Goal: Task Accomplishment & Management: Manage account settings

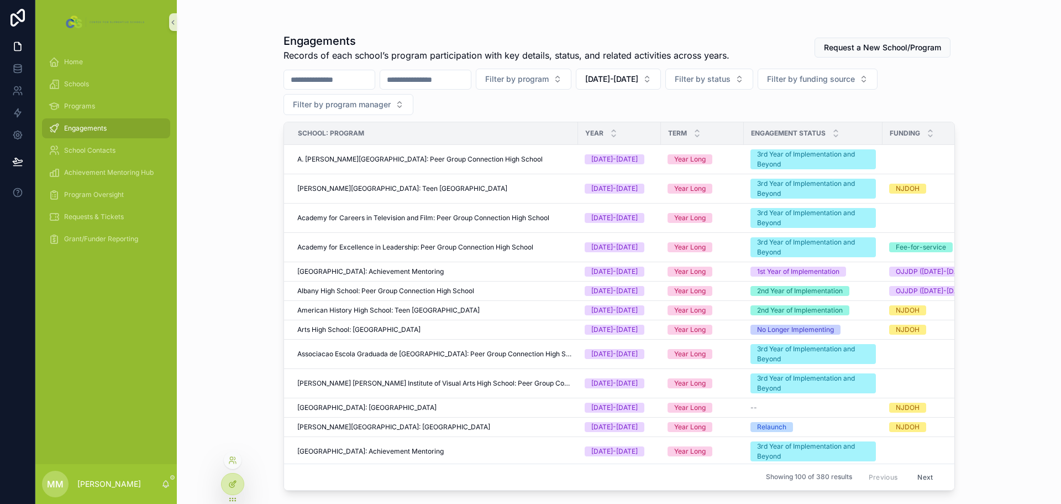
click at [229, 488] on div at bounding box center [233, 483] width 22 height 21
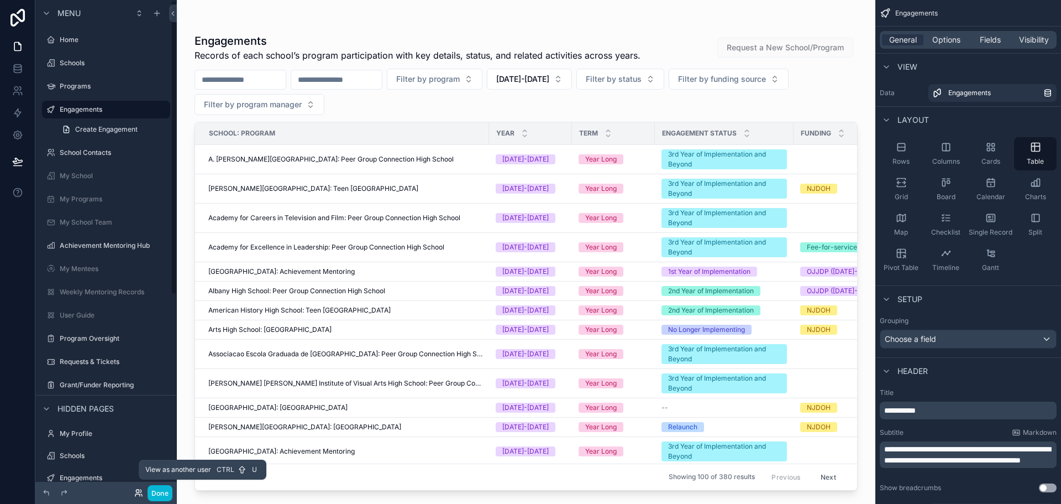
click at [137, 490] on icon at bounding box center [138, 492] width 9 height 9
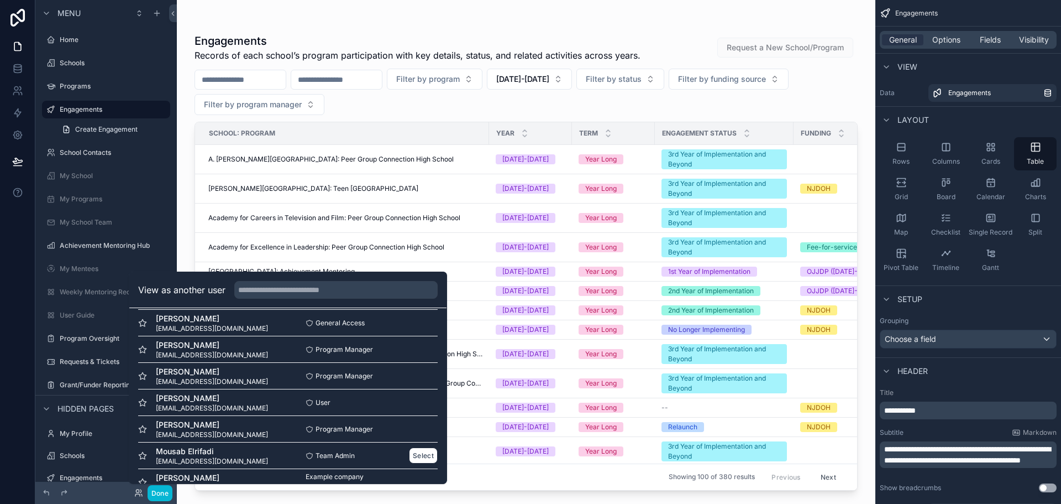
scroll to position [276, 0]
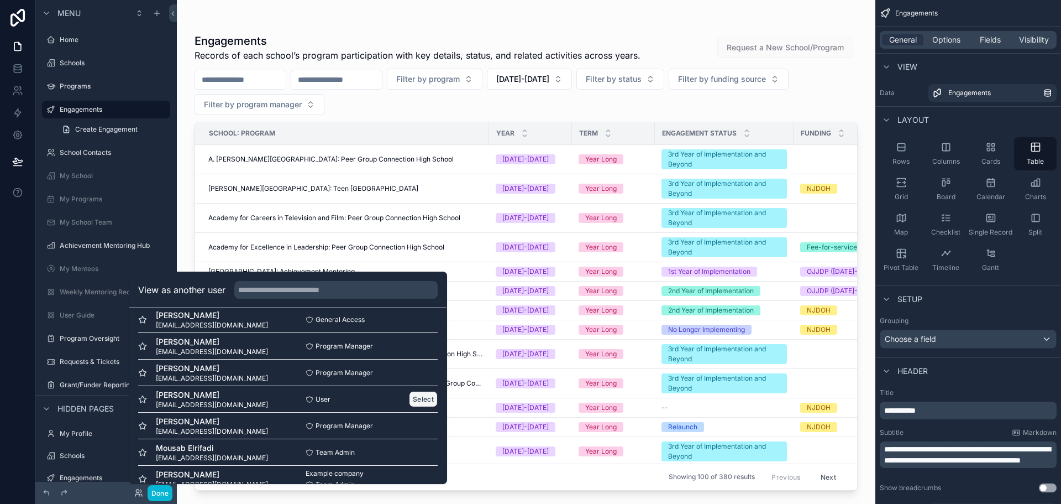
click at [410, 401] on button "Select" at bounding box center [423, 399] width 29 height 16
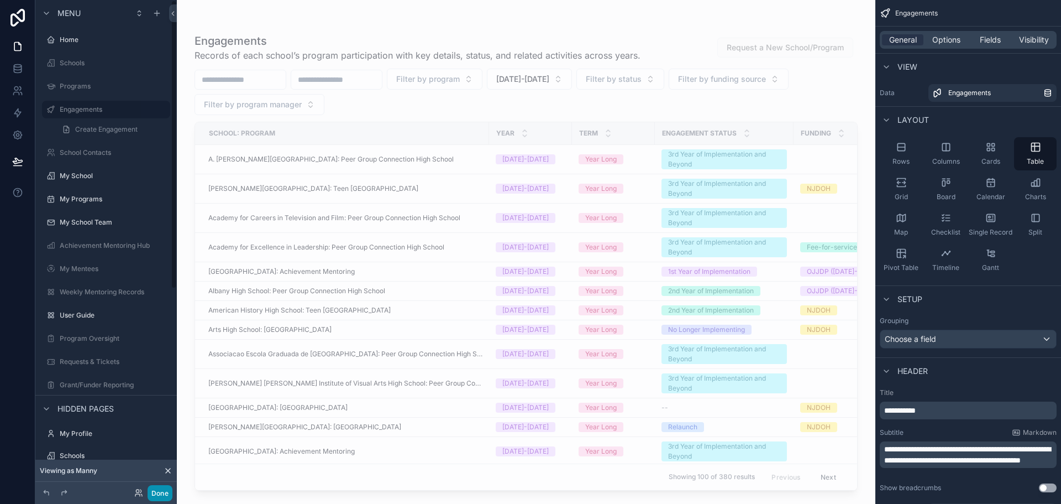
click at [168, 493] on button "Done" at bounding box center [160, 493] width 25 height 16
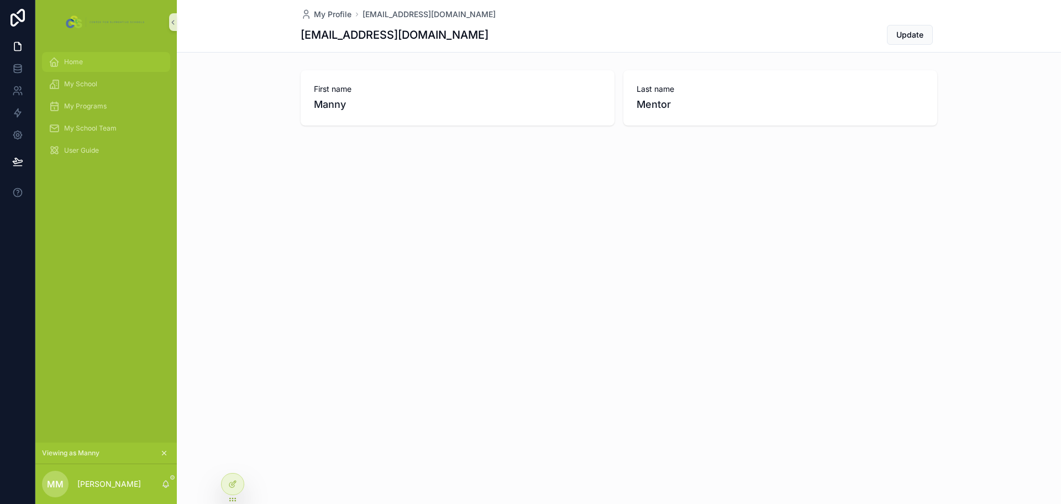
click at [72, 61] on span "Home" at bounding box center [73, 61] width 19 height 9
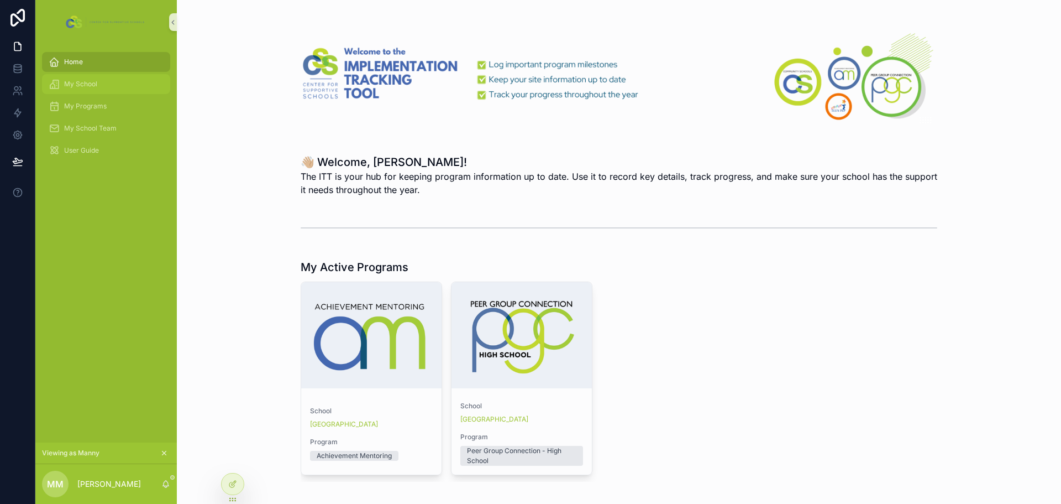
click at [64, 78] on div "My School" at bounding box center [106, 84] width 115 height 18
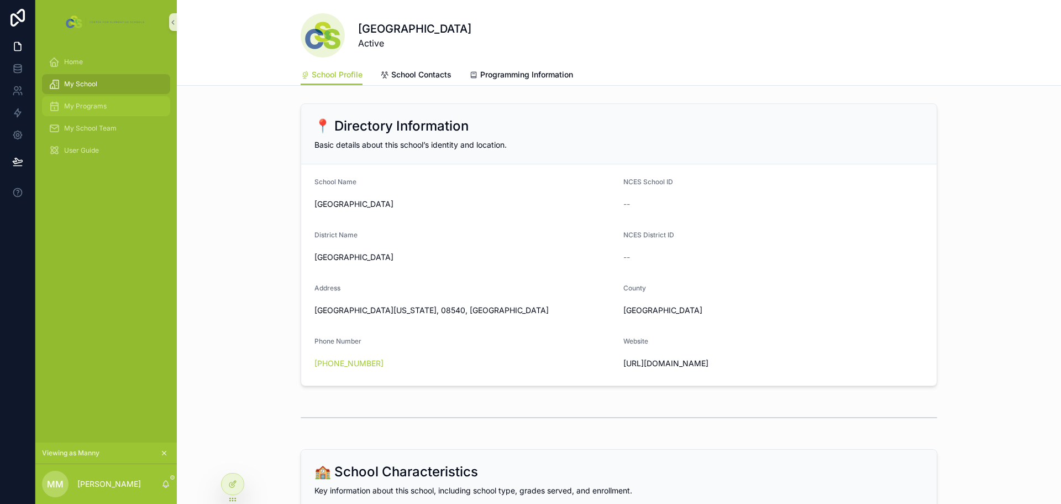
click at [72, 106] on span "My Programs" at bounding box center [85, 106] width 43 height 9
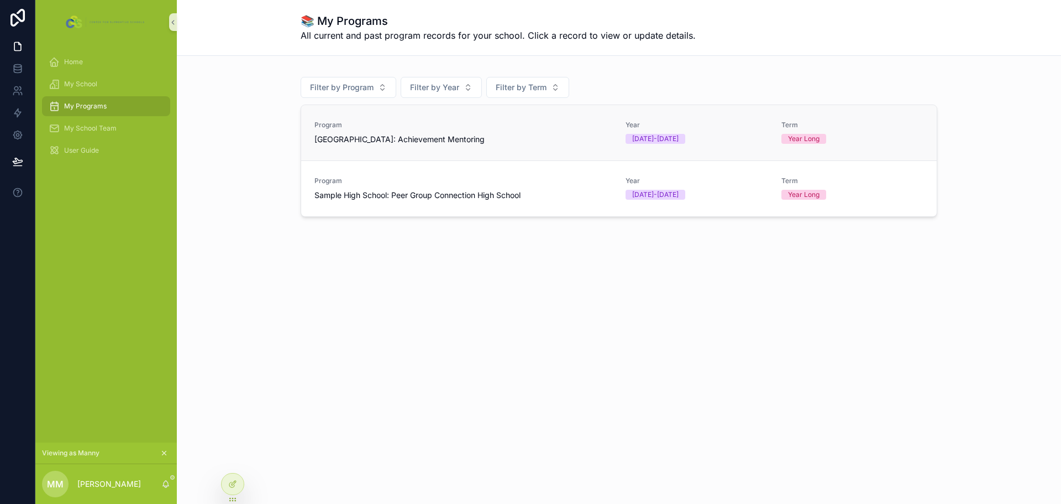
click at [469, 142] on span "Sample High School: Achievement Mentoring" at bounding box center [400, 139] width 170 height 11
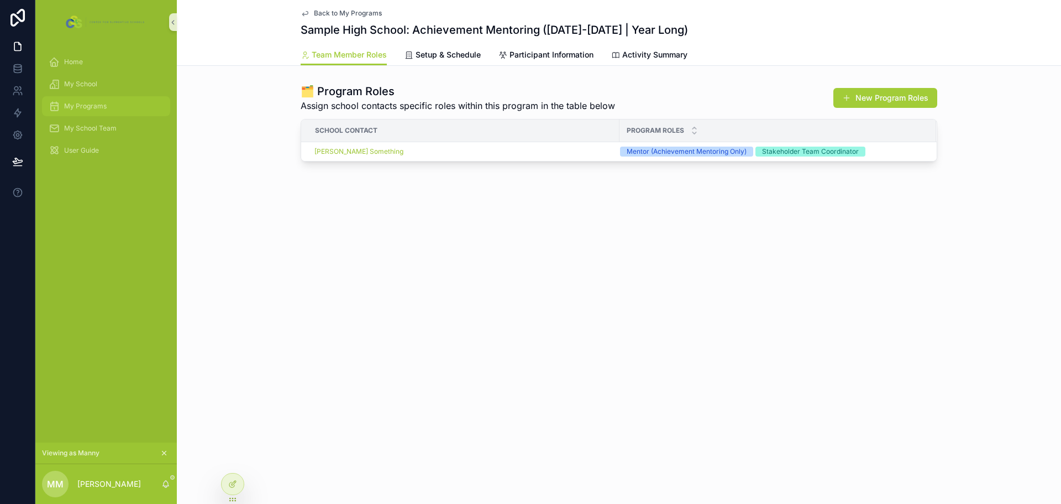
click at [62, 103] on div "My Programs" at bounding box center [106, 106] width 115 height 18
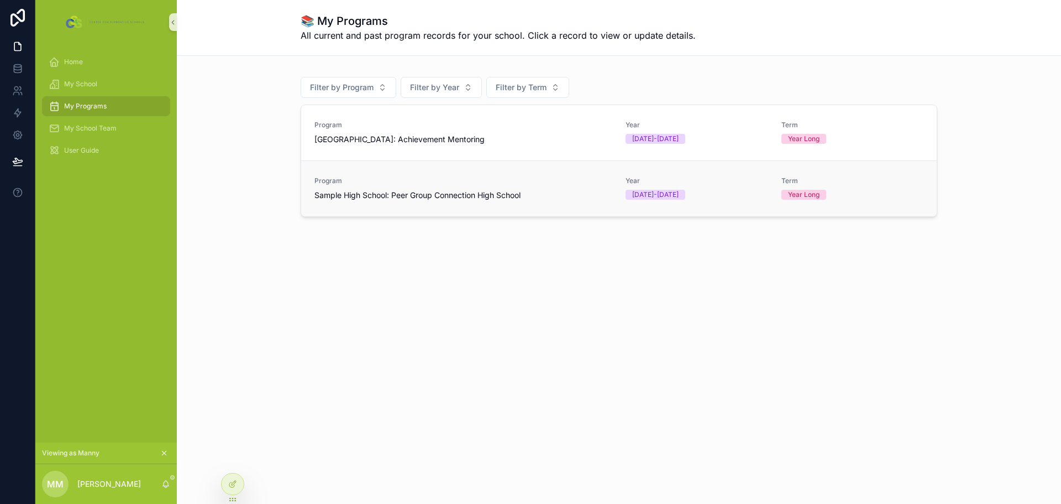
click at [359, 198] on span "Sample High School: Peer Group Connection High School" at bounding box center [418, 195] width 206 height 11
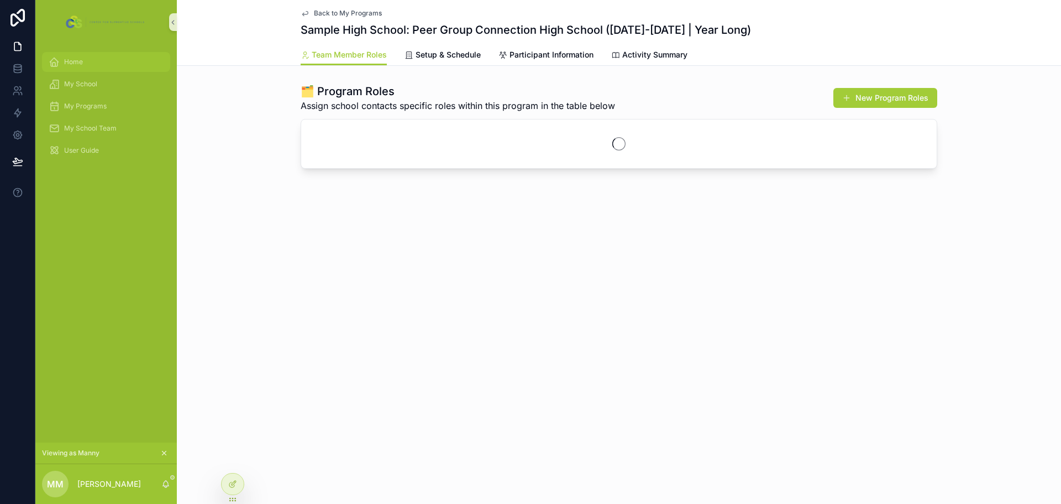
click at [60, 57] on div "Home" at bounding box center [106, 62] width 115 height 18
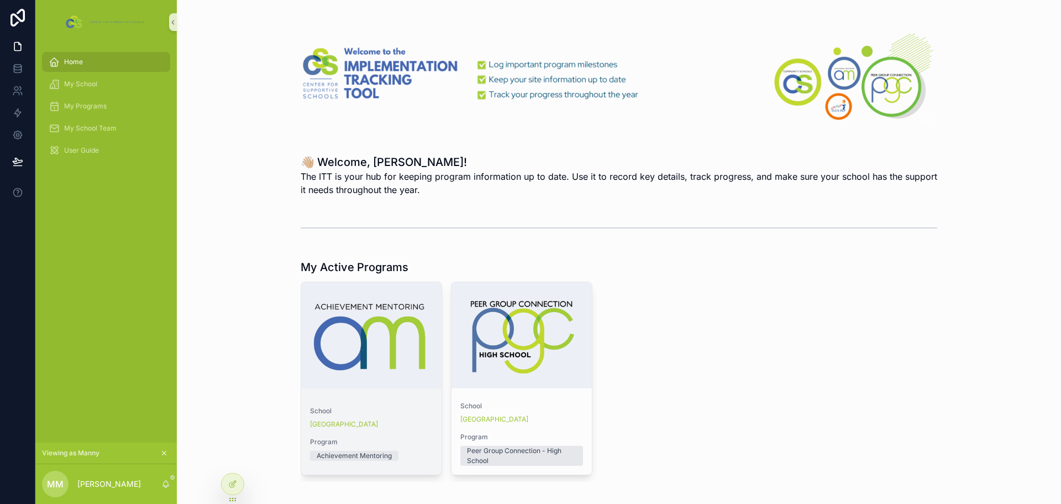
click at [386, 409] on span "School" at bounding box center [371, 410] width 123 height 9
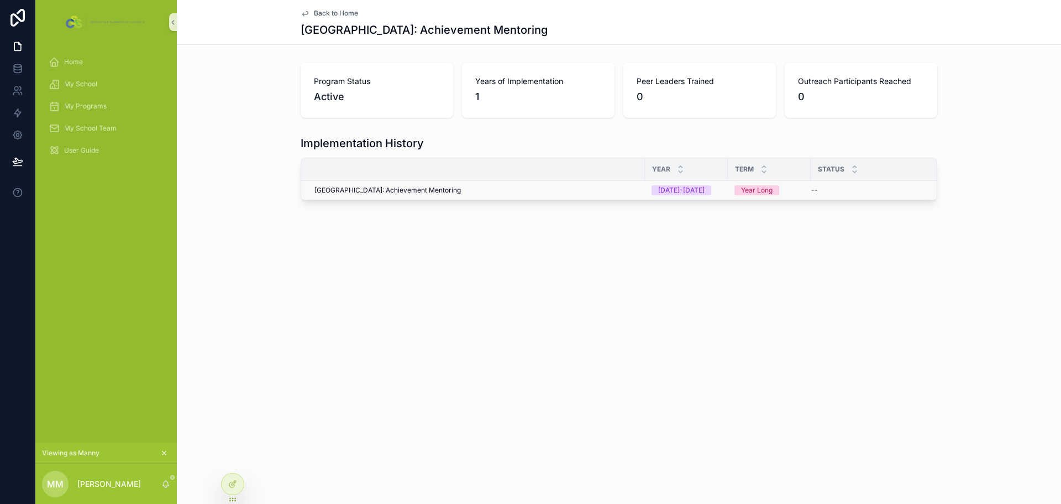
click at [447, 190] on span "Sample High School: Achievement Mentoring" at bounding box center [388, 190] width 146 height 9
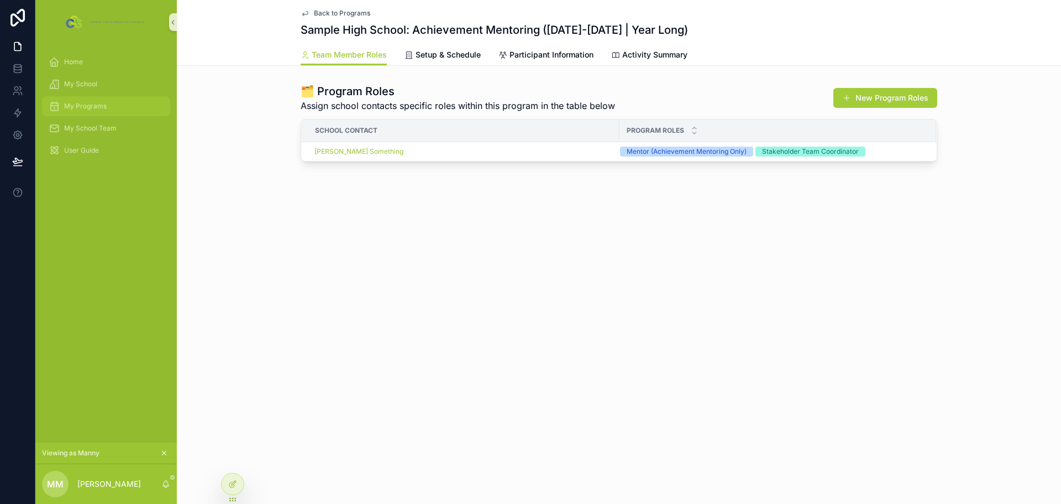
click at [88, 107] on span "My Programs" at bounding box center [85, 106] width 43 height 9
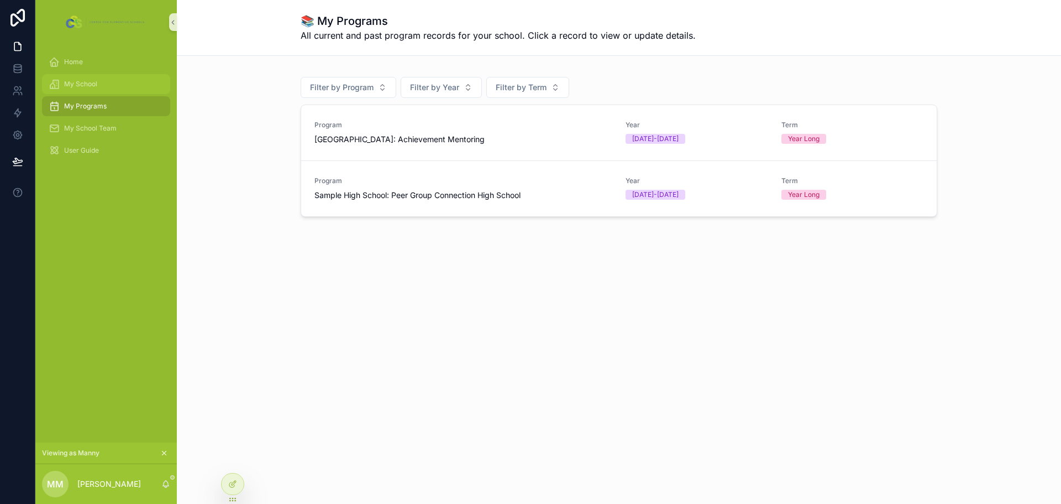
click at [81, 85] on span "My School" at bounding box center [80, 84] width 33 height 9
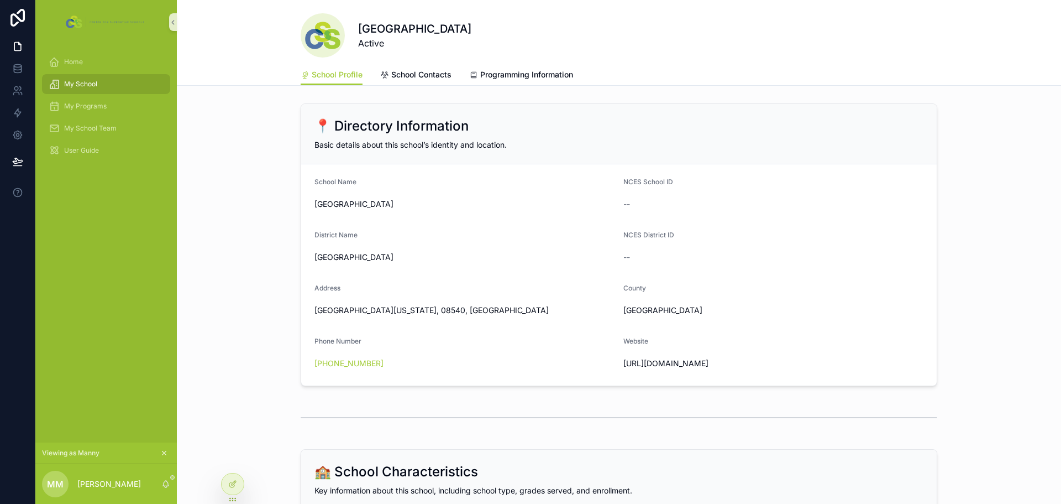
click at [93, 86] on span "My School" at bounding box center [80, 84] width 33 height 9
click at [88, 66] on div "Home" at bounding box center [106, 62] width 115 height 18
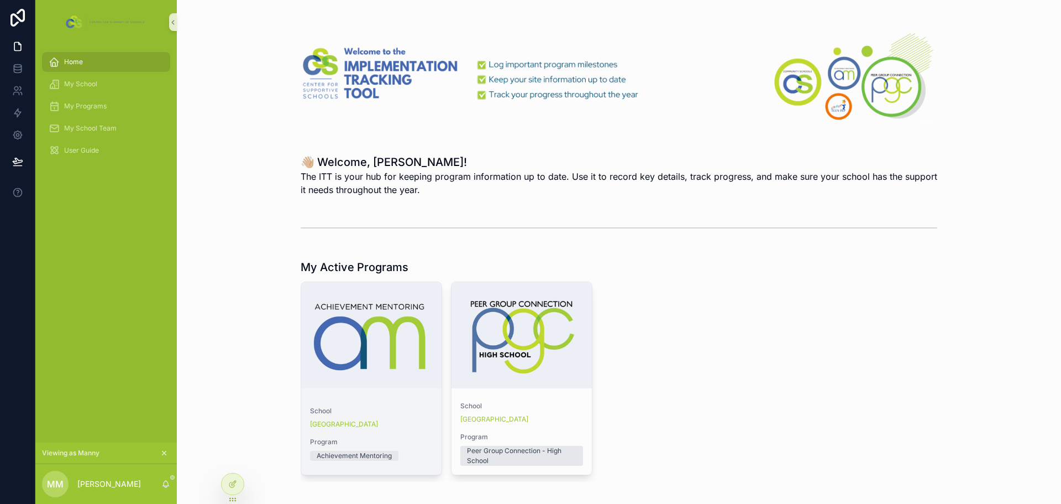
click at [412, 342] on div "scrollable content" at bounding box center [371, 335] width 140 height 106
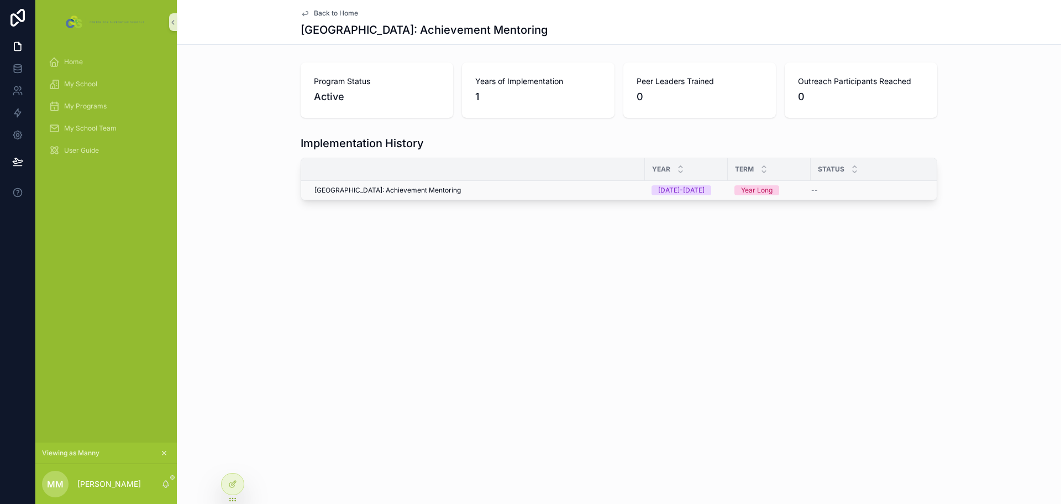
click at [446, 187] on span "Sample High School: Achievement Mentoring" at bounding box center [388, 190] width 146 height 9
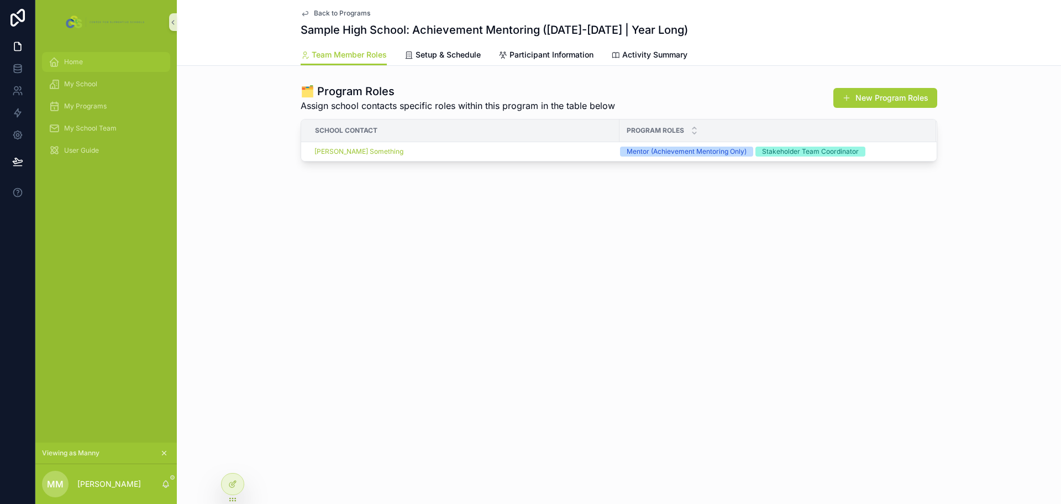
click at [77, 65] on span "Home" at bounding box center [73, 61] width 19 height 9
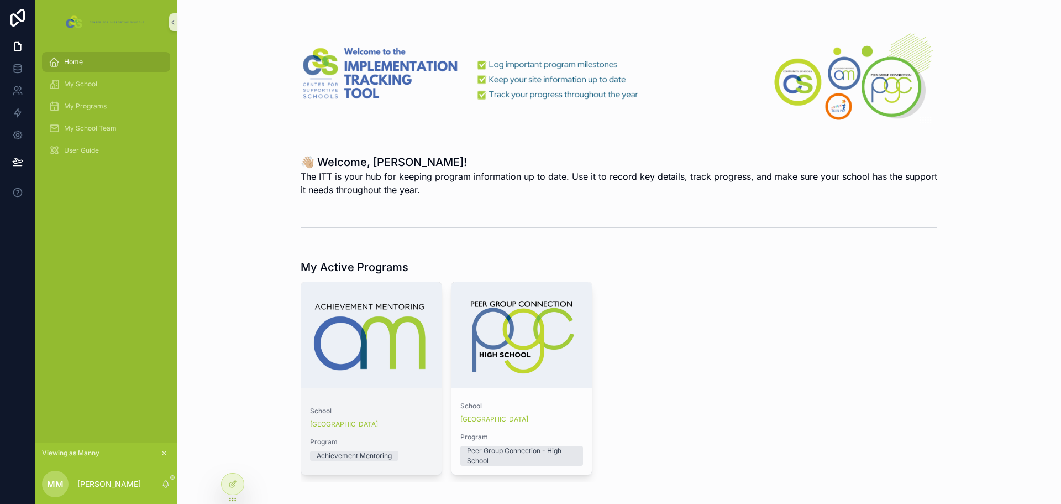
click at [379, 399] on div "School Sample High School Program Achievement Mentoring" at bounding box center [371, 435] width 140 height 77
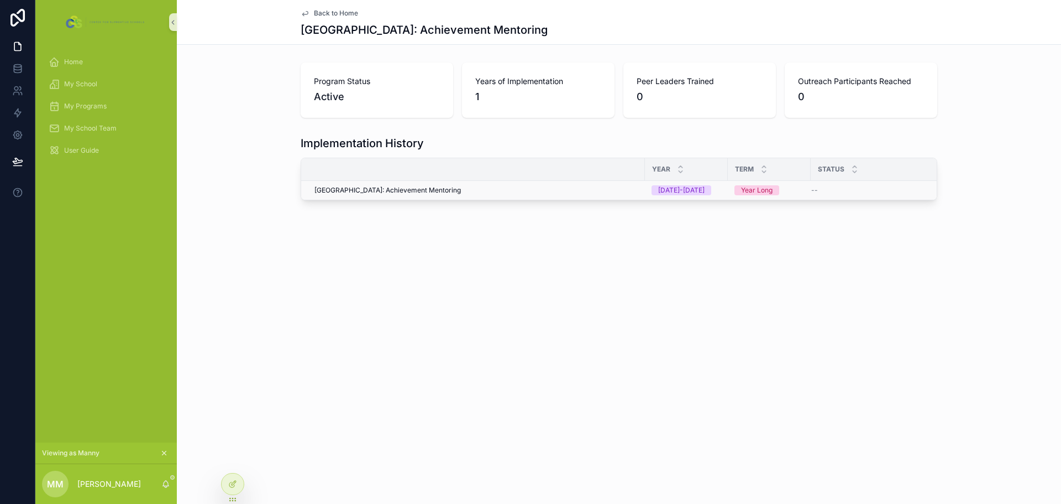
click at [401, 187] on span "Sample High School: Achievement Mentoring" at bounding box center [388, 190] width 146 height 9
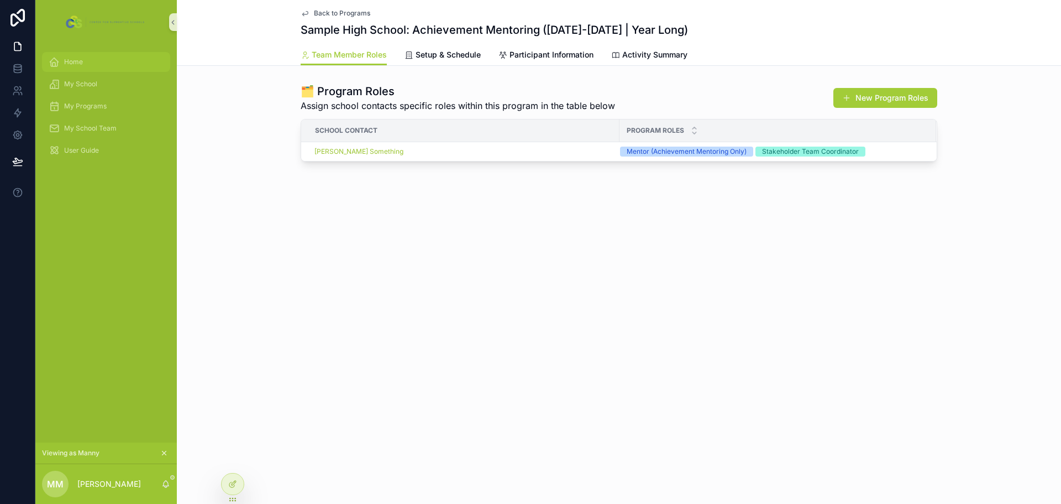
click at [71, 64] on span "Home" at bounding box center [73, 61] width 19 height 9
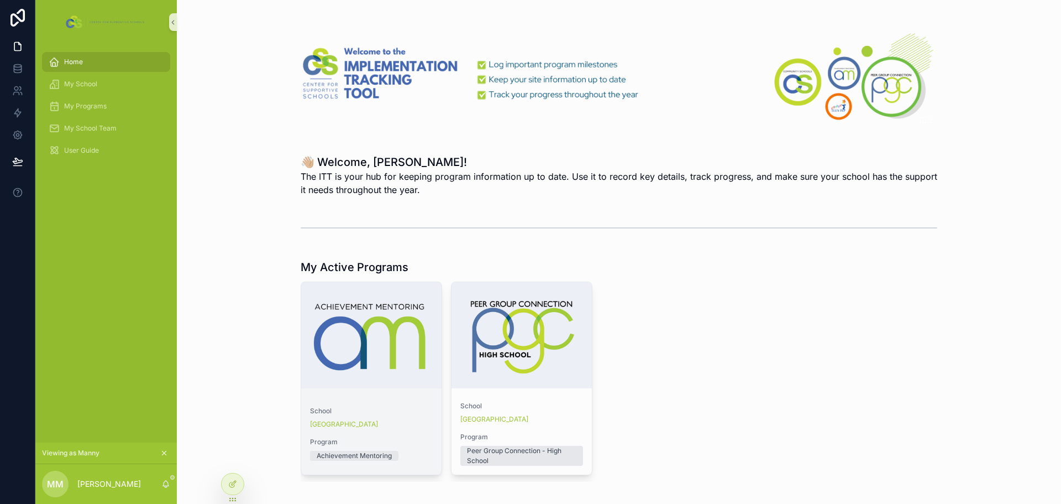
click at [406, 413] on span "School" at bounding box center [371, 410] width 123 height 9
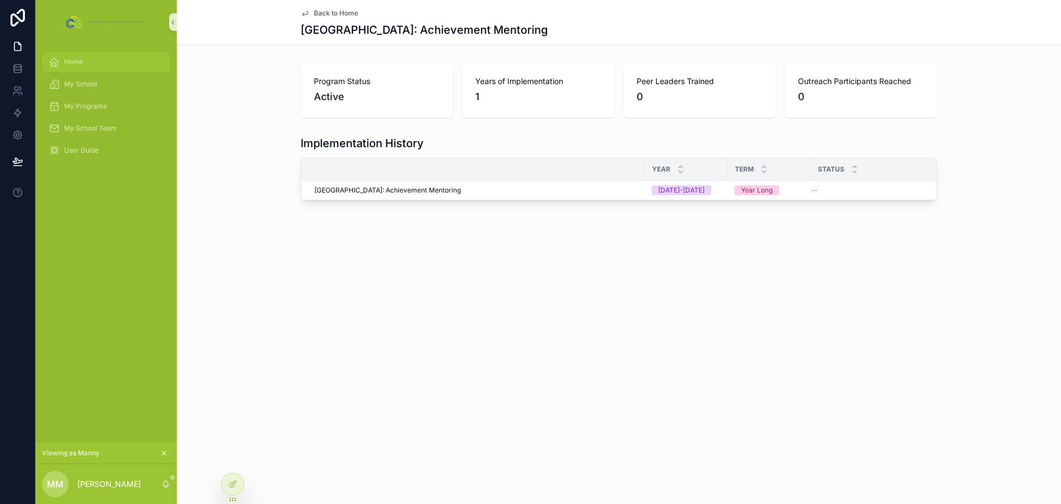
click at [78, 59] on span "Home" at bounding box center [73, 61] width 19 height 9
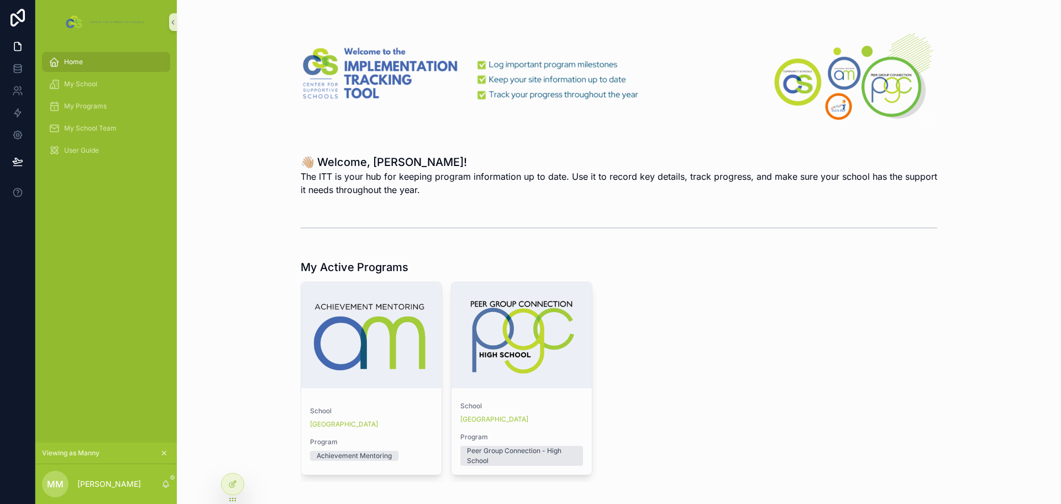
click at [476, 374] on div "scrollable content" at bounding box center [522, 335] width 140 height 106
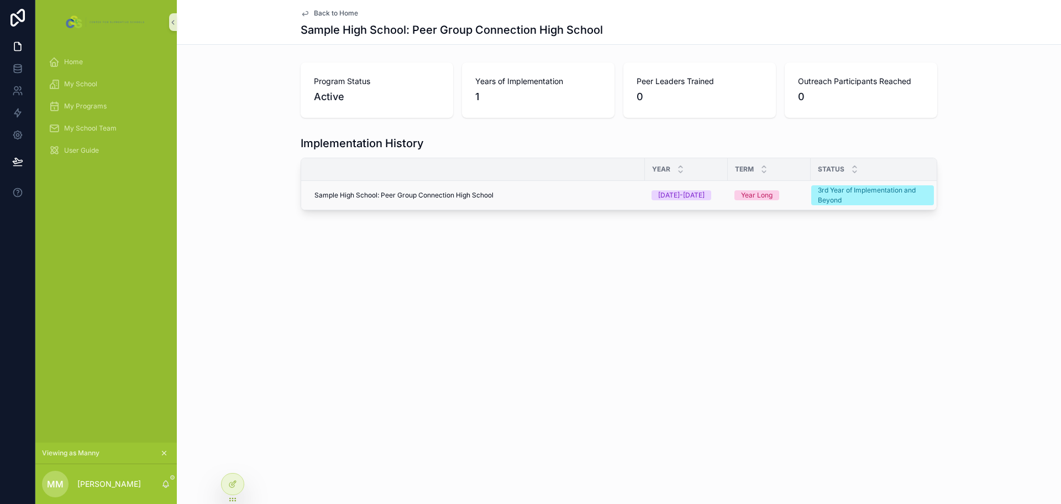
click at [475, 201] on td "Sample High School: Peer Group Connection High School" at bounding box center [473, 195] width 344 height 29
click at [488, 200] on td "Sample High School: Peer Group Connection High School" at bounding box center [473, 195] width 344 height 29
click at [484, 193] on span "Sample High School: Peer Group Connection High School" at bounding box center [404, 195] width 179 height 9
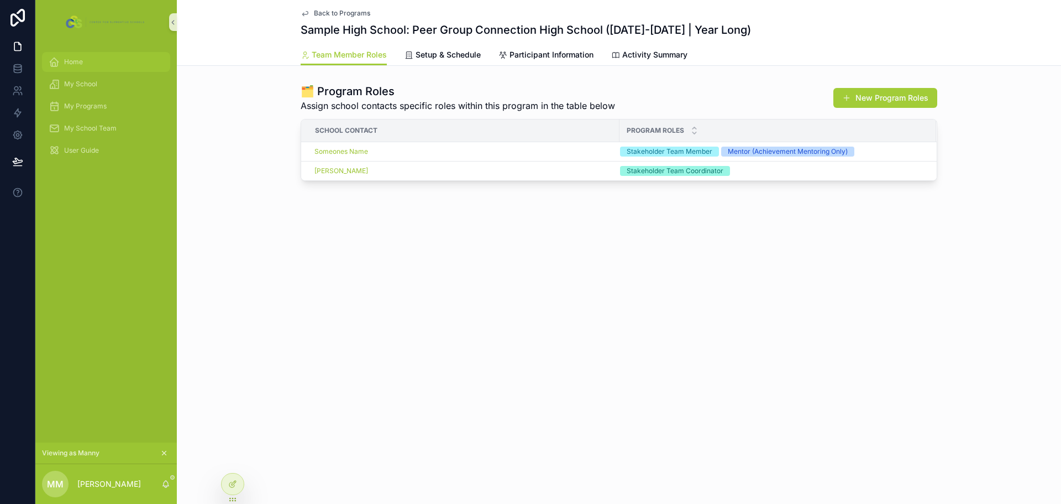
click at [71, 62] on span "Home" at bounding box center [73, 61] width 19 height 9
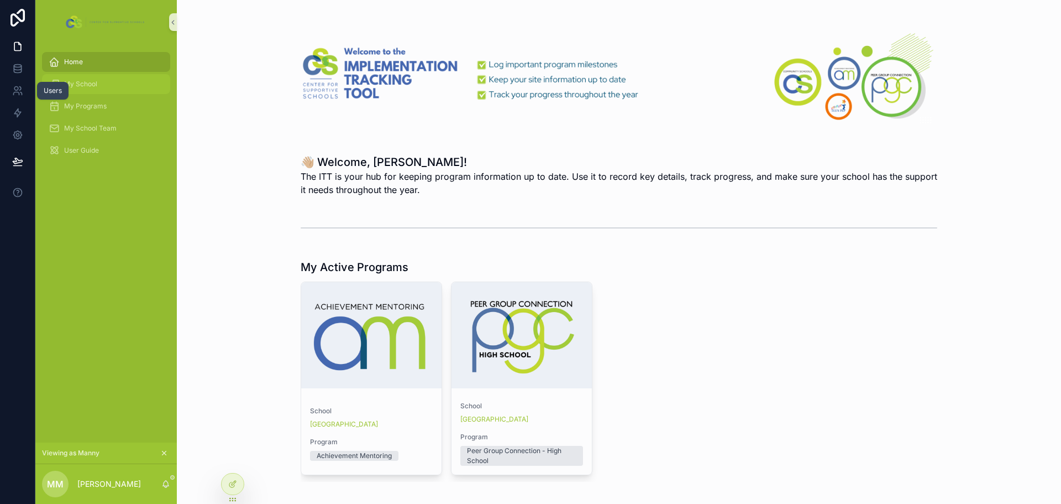
click at [97, 86] on div "My School" at bounding box center [106, 84] width 115 height 18
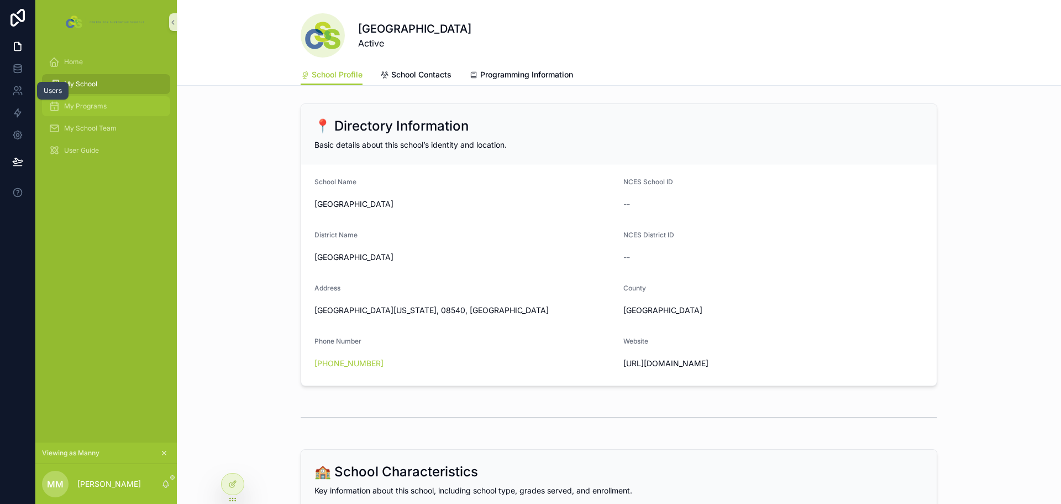
click at [98, 106] on span "My Programs" at bounding box center [85, 106] width 43 height 9
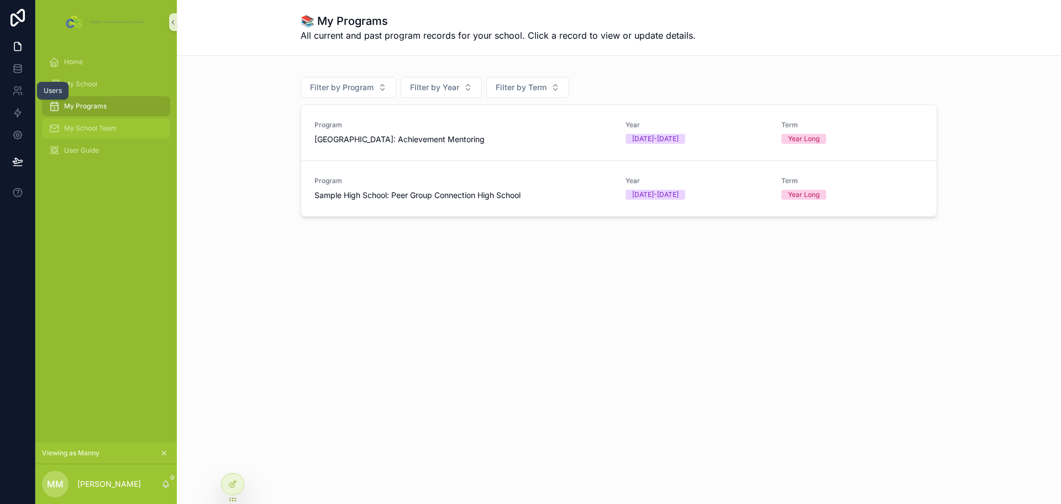
click at [89, 133] on div "My School Team" at bounding box center [106, 128] width 115 height 18
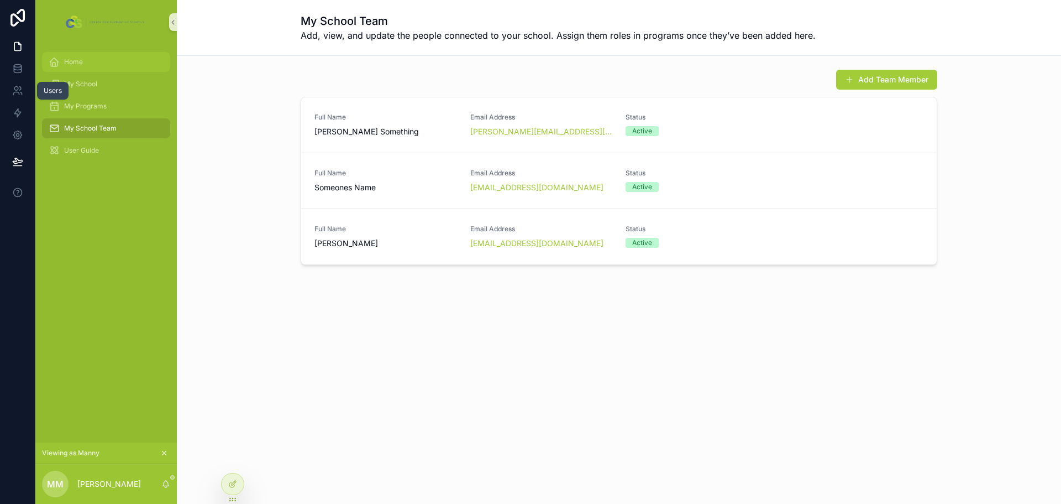
click at [80, 64] on span "Home" at bounding box center [73, 61] width 19 height 9
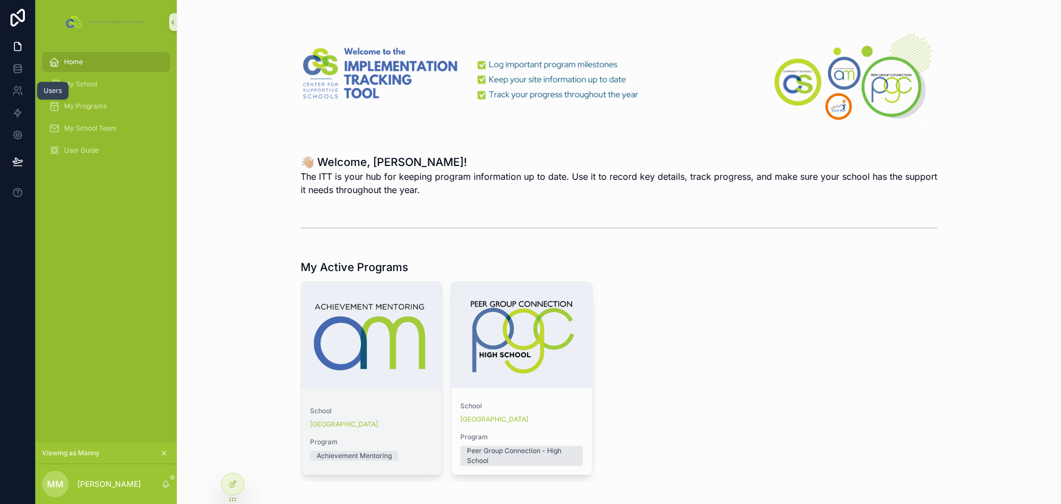
click at [417, 356] on div "scrollable content" at bounding box center [371, 335] width 140 height 106
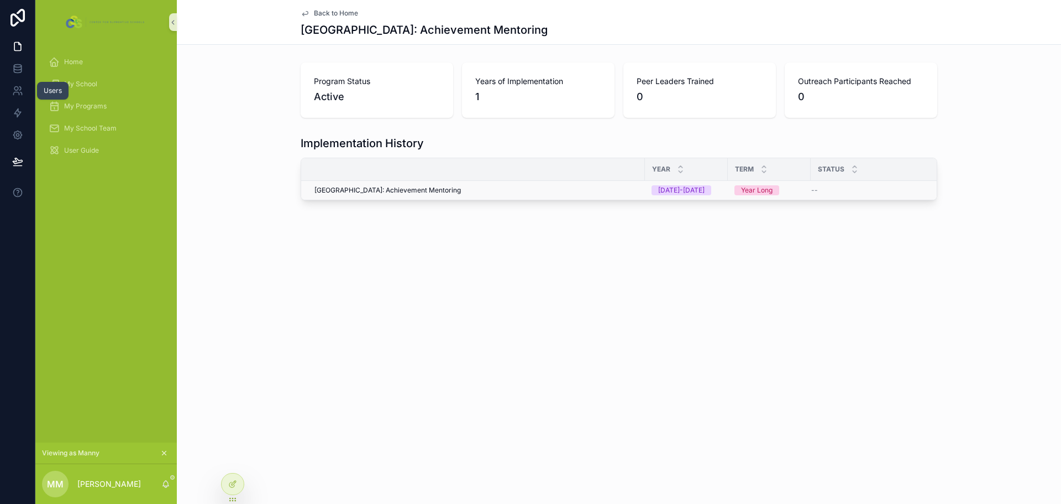
click at [415, 189] on span "Sample High School: Achievement Mentoring" at bounding box center [388, 190] width 146 height 9
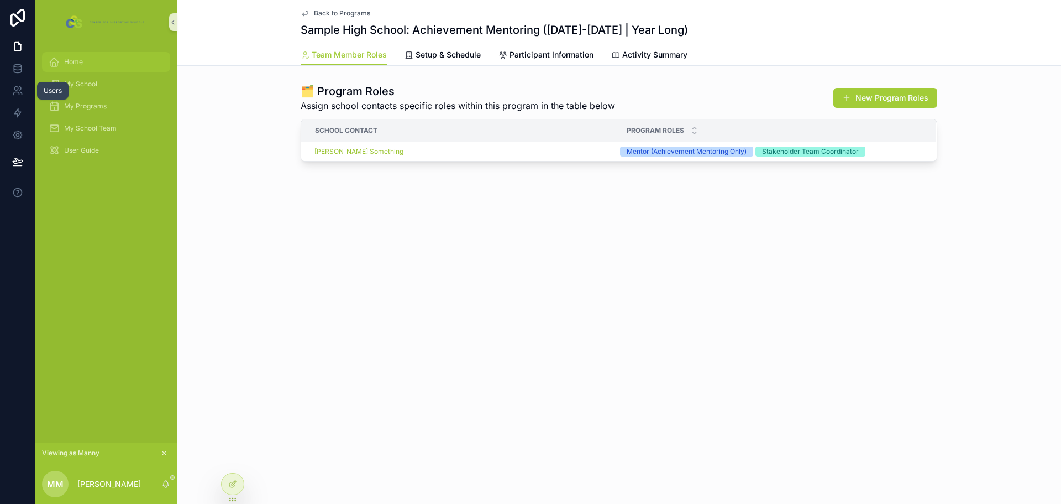
click at [62, 61] on div "Home" at bounding box center [106, 62] width 115 height 18
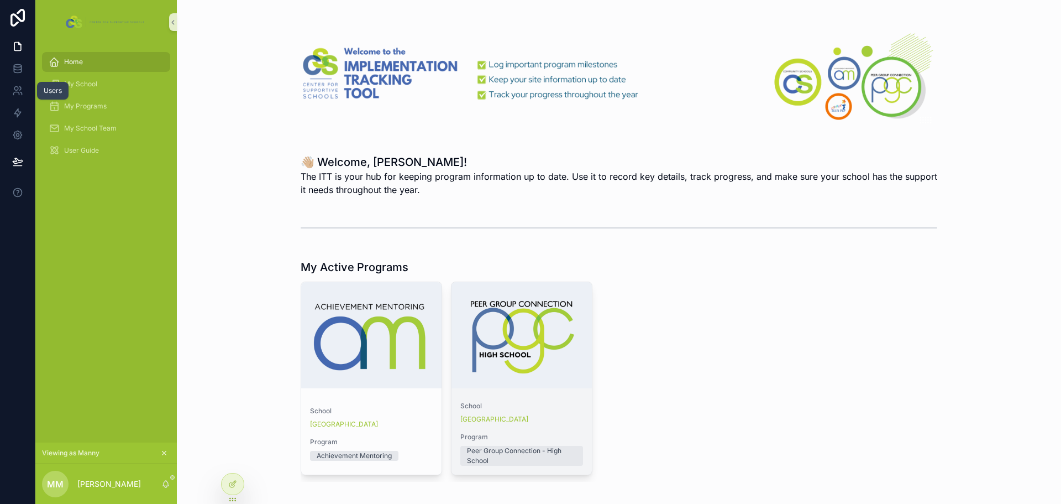
click at [552, 411] on div "School Sample High School" at bounding box center [521, 412] width 123 height 22
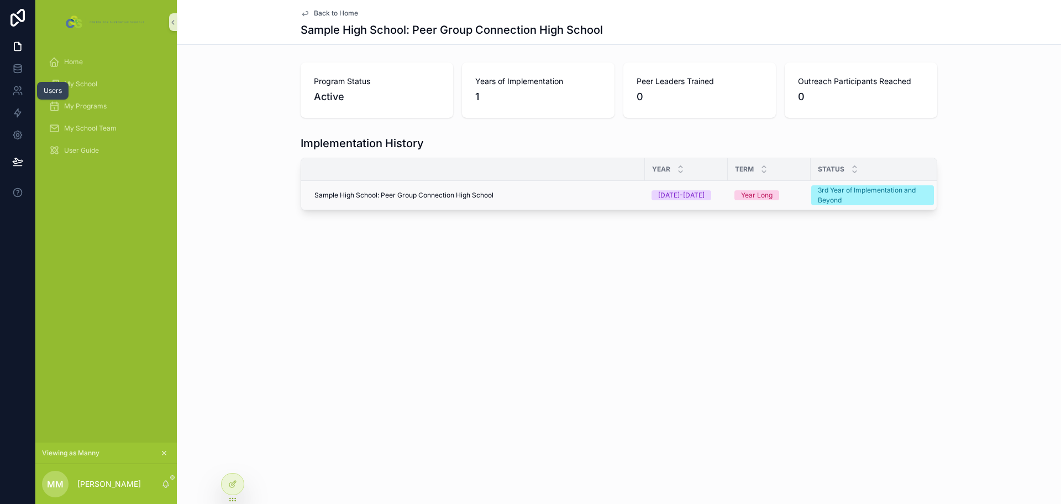
click at [450, 196] on span "Sample High School: Peer Group Connection High School" at bounding box center [404, 195] width 179 height 9
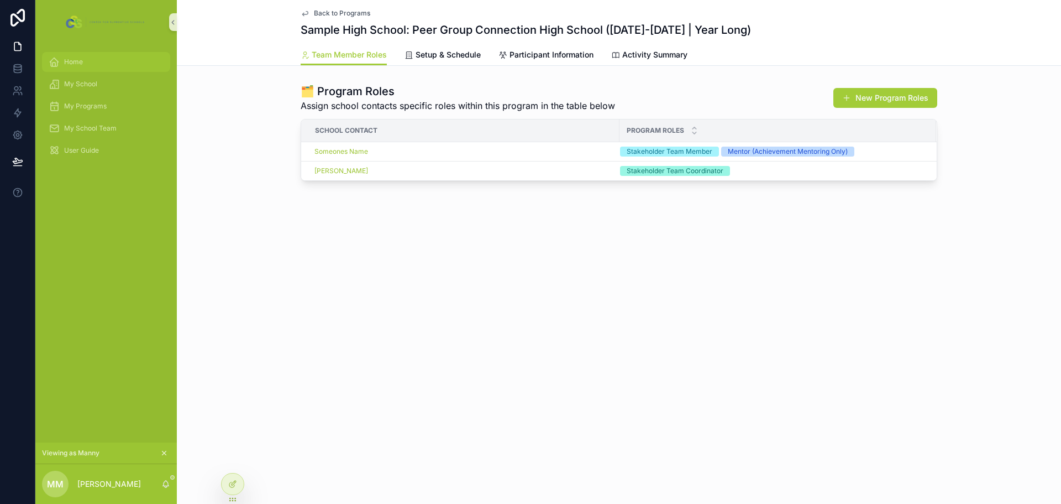
click at [86, 55] on div "Home" at bounding box center [106, 62] width 115 height 18
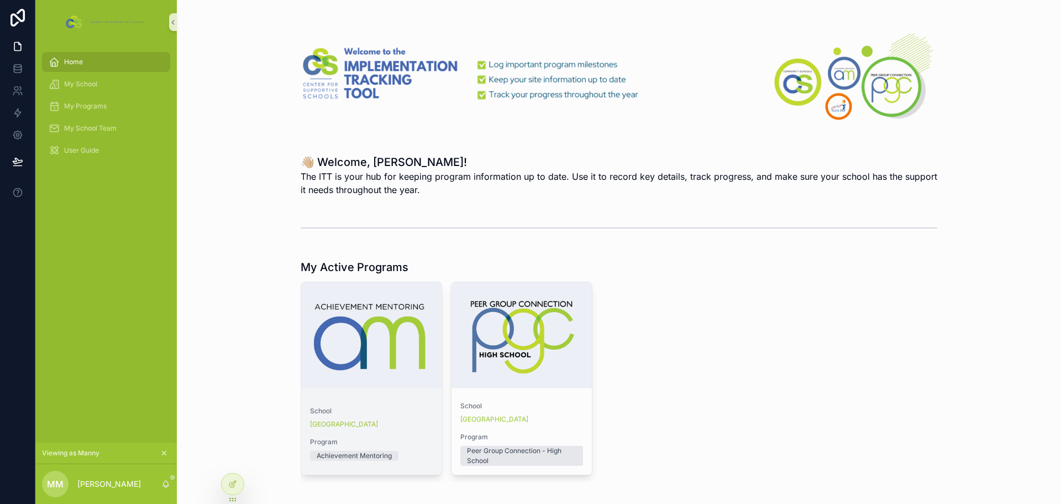
click at [415, 399] on div "School Sample High School Program Achievement Mentoring" at bounding box center [371, 435] width 140 height 77
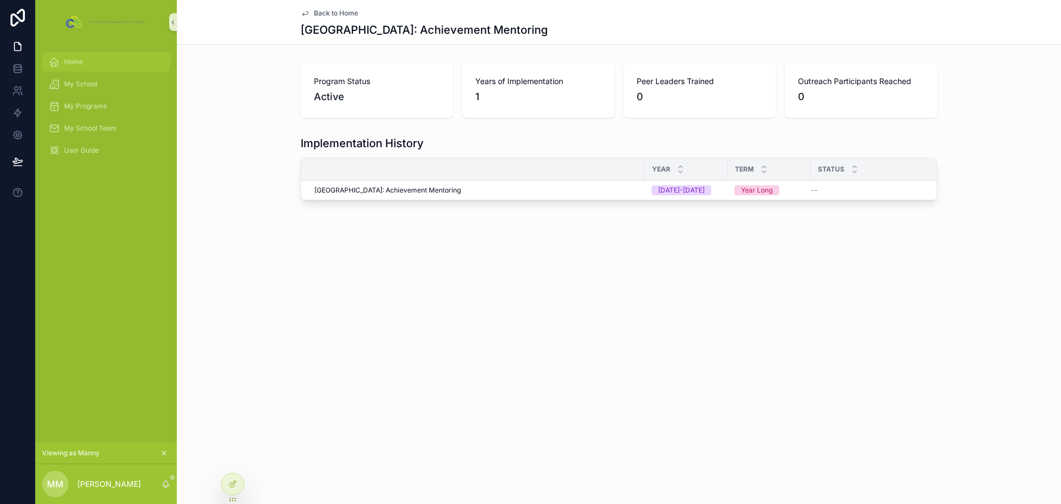
click at [102, 66] on div "Home" at bounding box center [106, 62] width 115 height 18
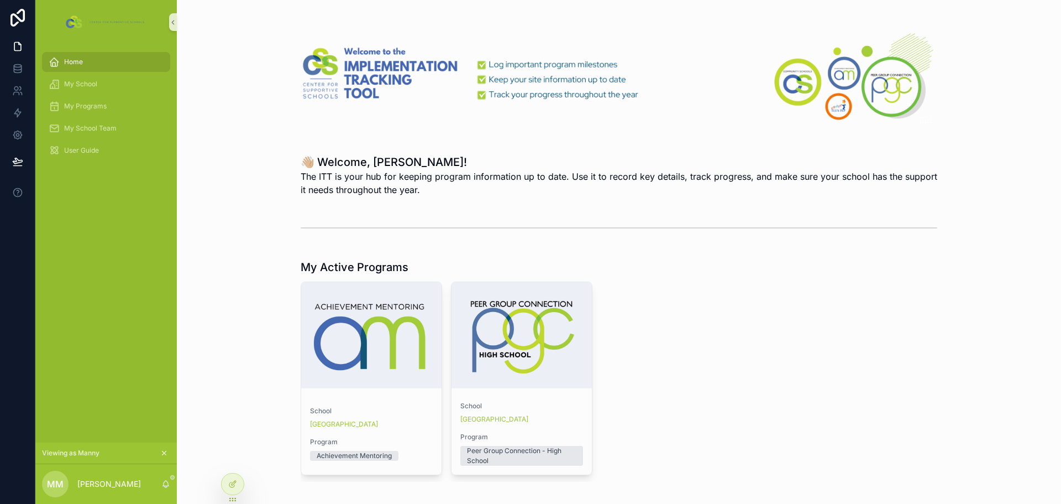
click at [401, 346] on div "scrollable content" at bounding box center [371, 335] width 140 height 106
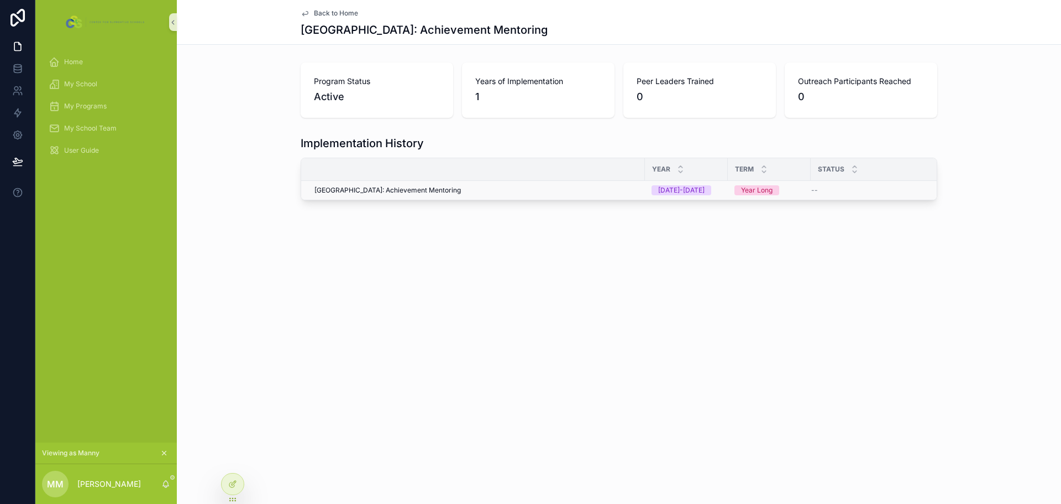
click at [430, 188] on span "Sample High School: Achievement Mentoring" at bounding box center [388, 190] width 146 height 9
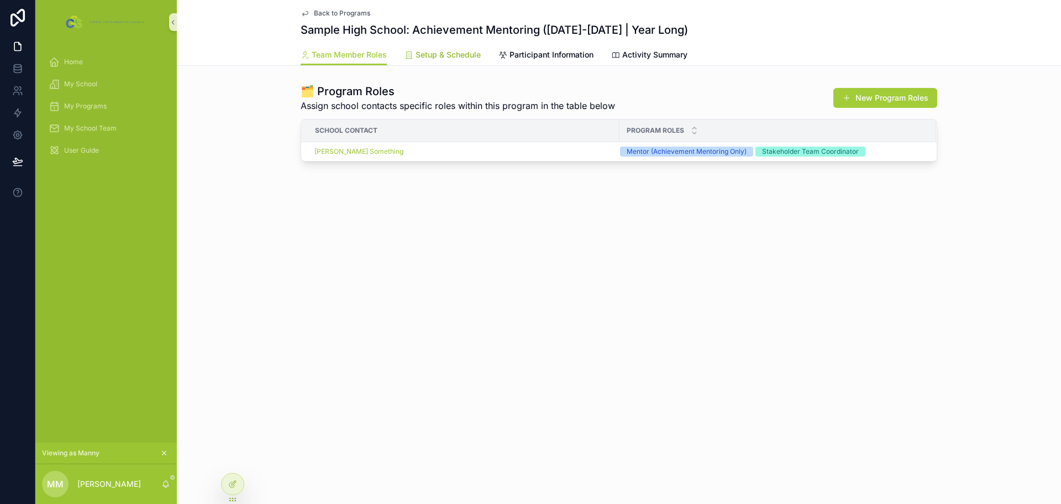
click at [459, 58] on span "Setup & Schedule" at bounding box center [448, 54] width 65 height 11
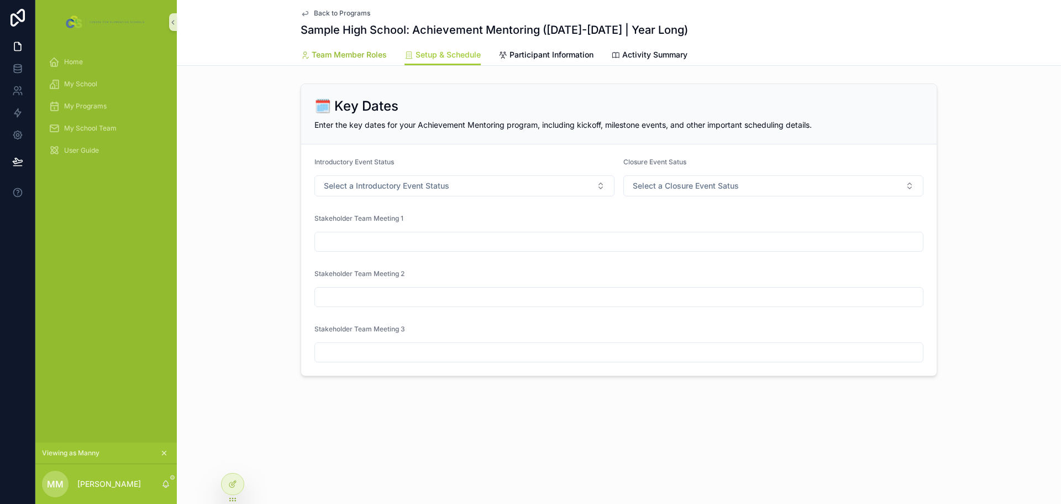
click at [359, 55] on span "Team Member Roles" at bounding box center [349, 54] width 75 height 11
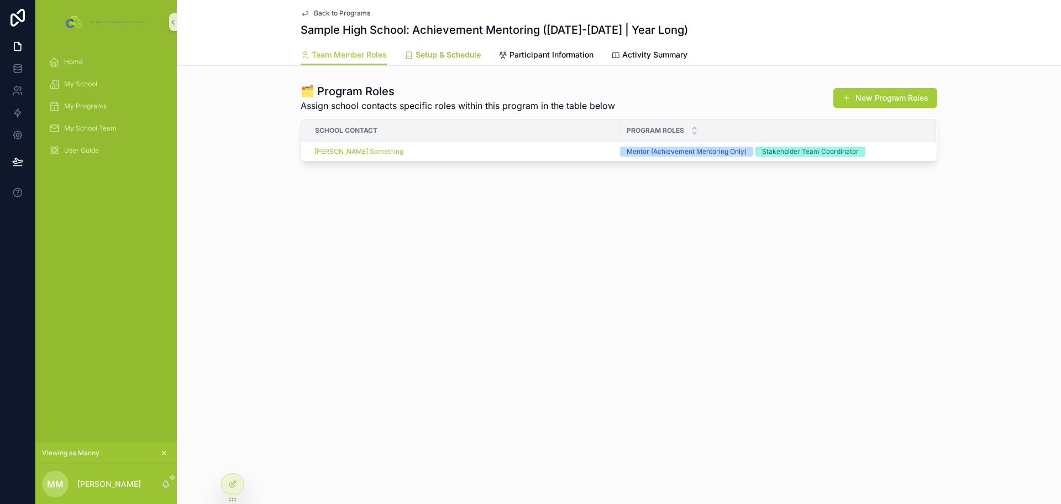
click at [430, 55] on span "Setup & Schedule" at bounding box center [448, 54] width 65 height 11
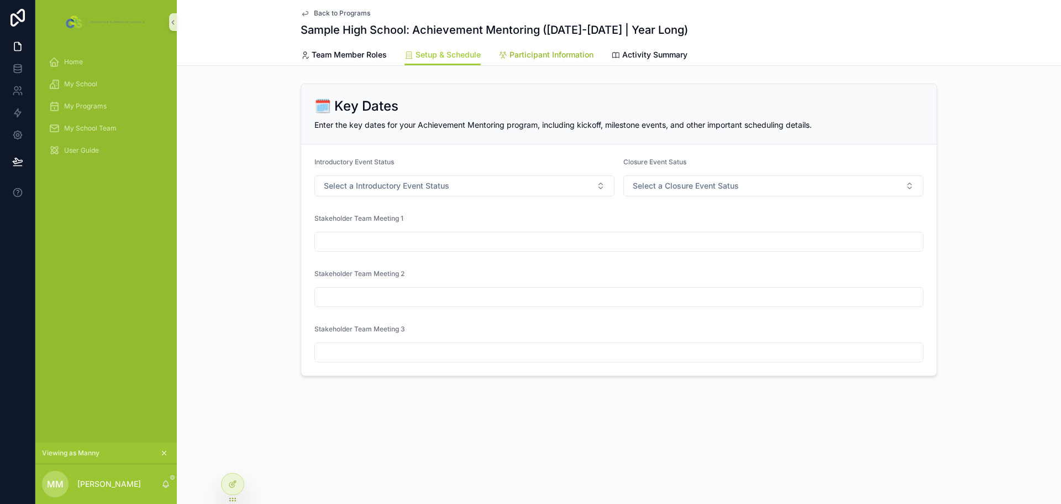
click at [535, 53] on span "Participant Information" at bounding box center [552, 54] width 84 height 11
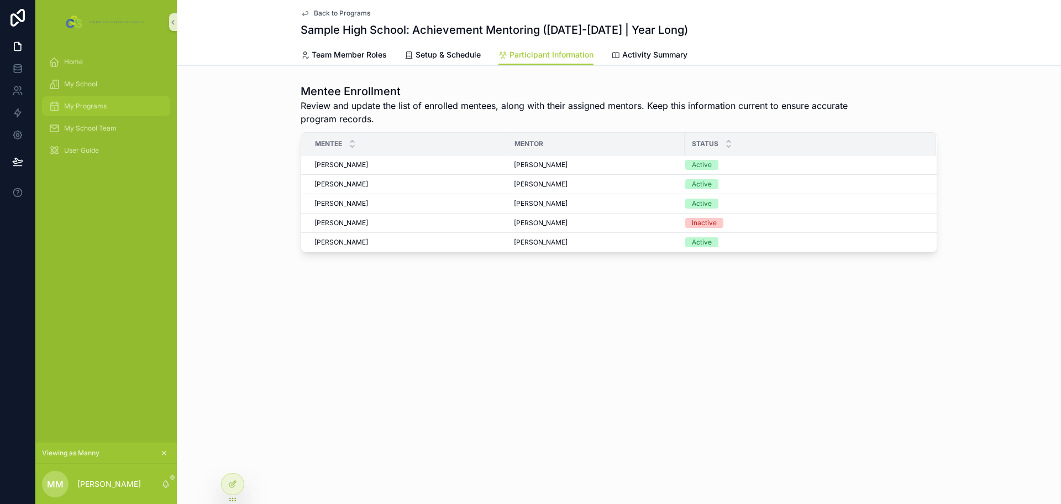
click at [82, 109] on span "My Programs" at bounding box center [85, 106] width 43 height 9
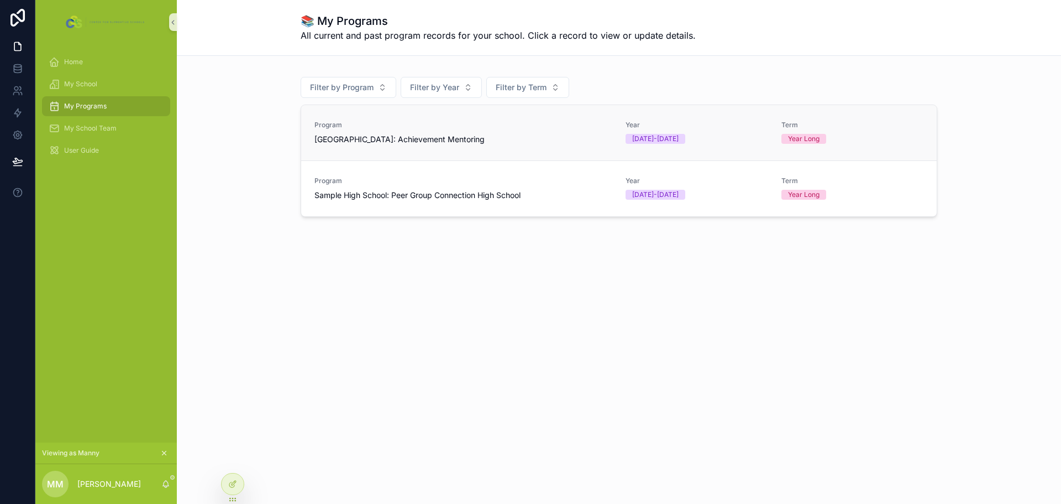
click at [409, 146] on link "Program Sample High School: Achievement Mentoring Year 2025-2026 Term Year Long" at bounding box center [619, 132] width 636 height 55
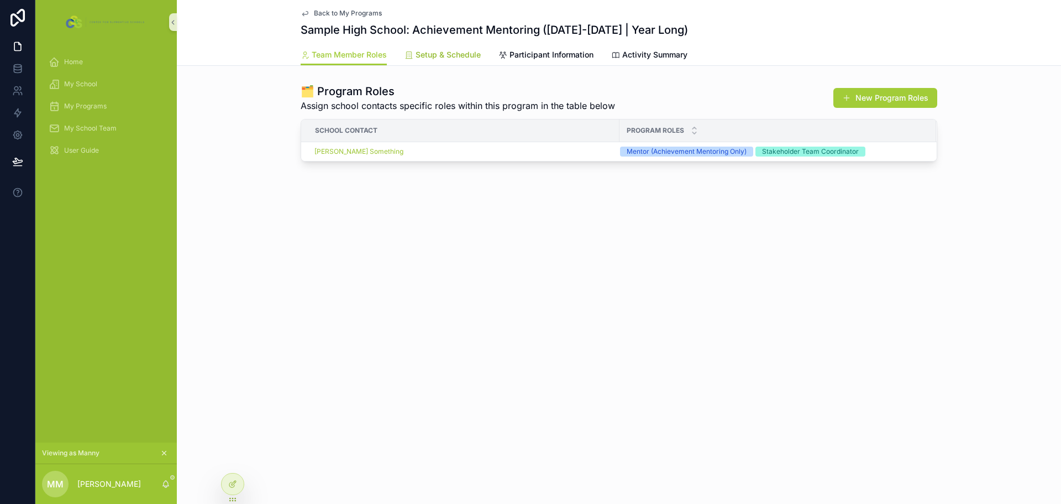
click at [464, 60] on link "Setup & Schedule" at bounding box center [443, 56] width 76 height 22
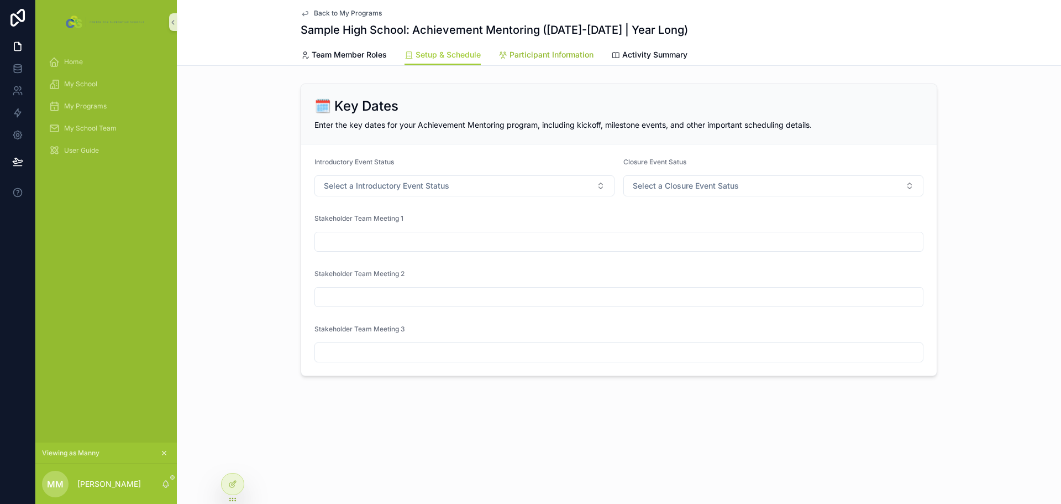
click at [564, 56] on span "Participant Information" at bounding box center [552, 54] width 84 height 11
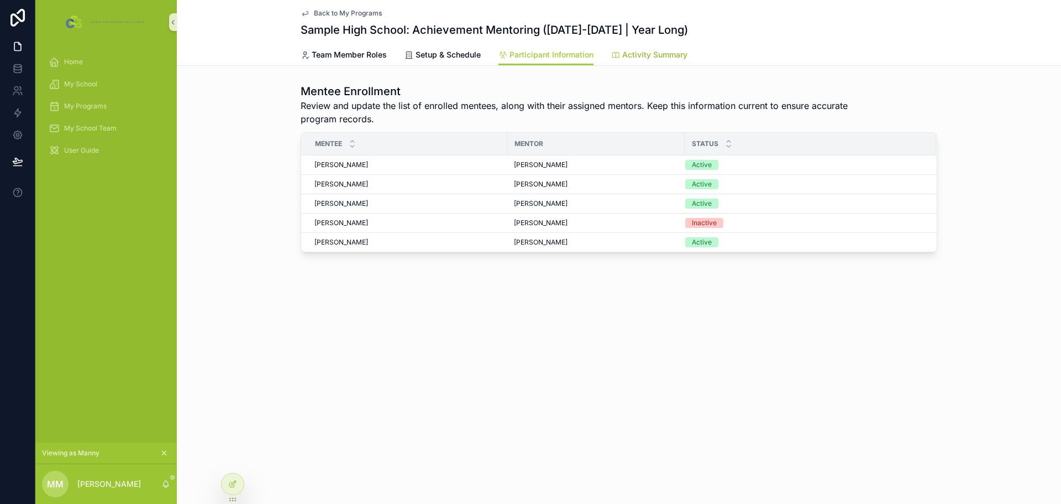
click at [653, 59] on span "Activity Summary" at bounding box center [654, 54] width 65 height 11
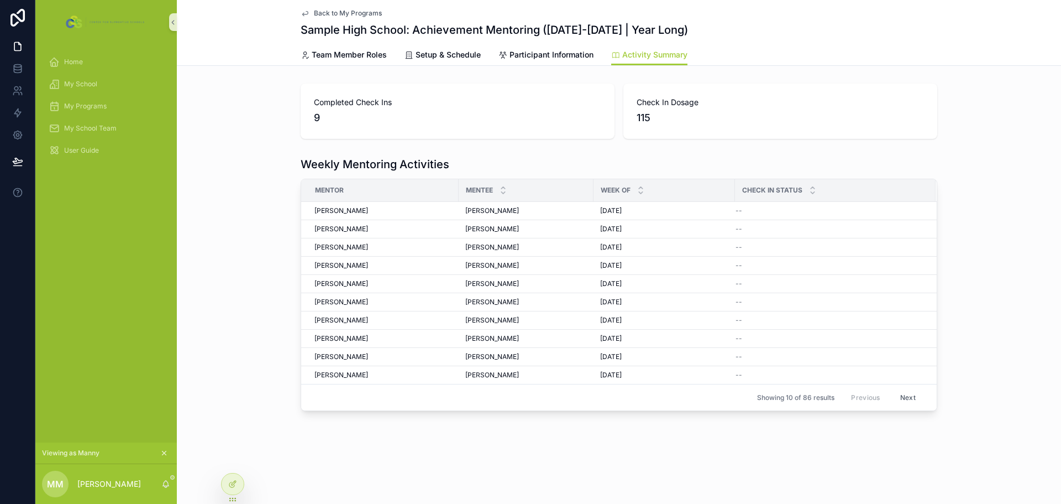
click at [349, 12] on span "Back to My Programs" at bounding box center [348, 13] width 68 height 9
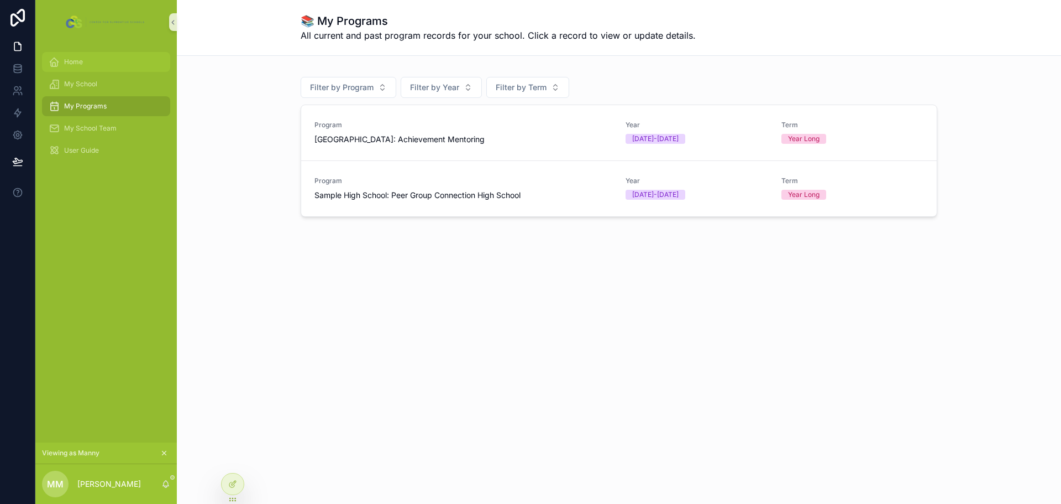
click at [70, 52] on link "Home" at bounding box center [106, 62] width 128 height 20
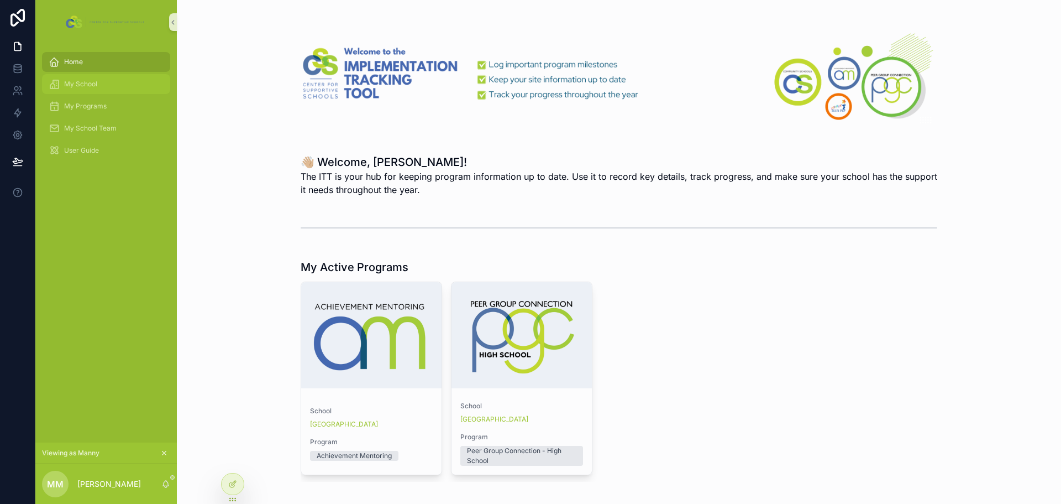
click at [88, 88] on div "My School" at bounding box center [106, 84] width 115 height 18
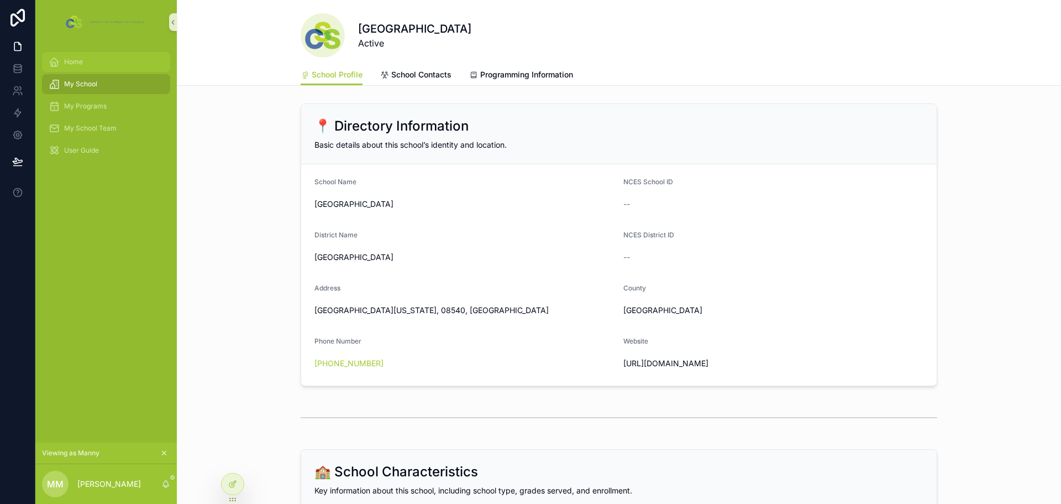
click at [86, 64] on div "Home" at bounding box center [106, 62] width 115 height 18
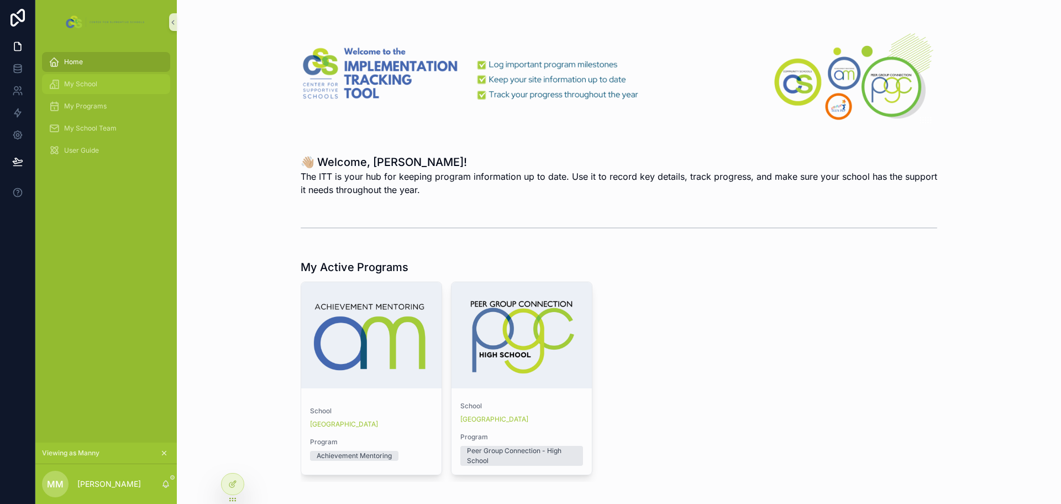
click at [76, 82] on span "My School" at bounding box center [80, 84] width 33 height 9
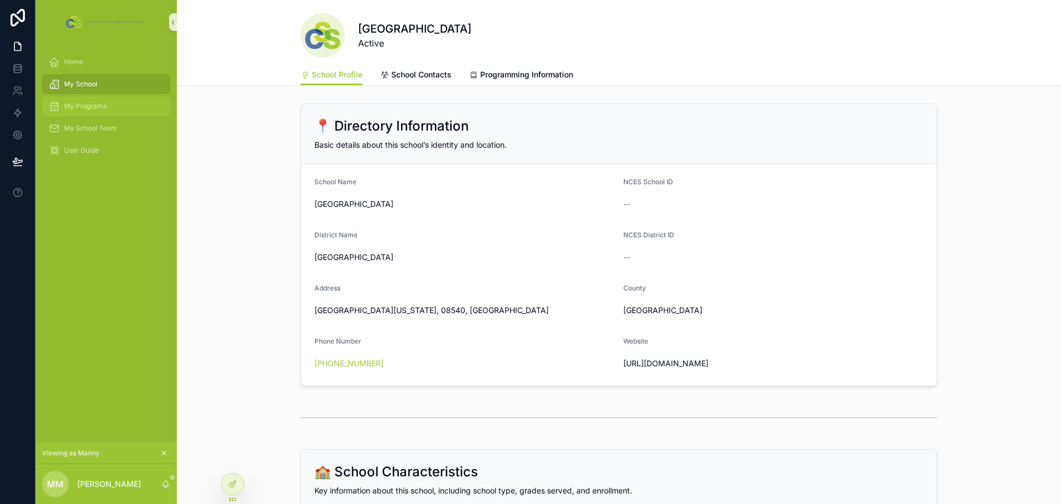
click at [93, 106] on span "My Programs" at bounding box center [85, 106] width 43 height 9
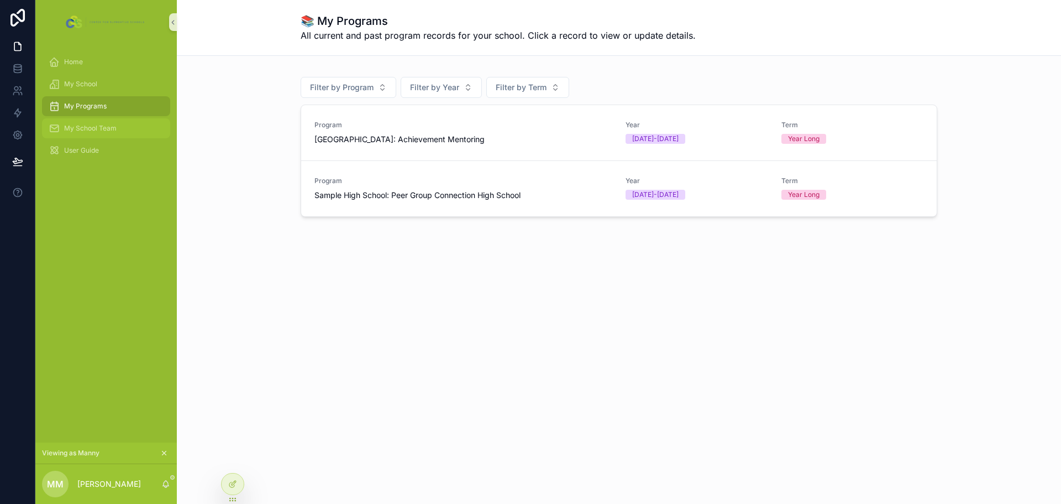
click at [65, 132] on span "My School Team" at bounding box center [90, 128] width 53 height 9
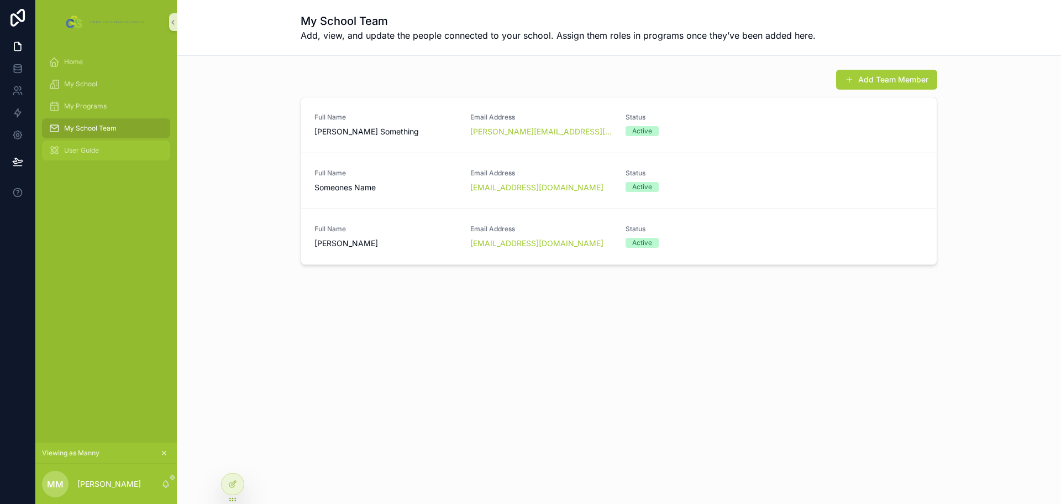
click at [73, 150] on span "User Guide" at bounding box center [81, 150] width 35 height 9
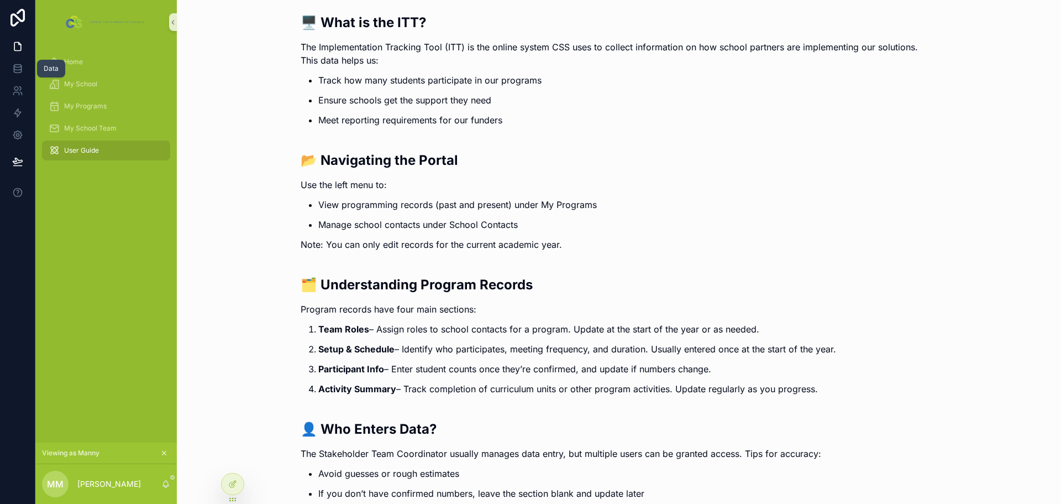
click at [53, 60] on div "Data" at bounding box center [51, 69] width 28 height 18
click at [70, 63] on span "Home" at bounding box center [73, 61] width 19 height 9
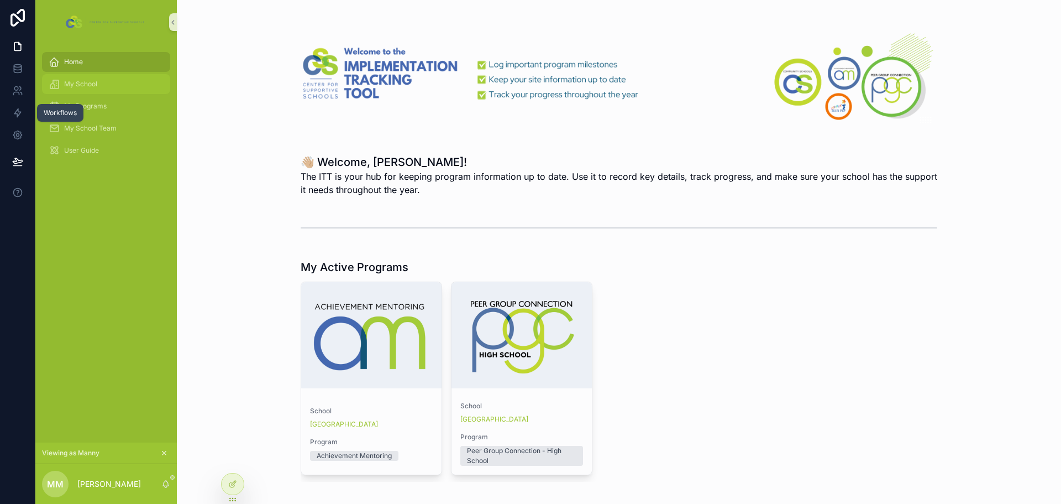
click at [79, 83] on span "My School" at bounding box center [80, 84] width 33 height 9
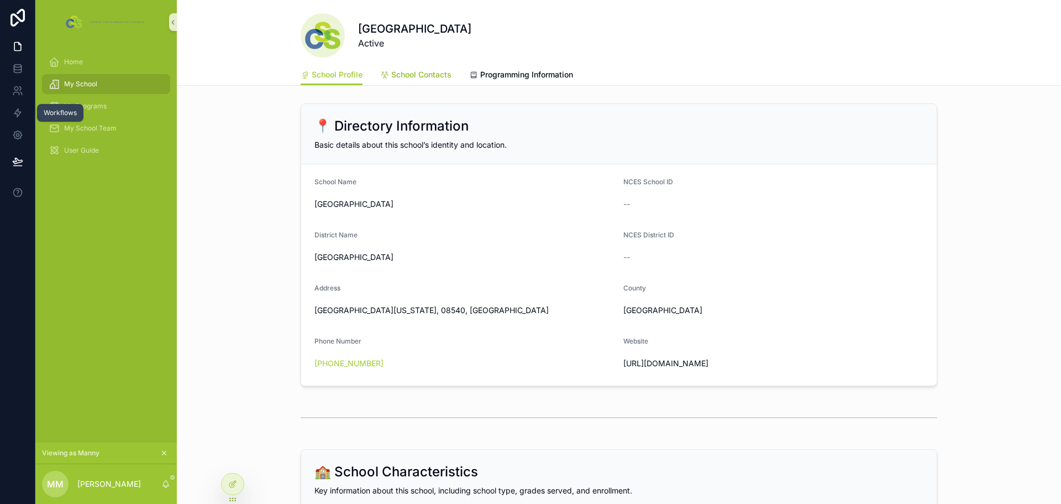
click at [425, 73] on span "School Contacts" at bounding box center [421, 74] width 60 height 11
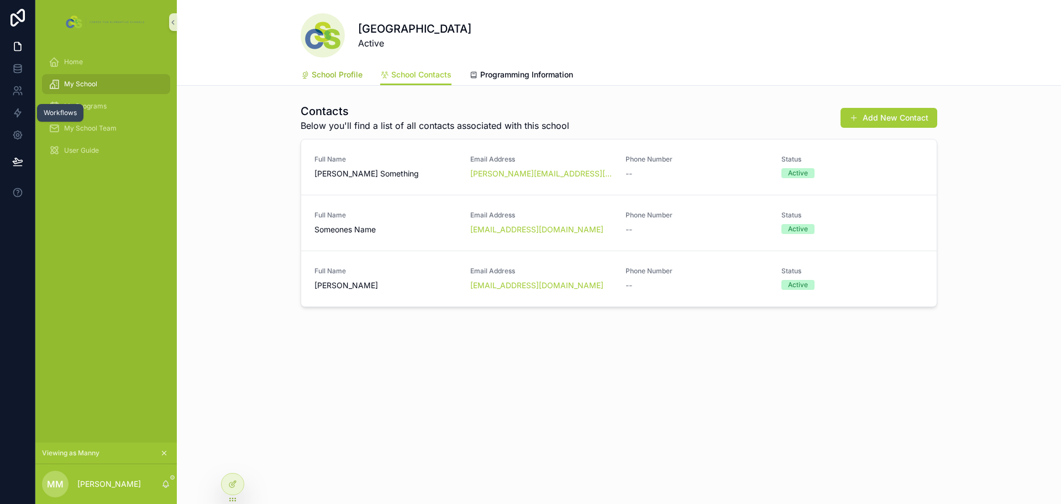
click at [330, 76] on span "School Profile" at bounding box center [337, 74] width 51 height 11
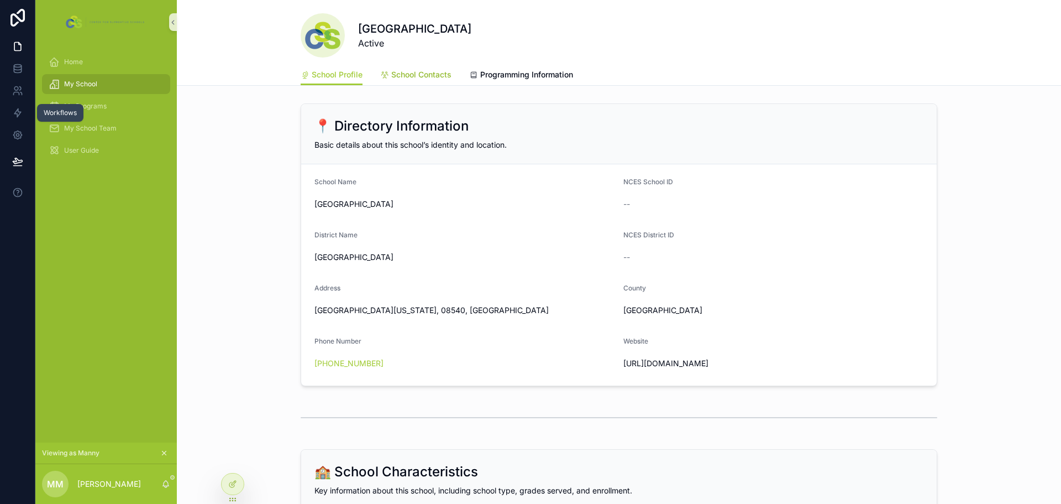
click at [417, 78] on span "School Contacts" at bounding box center [421, 74] width 60 height 11
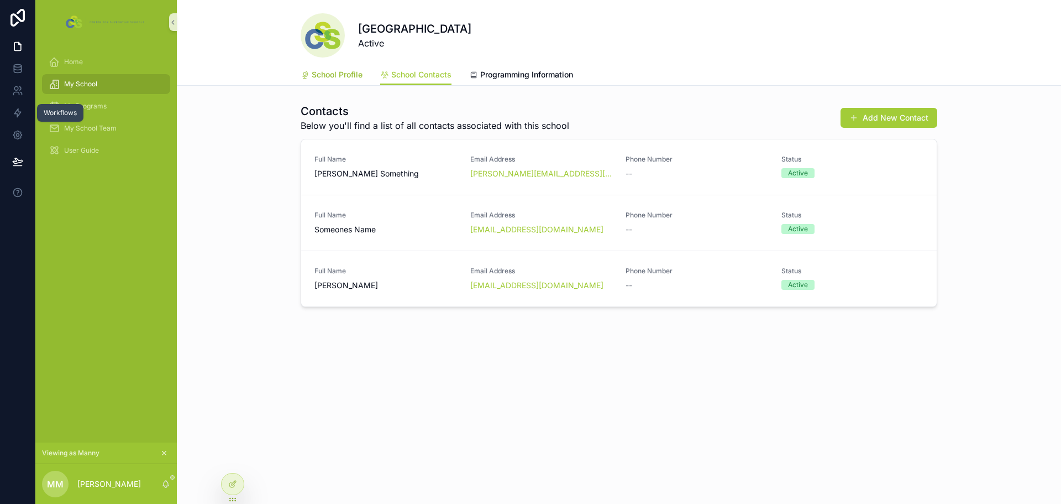
click at [344, 74] on span "School Profile" at bounding box center [337, 74] width 51 height 11
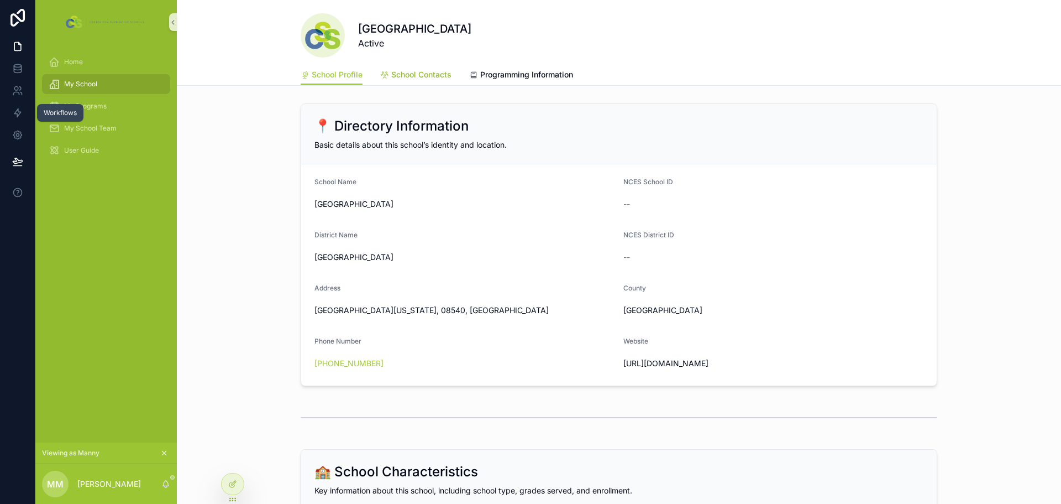
click at [415, 75] on span "School Contacts" at bounding box center [421, 74] width 60 height 11
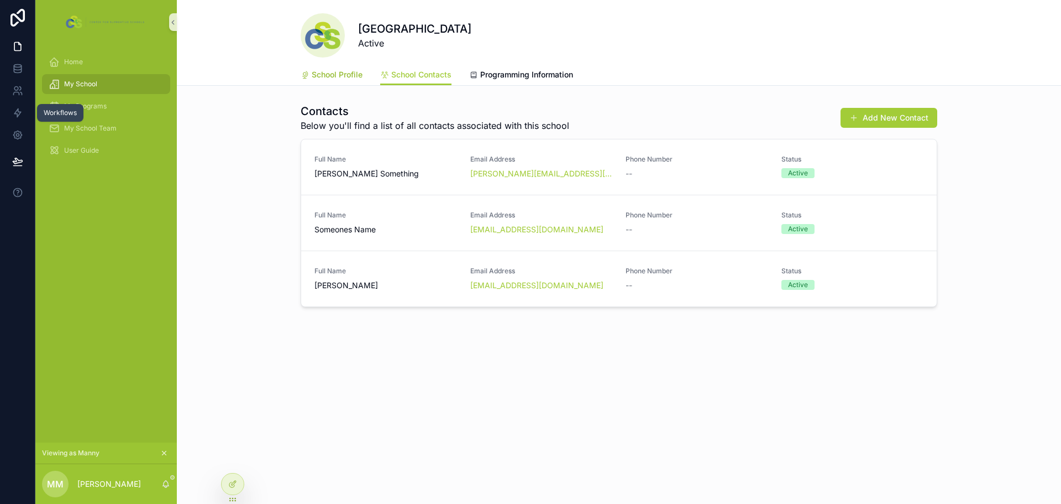
click at [324, 76] on span "School Profile" at bounding box center [337, 74] width 51 height 11
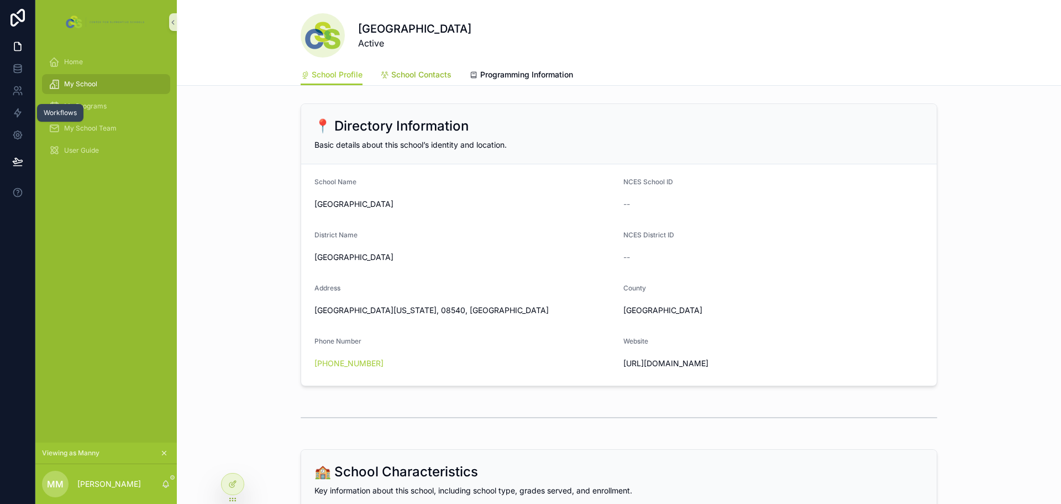
click at [421, 74] on span "School Contacts" at bounding box center [421, 74] width 60 height 11
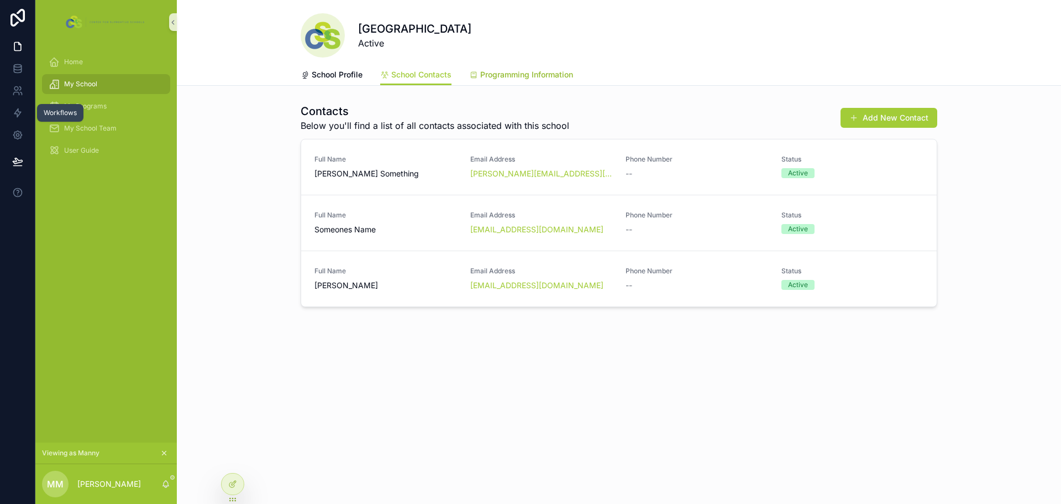
click at [533, 71] on span "Programming Information" at bounding box center [526, 74] width 93 height 11
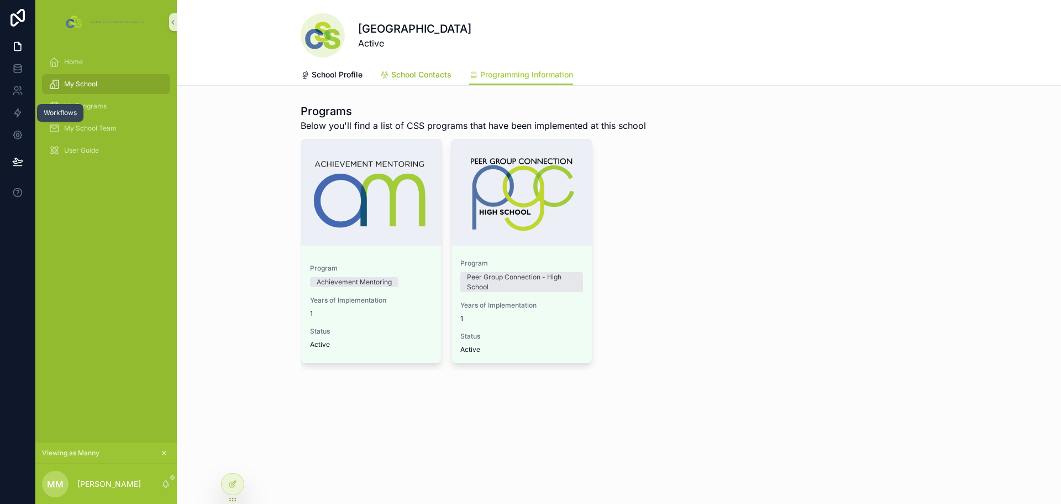
click at [423, 74] on span "School Contacts" at bounding box center [421, 74] width 60 height 11
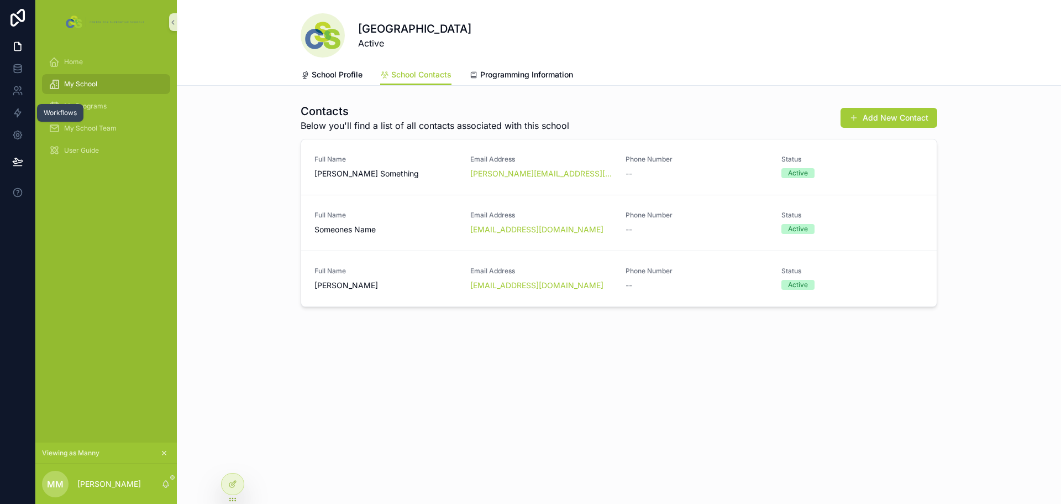
click at [73, 82] on span "My School" at bounding box center [80, 84] width 33 height 9
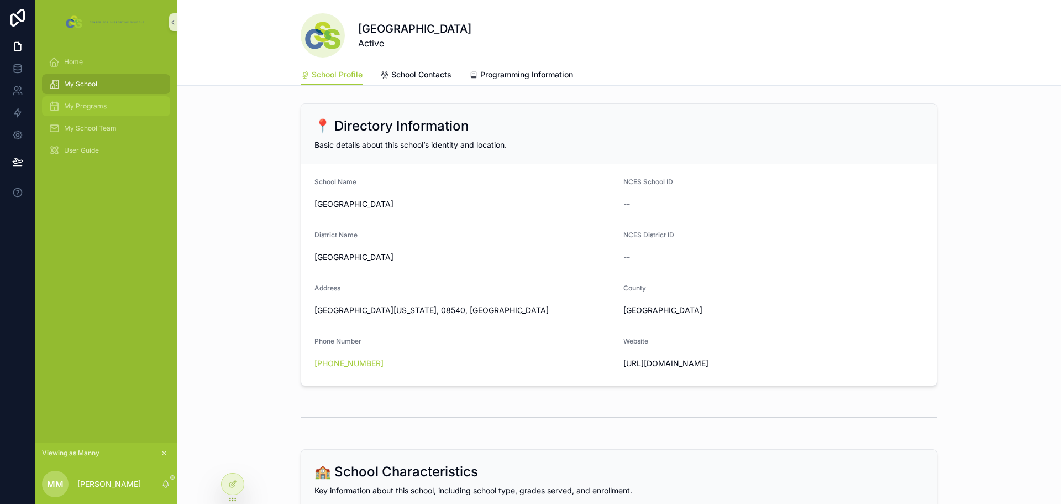
click at [96, 113] on div "My Programs" at bounding box center [106, 106] width 115 height 18
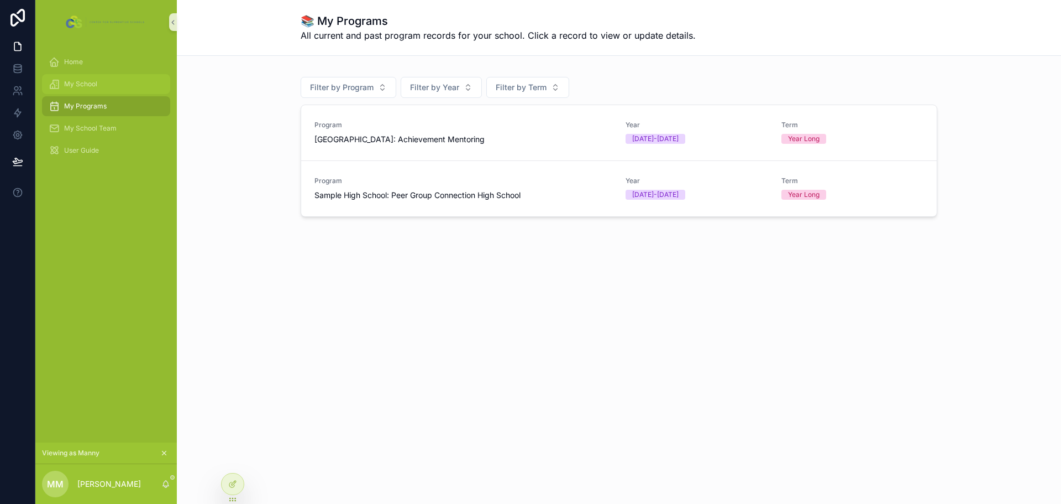
click at [88, 90] on div "My School" at bounding box center [106, 84] width 115 height 18
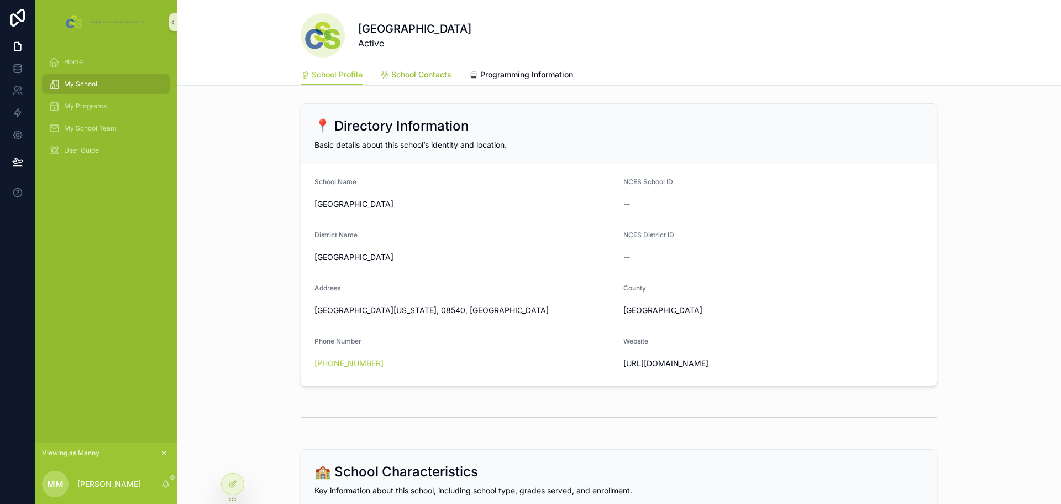
click at [403, 72] on span "School Contacts" at bounding box center [421, 74] width 60 height 11
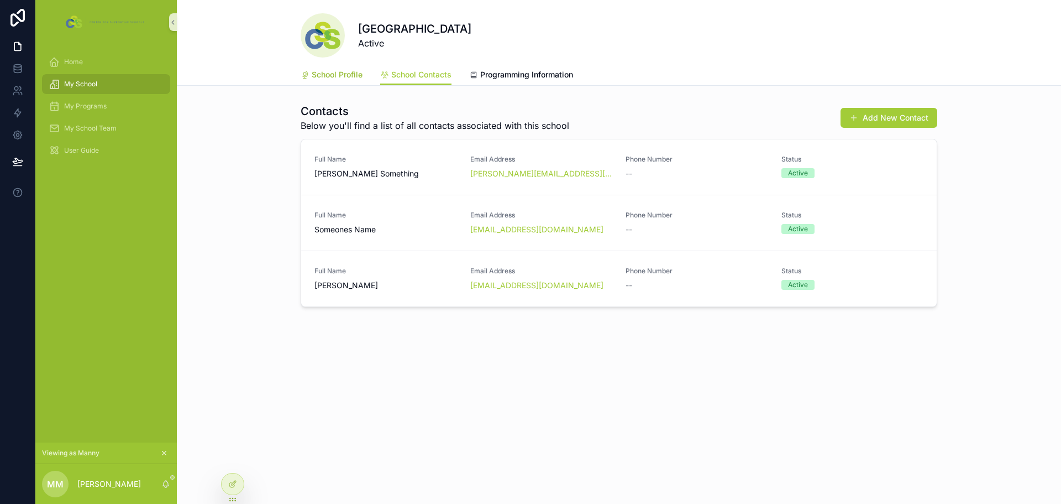
click at [352, 75] on span "School Profile" at bounding box center [337, 74] width 51 height 11
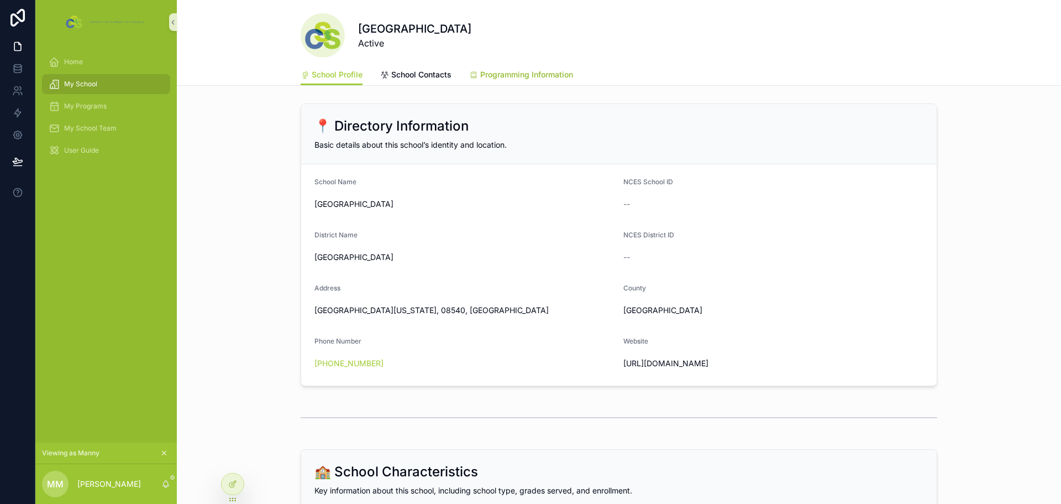
click at [507, 78] on span "Programming Information" at bounding box center [526, 74] width 93 height 11
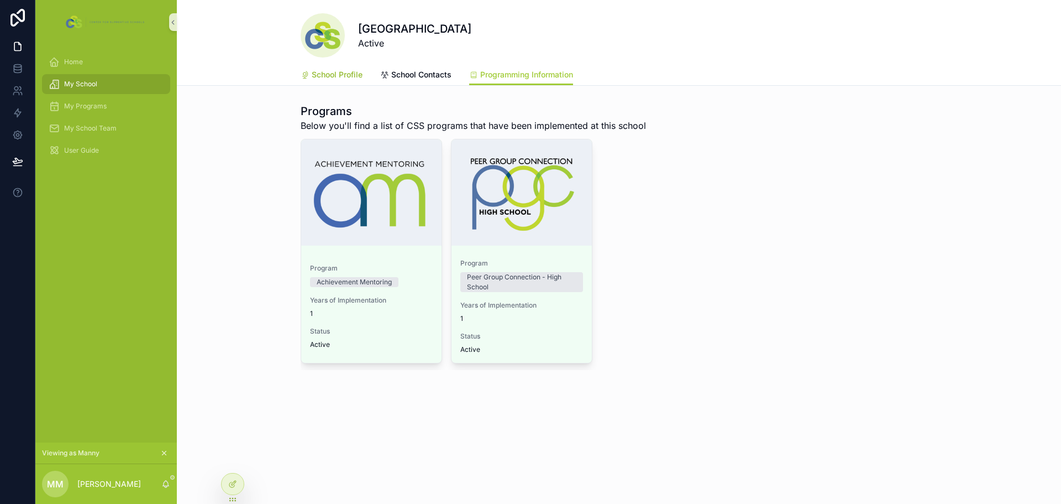
click at [332, 75] on span "School Profile" at bounding box center [337, 74] width 51 height 11
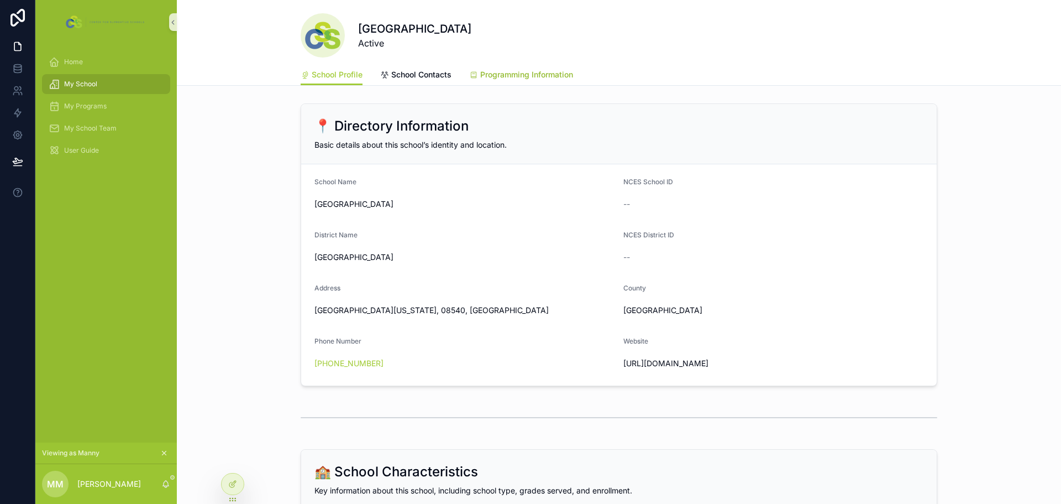
click at [496, 70] on span "Programming Information" at bounding box center [526, 74] width 93 height 11
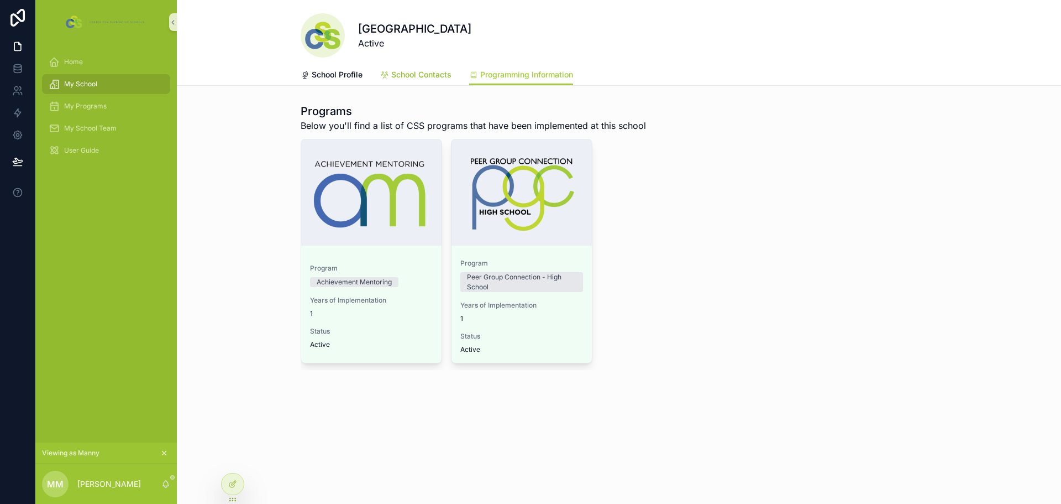
click at [409, 70] on span "School Contacts" at bounding box center [421, 74] width 60 height 11
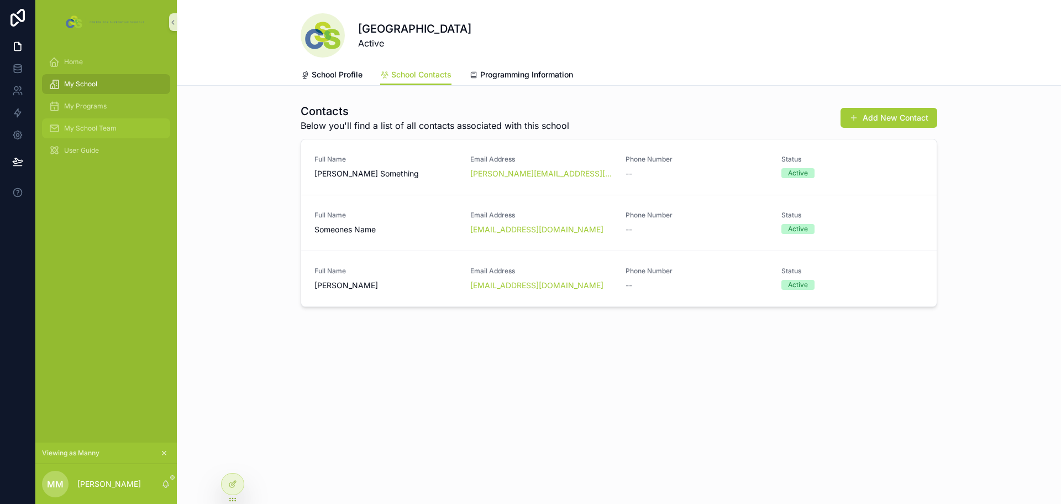
click at [93, 125] on span "My School Team" at bounding box center [90, 128] width 53 height 9
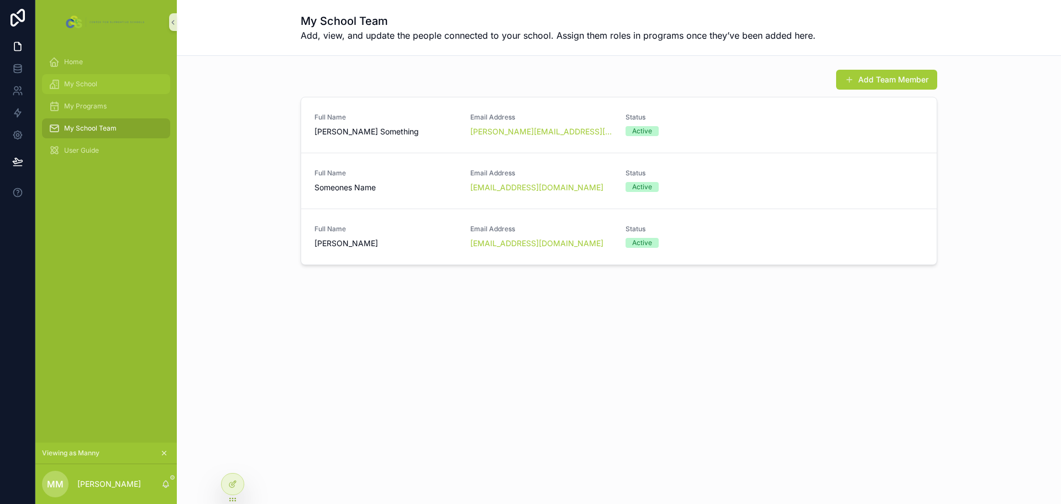
click at [85, 85] on span "My School" at bounding box center [80, 84] width 33 height 9
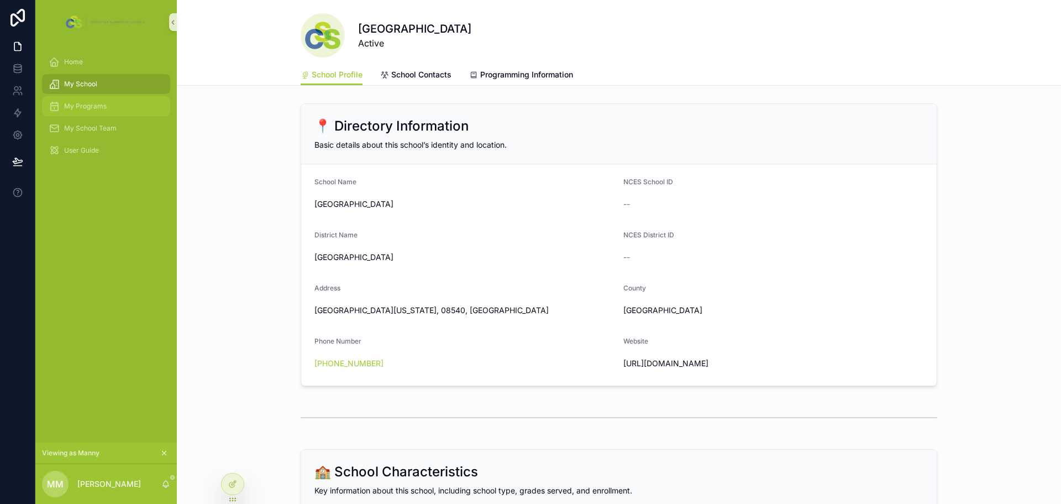
click at [71, 105] on span "My Programs" at bounding box center [85, 106] width 43 height 9
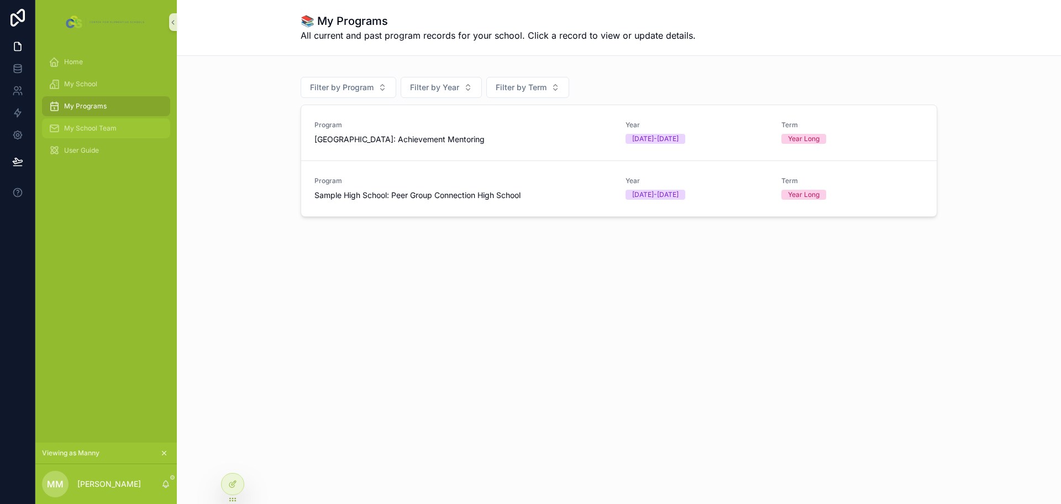
click at [76, 129] on span "My School Team" at bounding box center [90, 128] width 53 height 9
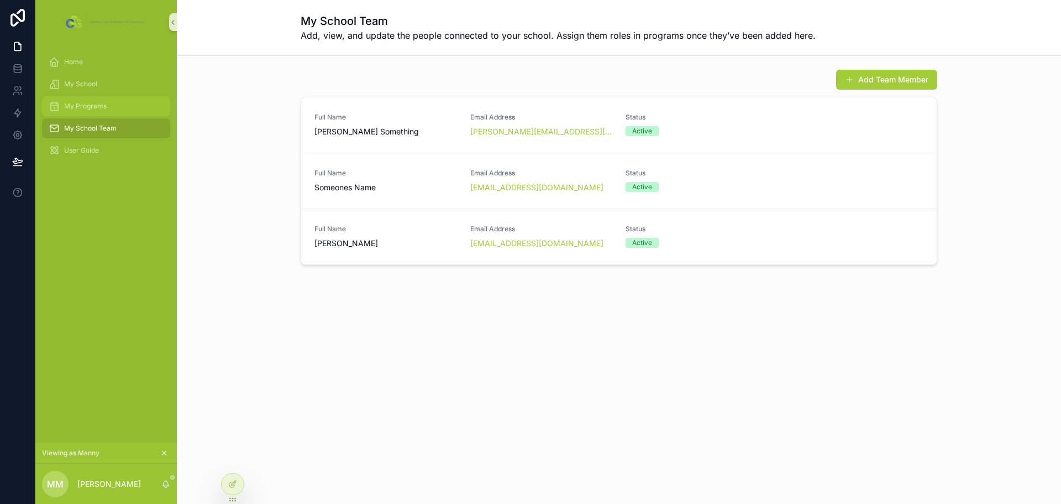
click at [80, 101] on div "My Programs" at bounding box center [106, 106] width 115 height 18
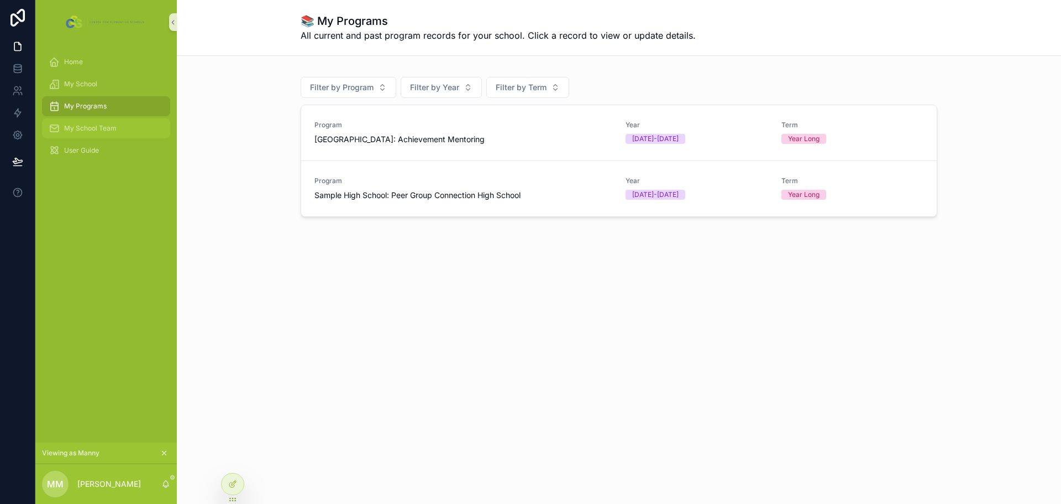
click at [74, 125] on span "My School Team" at bounding box center [90, 128] width 53 height 9
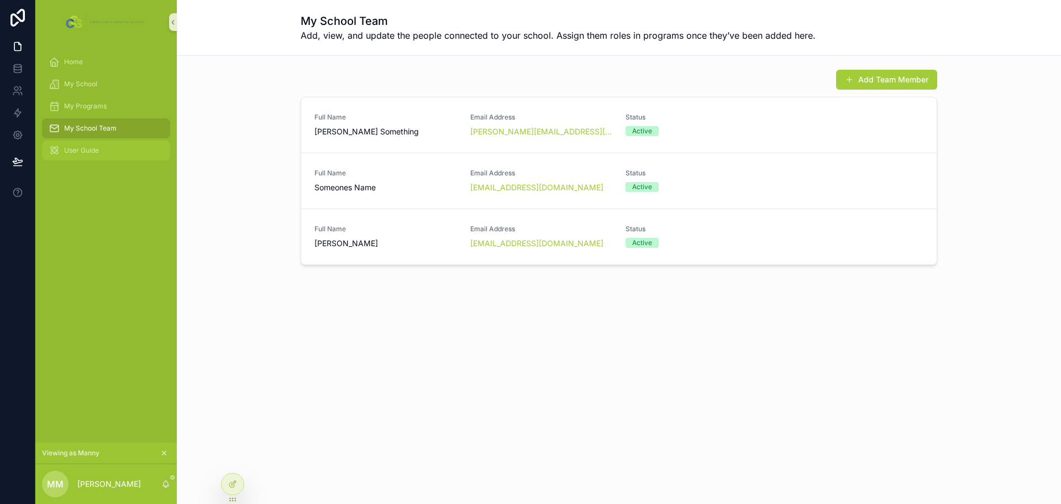
click at [112, 150] on div "User Guide" at bounding box center [106, 151] width 115 height 18
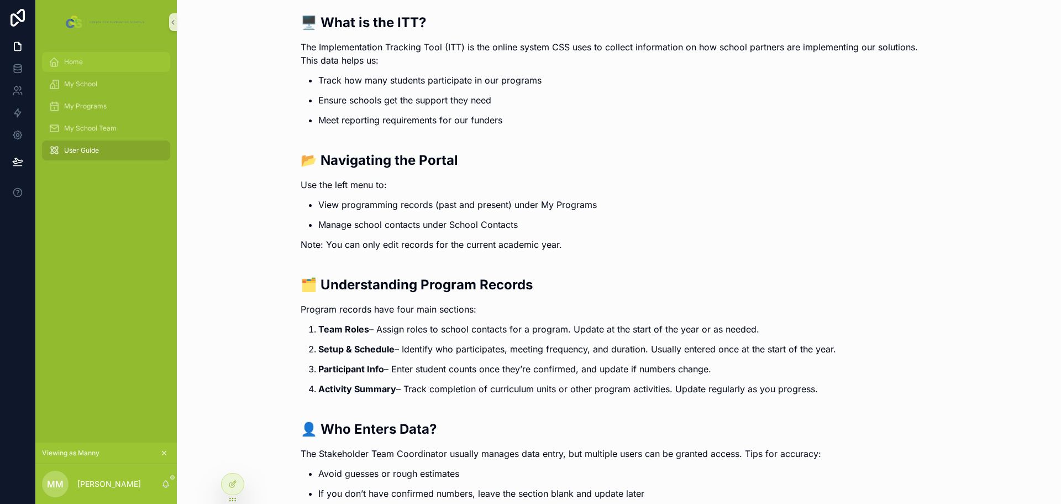
click at [78, 63] on span "Home" at bounding box center [73, 61] width 19 height 9
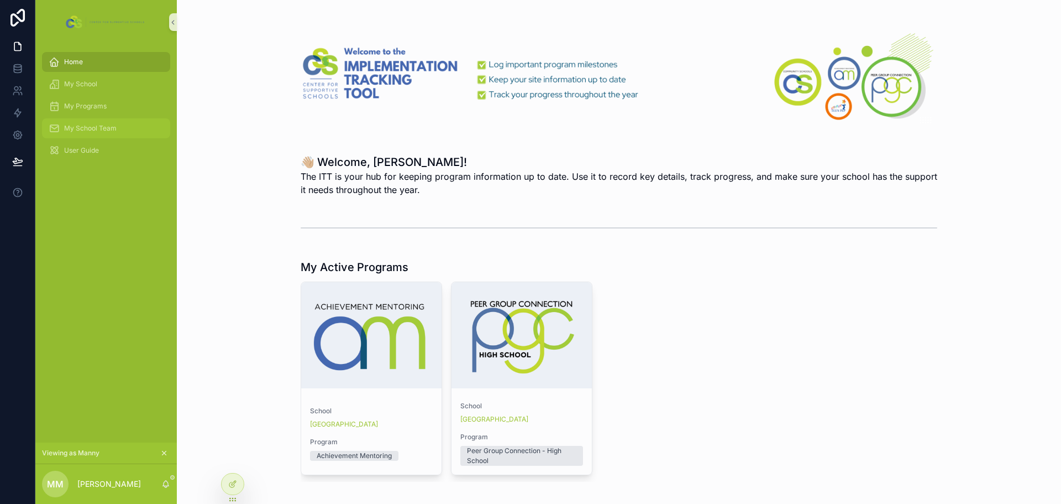
click at [93, 128] on span "My School Team" at bounding box center [90, 128] width 53 height 9
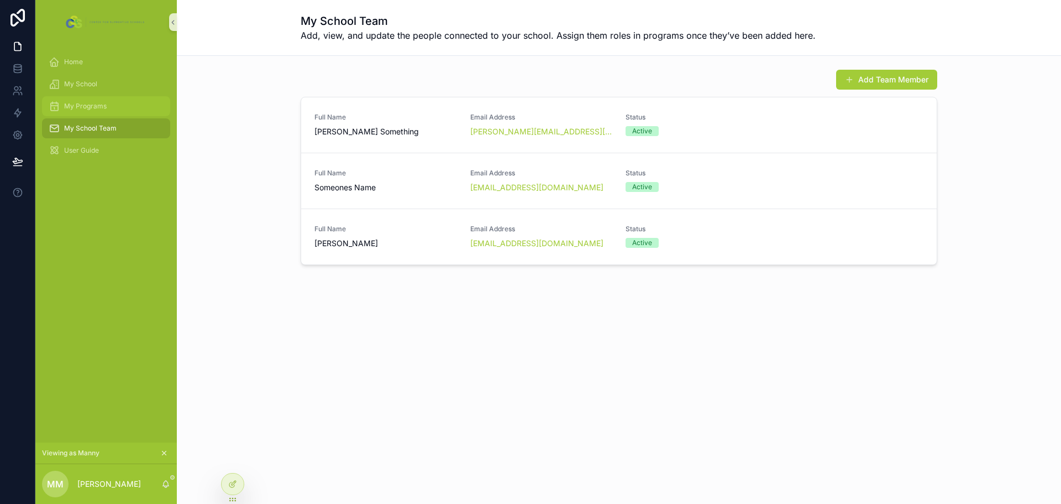
click at [91, 106] on span "My Programs" at bounding box center [85, 106] width 43 height 9
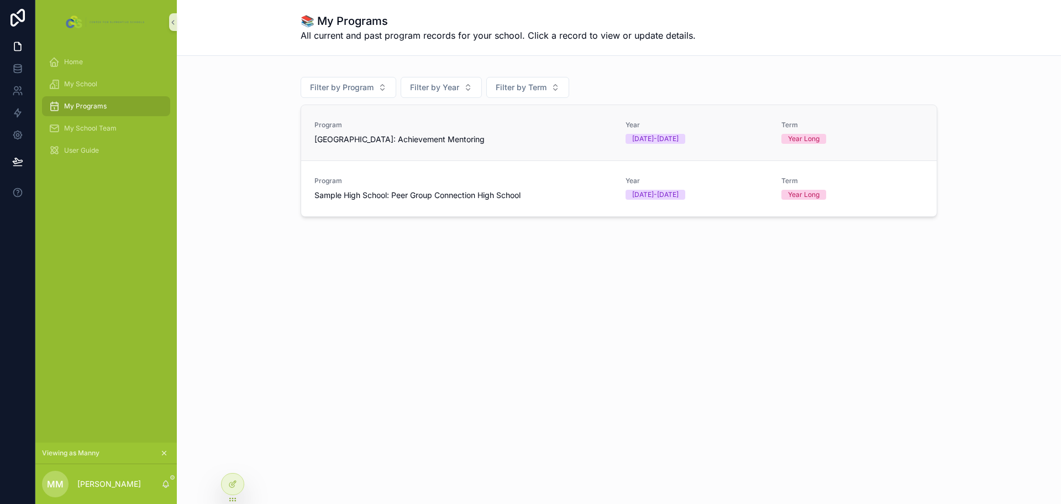
click at [396, 133] on div "Program Sample High School: Achievement Mentoring" at bounding box center [464, 133] width 298 height 24
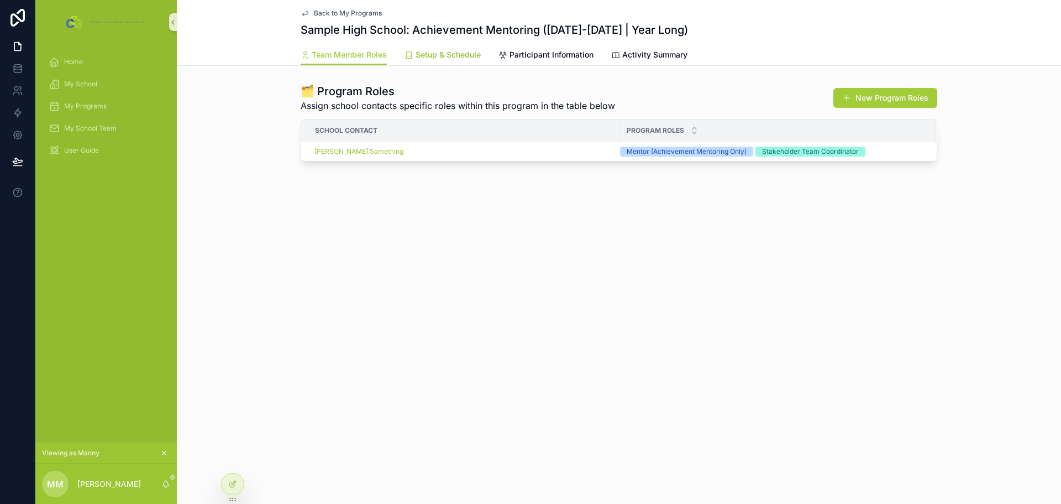
click at [450, 62] on link "Setup & Schedule" at bounding box center [443, 56] width 76 height 22
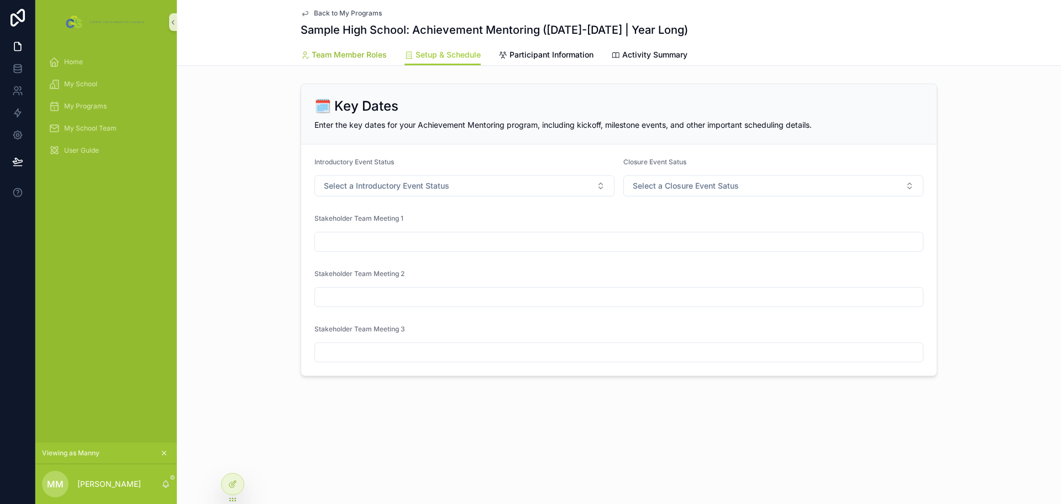
click at [341, 49] on link "Team Member Roles" at bounding box center [344, 56] width 86 height 22
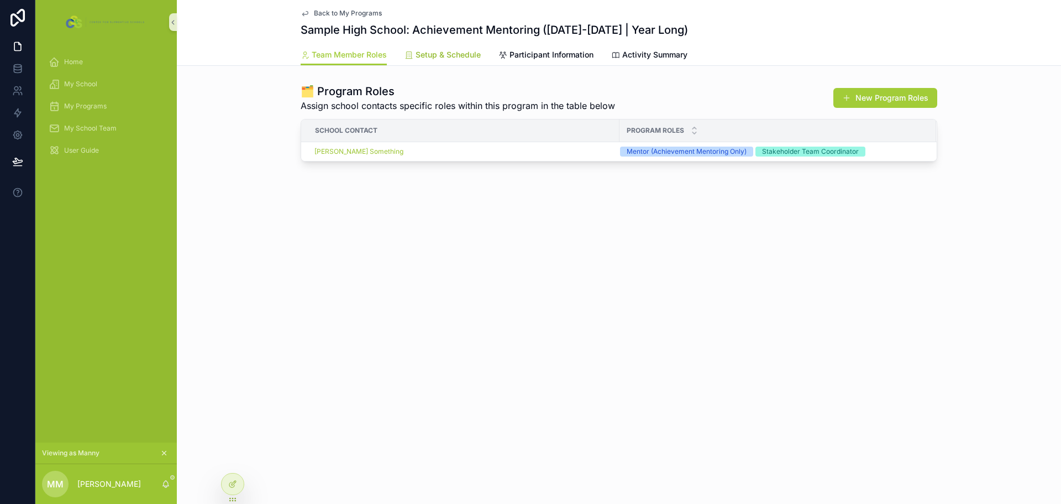
click at [438, 55] on span "Setup & Schedule" at bounding box center [448, 54] width 65 height 11
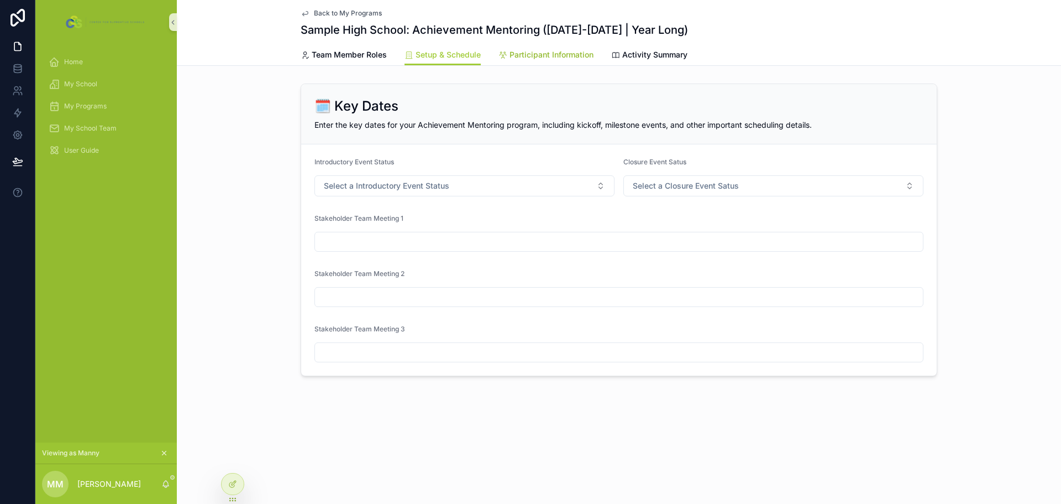
click at [540, 55] on span "Participant Information" at bounding box center [552, 54] width 84 height 11
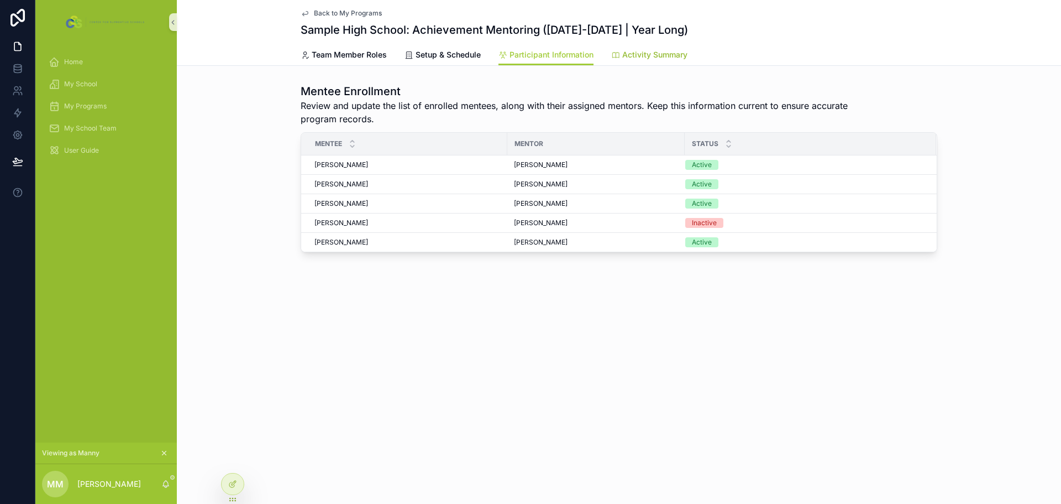
click at [653, 51] on span "Activity Summary" at bounding box center [654, 54] width 65 height 11
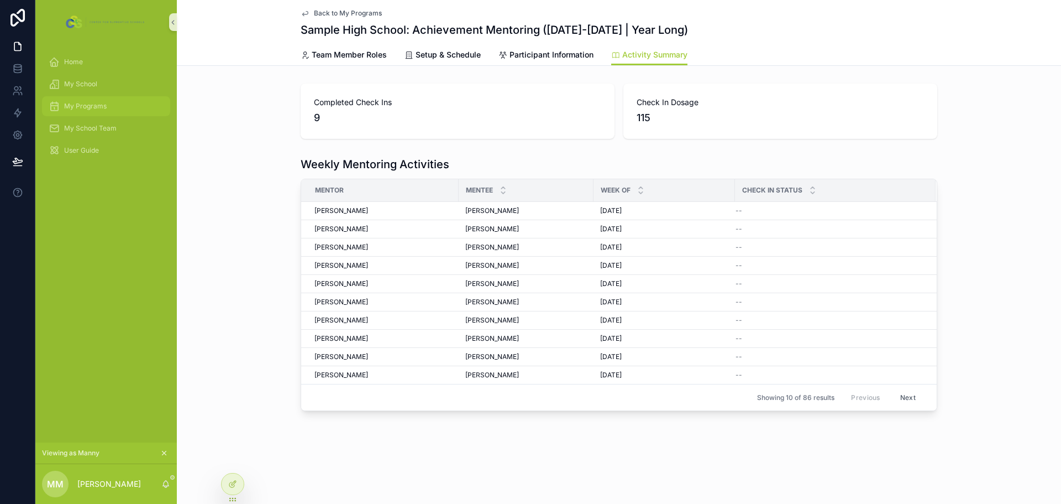
click at [68, 102] on span "My Programs" at bounding box center [85, 106] width 43 height 9
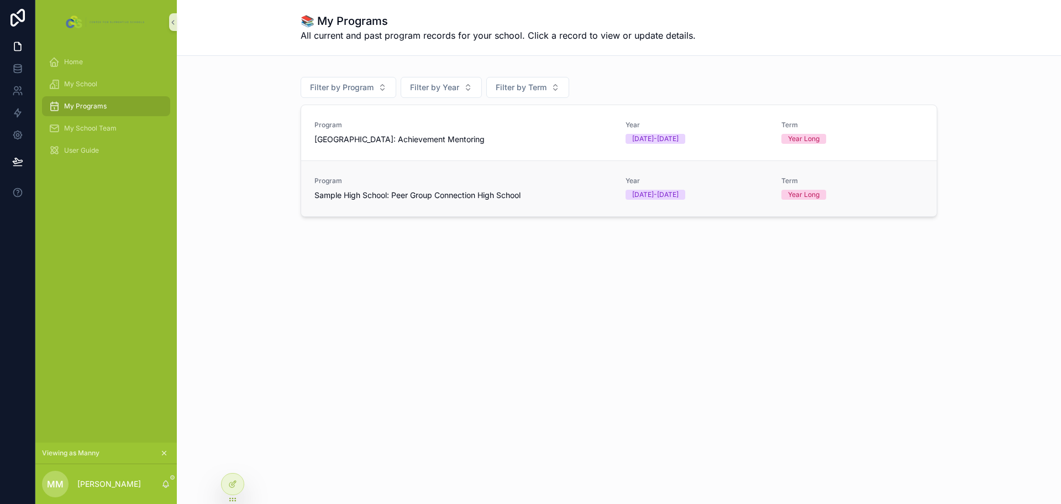
click at [492, 201] on link "Program Sample High School: Peer Group Connection High School Year 2025-2026 Te…" at bounding box center [619, 188] width 636 height 56
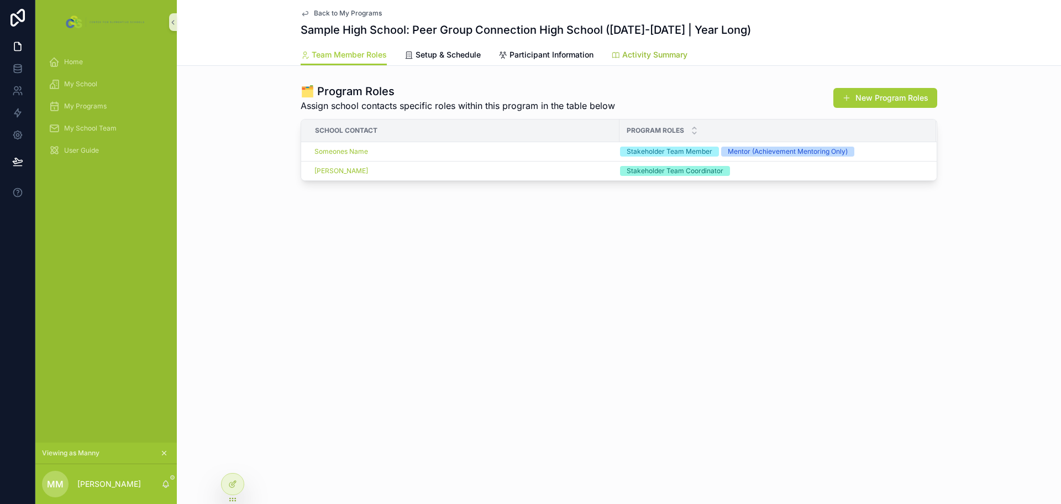
click at [630, 45] on link "Activity Summary" at bounding box center [649, 56] width 76 height 22
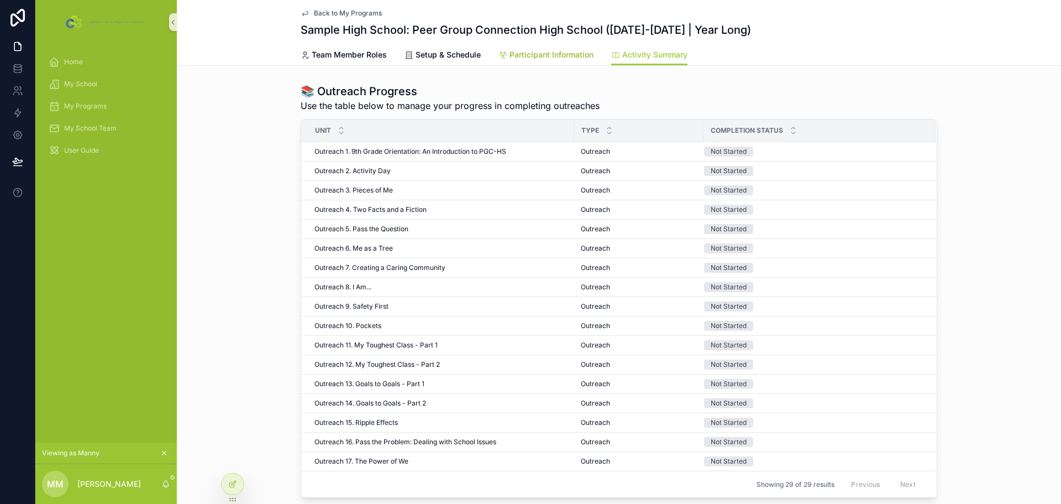
click at [538, 63] on link "Participant Information" at bounding box center [546, 56] width 95 height 22
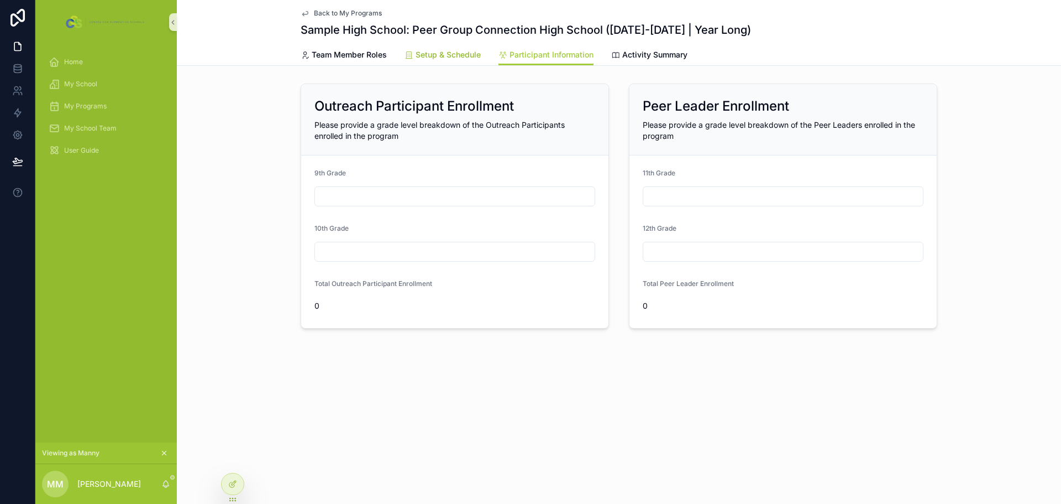
click at [458, 56] on span "Setup & Schedule" at bounding box center [448, 54] width 65 height 11
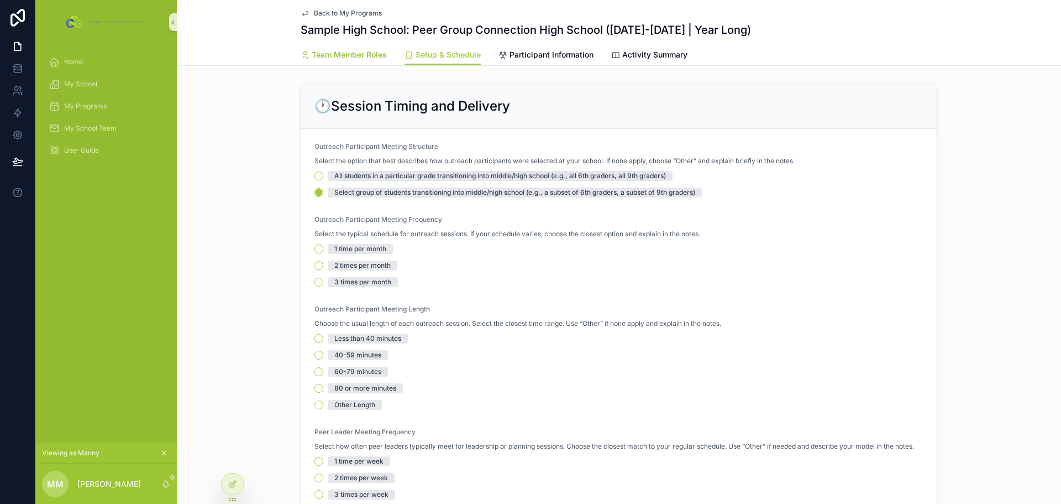
click at [335, 56] on span "Team Member Roles" at bounding box center [349, 54] width 75 height 11
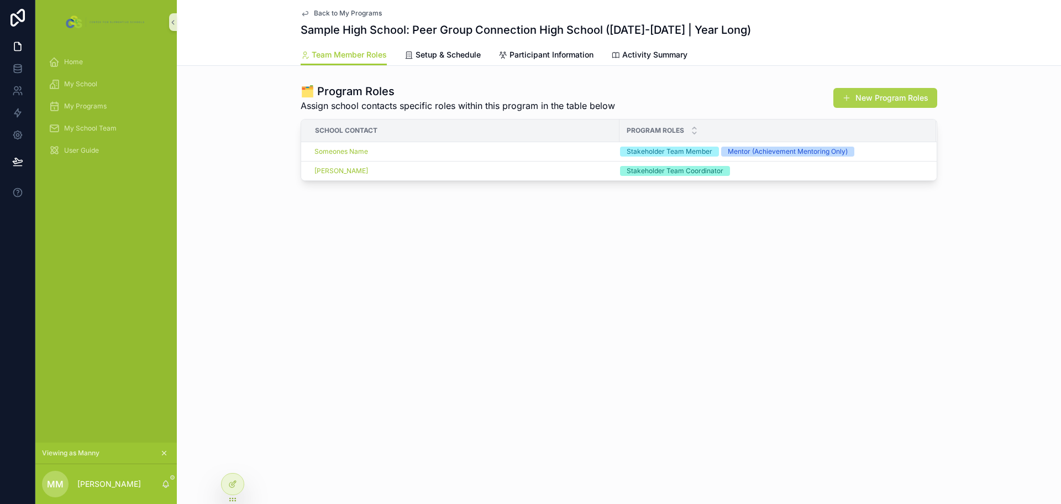
click at [922, 104] on button "New Program Roles" at bounding box center [886, 98] width 104 height 20
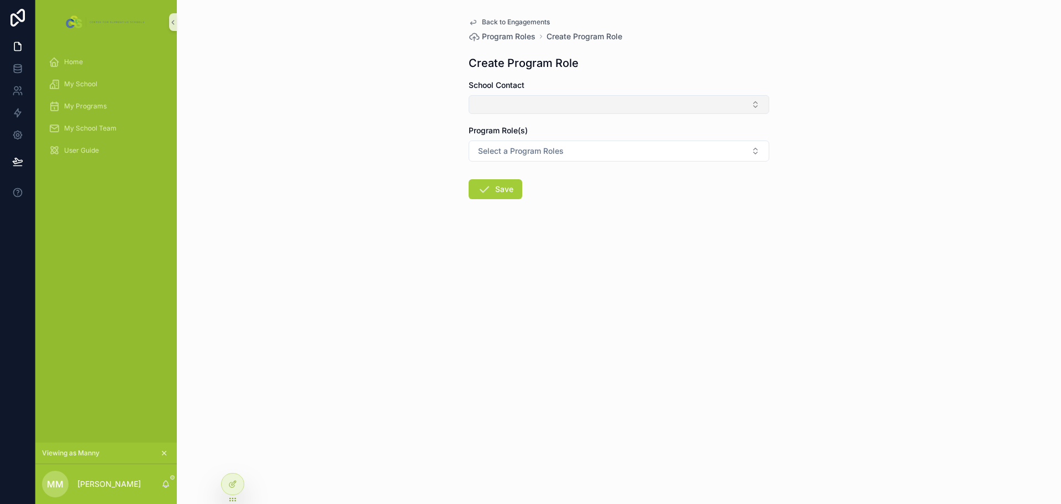
click at [518, 98] on button "Select Button" at bounding box center [619, 104] width 301 height 19
click at [554, 78] on div "Back to Engagements Program Roles Create Program Role Create Program Role Schoo…" at bounding box center [619, 135] width 318 height 270
click at [548, 105] on button "Select Button" at bounding box center [619, 104] width 301 height 19
click at [559, 75] on div "Back to Engagements Program Roles Create Program Role Create Program Role Schoo…" at bounding box center [619, 135] width 318 height 270
click at [509, 18] on span "Back to Engagements" at bounding box center [516, 22] width 68 height 9
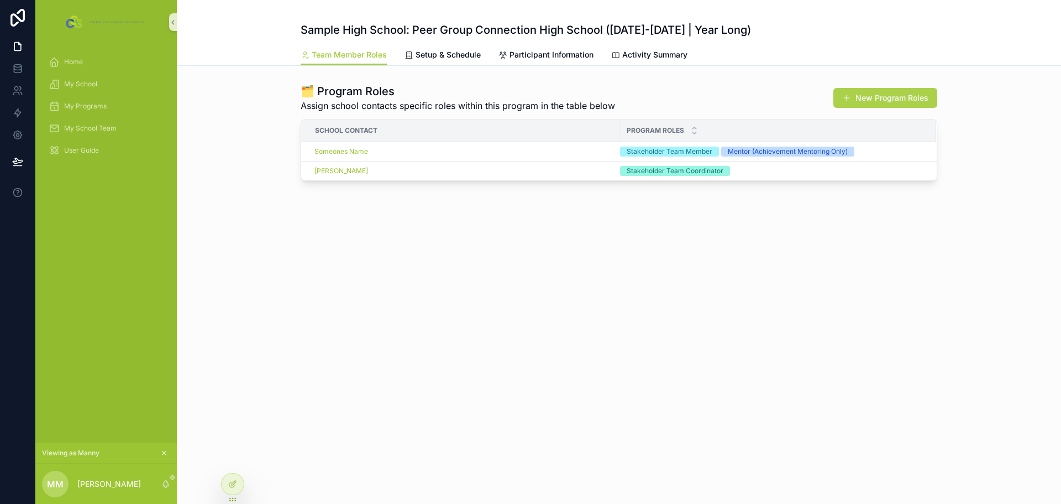
click at [901, 96] on button "New Program Roles" at bounding box center [886, 98] width 104 height 20
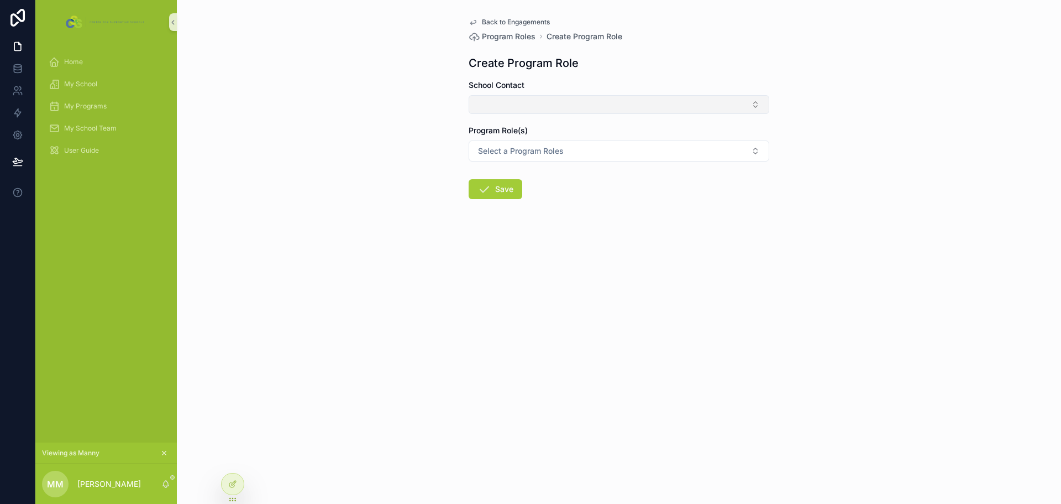
click at [563, 108] on button "Select Button" at bounding box center [619, 104] width 301 height 19
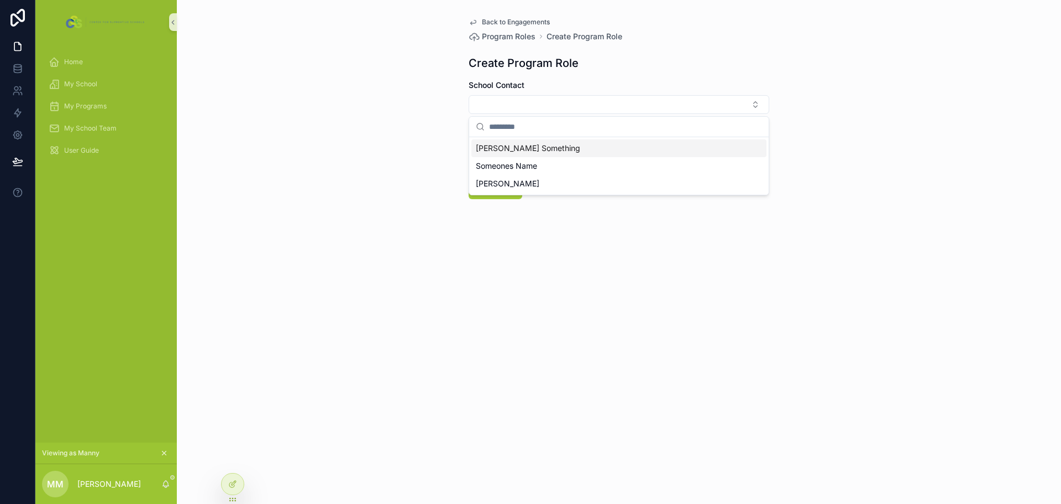
click at [474, 19] on icon "scrollable content" at bounding box center [473, 22] width 9 height 9
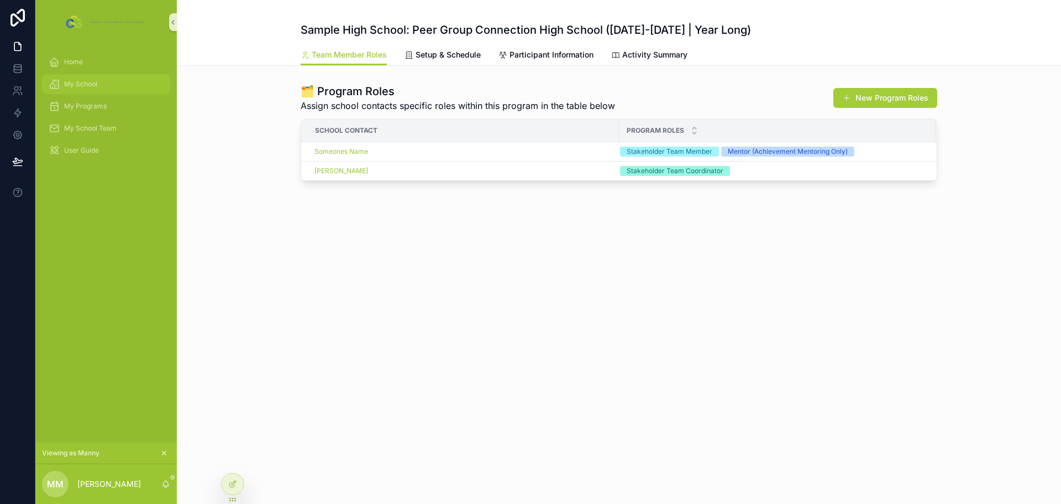
click at [93, 86] on span "My School" at bounding box center [80, 84] width 33 height 9
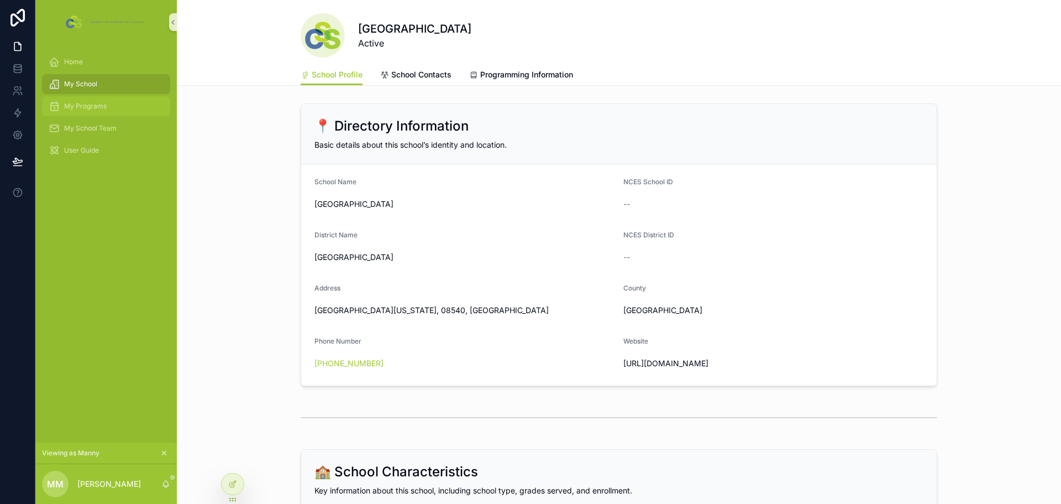
click at [108, 102] on div "My Programs" at bounding box center [106, 106] width 115 height 18
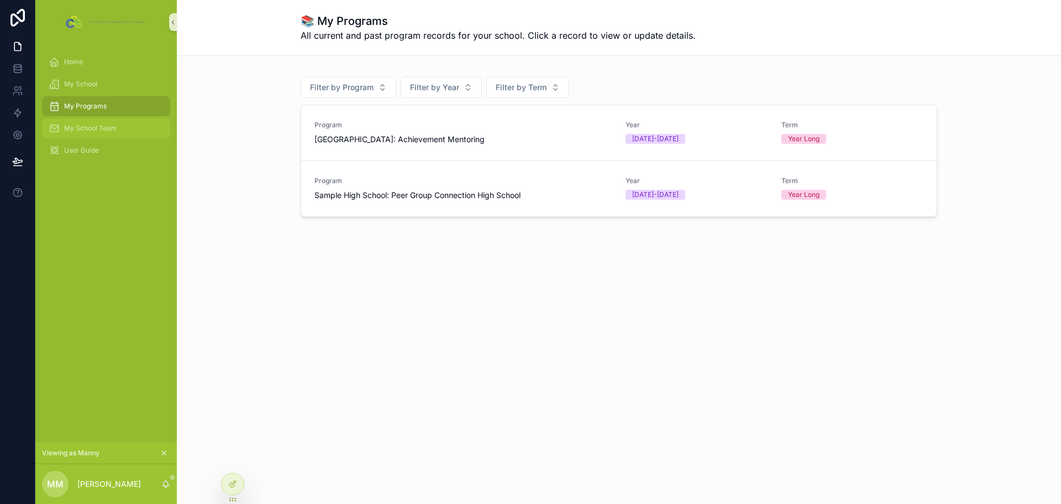
click at [94, 122] on div "My School Team" at bounding box center [106, 128] width 115 height 18
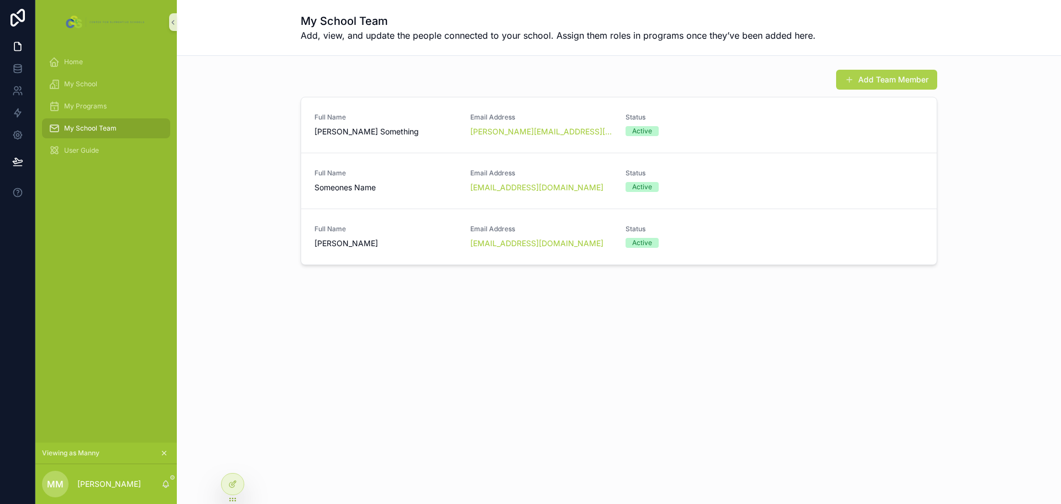
click at [906, 80] on button "Add Team Member" at bounding box center [886, 80] width 101 height 20
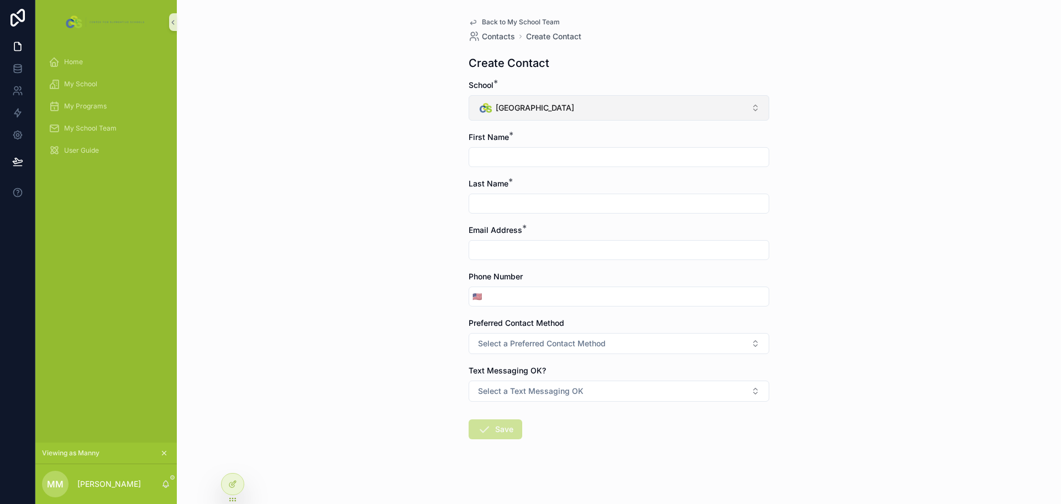
click at [594, 112] on button "Sample High School" at bounding box center [619, 107] width 301 height 25
click at [624, 66] on div "Create Contact" at bounding box center [619, 62] width 301 height 15
click at [564, 344] on span "Select a Preferred Contact Method" at bounding box center [542, 343] width 128 height 11
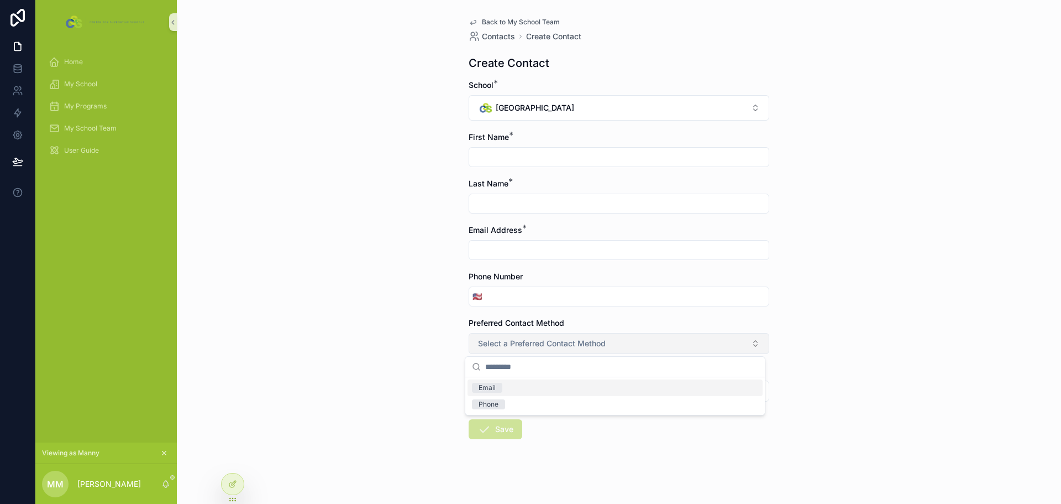
click at [564, 344] on span "Select a Preferred Contact Method" at bounding box center [542, 343] width 128 height 11
click at [571, 394] on span "Select a Text Messaging OK" at bounding box center [531, 390] width 106 height 11
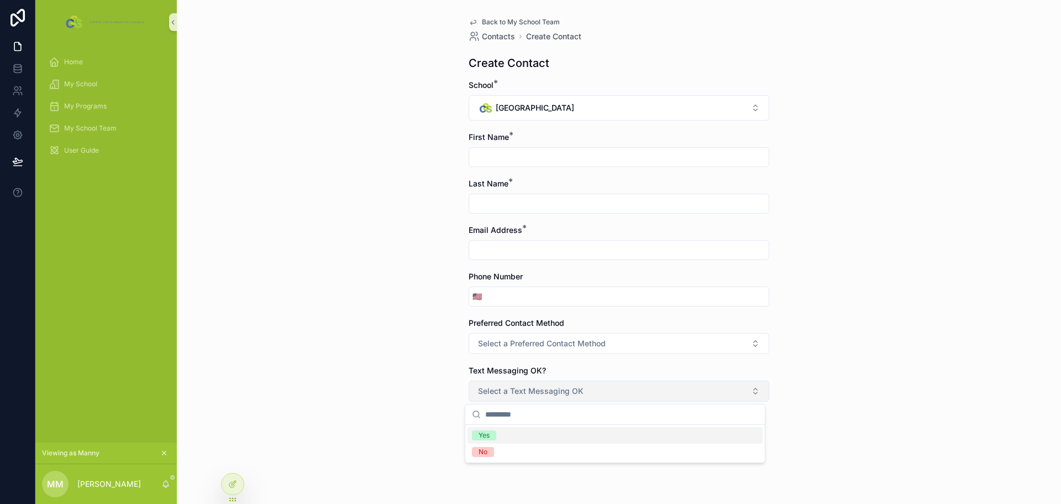
click at [571, 394] on span "Select a Text Messaging OK" at bounding box center [531, 390] width 106 height 11
click at [520, 20] on span "Back to My School Team" at bounding box center [521, 22] width 78 height 9
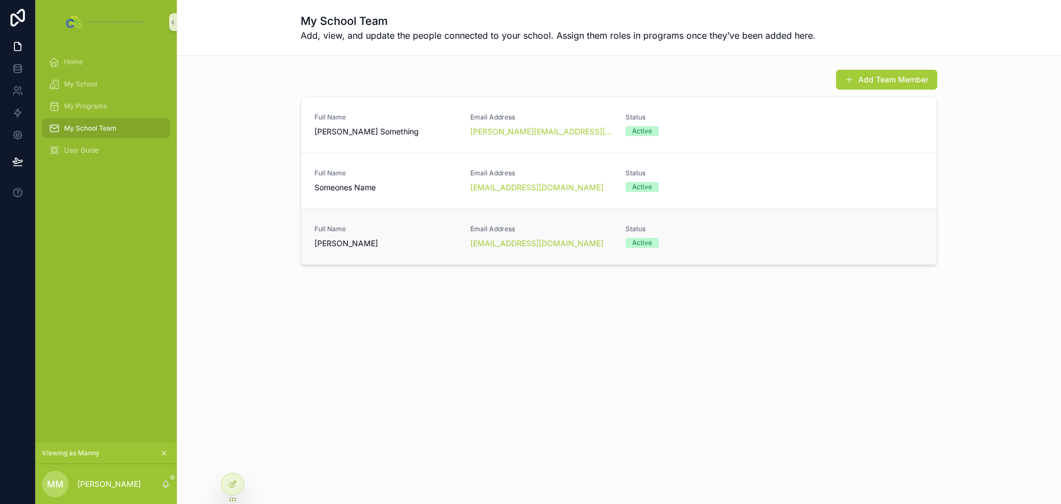
click at [401, 247] on span "[PERSON_NAME]" at bounding box center [386, 243] width 143 height 11
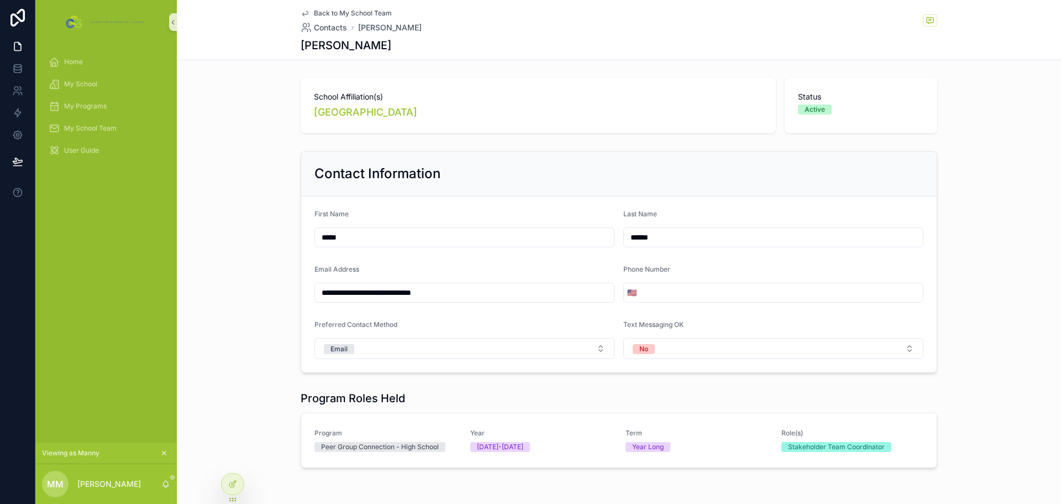
click at [329, 14] on span "Back to My School Team" at bounding box center [353, 13] width 78 height 9
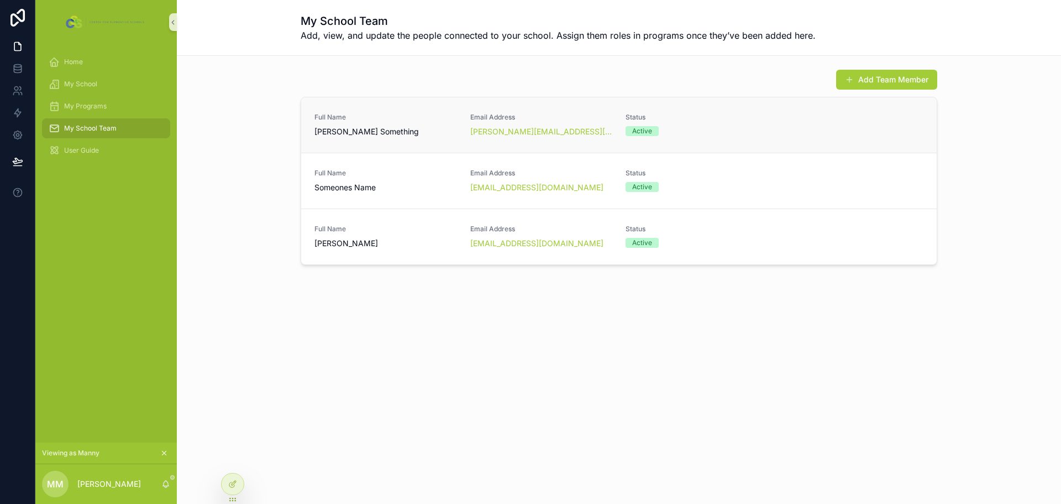
click at [669, 137] on div "Status Active" at bounding box center [697, 125] width 143 height 24
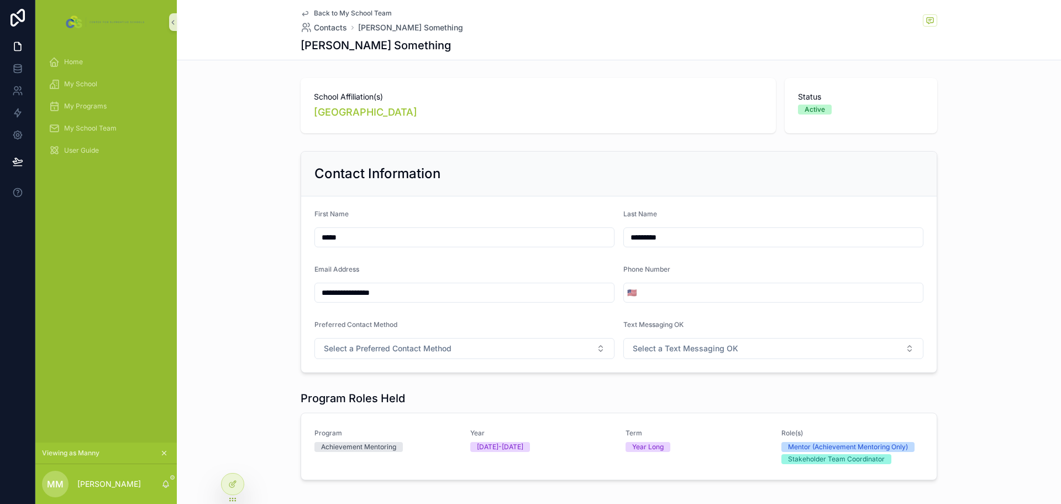
click at [324, 14] on span "Back to My School Team" at bounding box center [353, 13] width 78 height 9
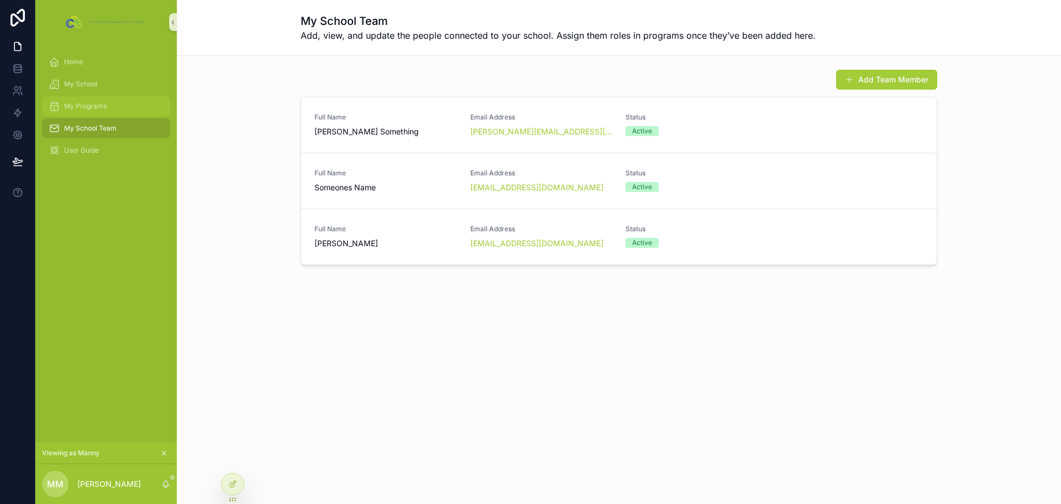
click at [88, 104] on span "My Programs" at bounding box center [85, 106] width 43 height 9
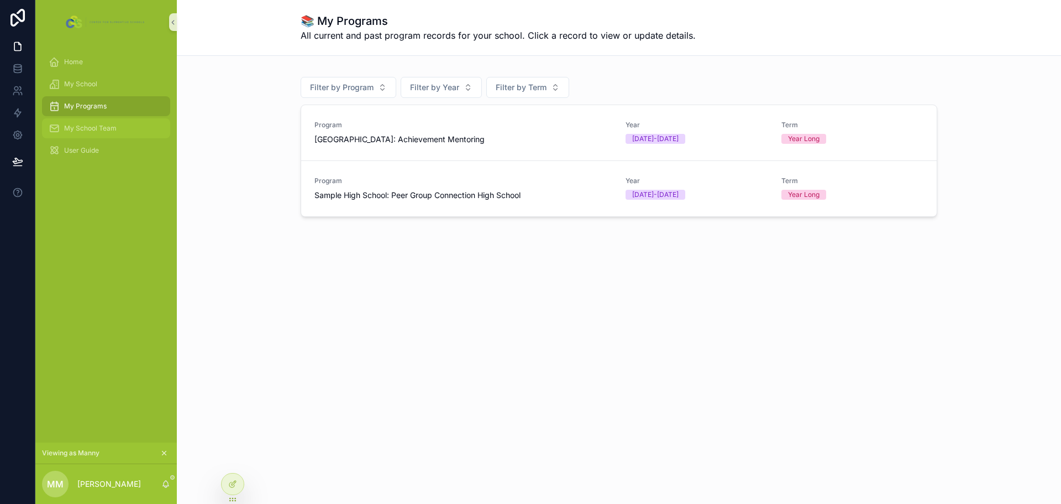
click at [84, 133] on div "My School Team" at bounding box center [106, 128] width 115 height 18
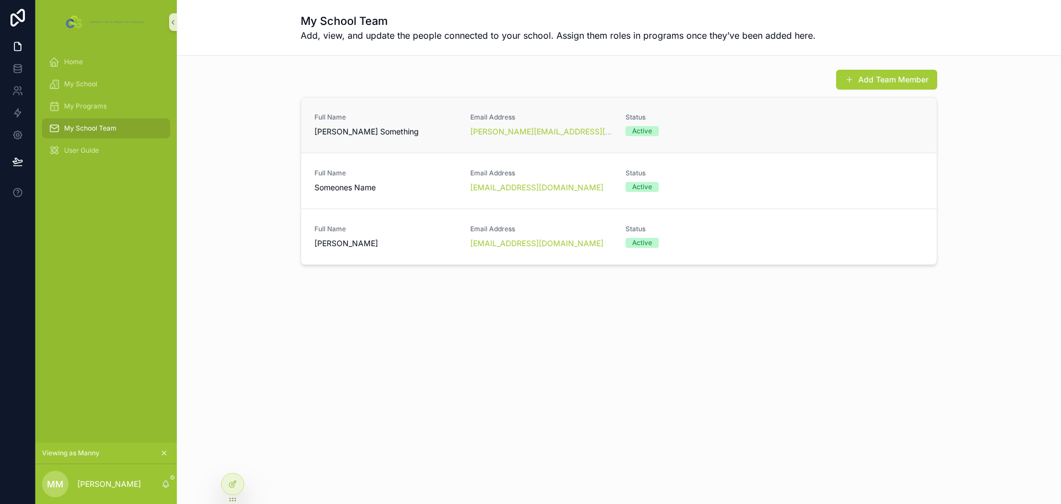
click at [674, 135] on div "Active" at bounding box center [697, 131] width 143 height 10
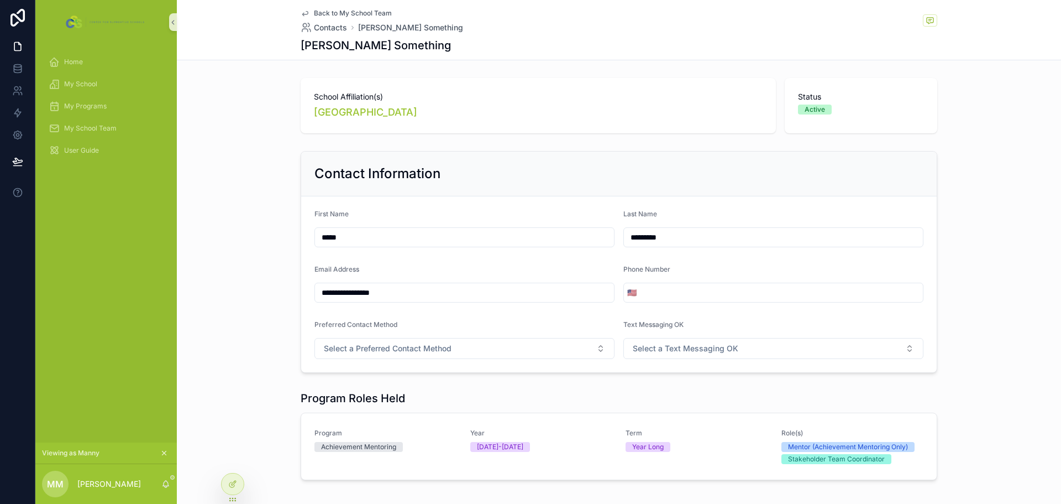
click at [334, 14] on span "Back to My School Team" at bounding box center [353, 13] width 78 height 9
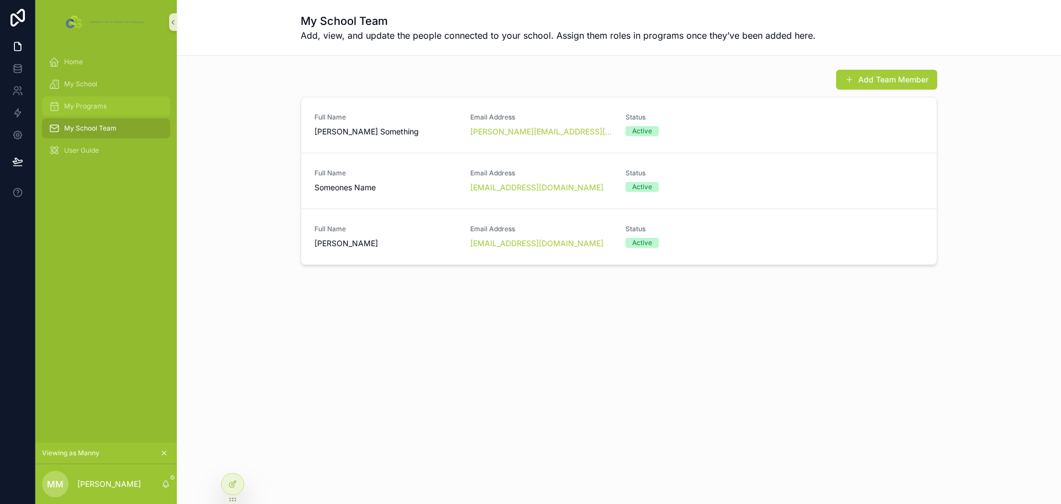
click at [122, 114] on div "My Programs" at bounding box center [106, 106] width 115 height 18
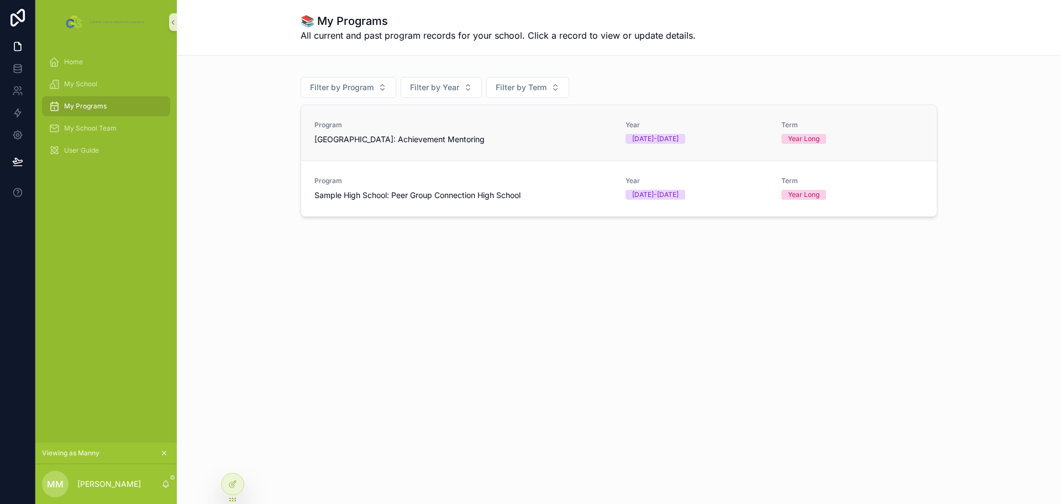
click at [393, 126] on span "Program" at bounding box center [464, 125] width 298 height 9
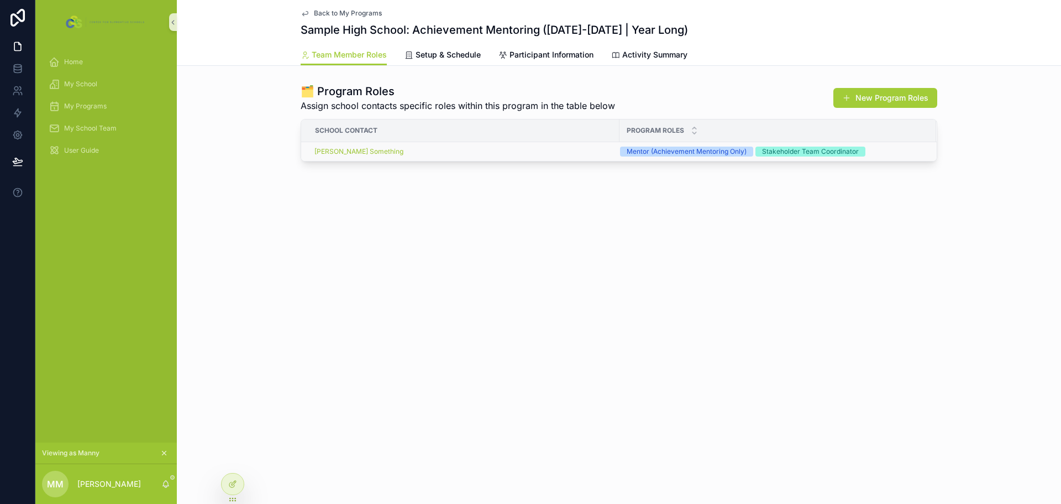
click at [491, 153] on div "Susie Something" at bounding box center [464, 151] width 299 height 9
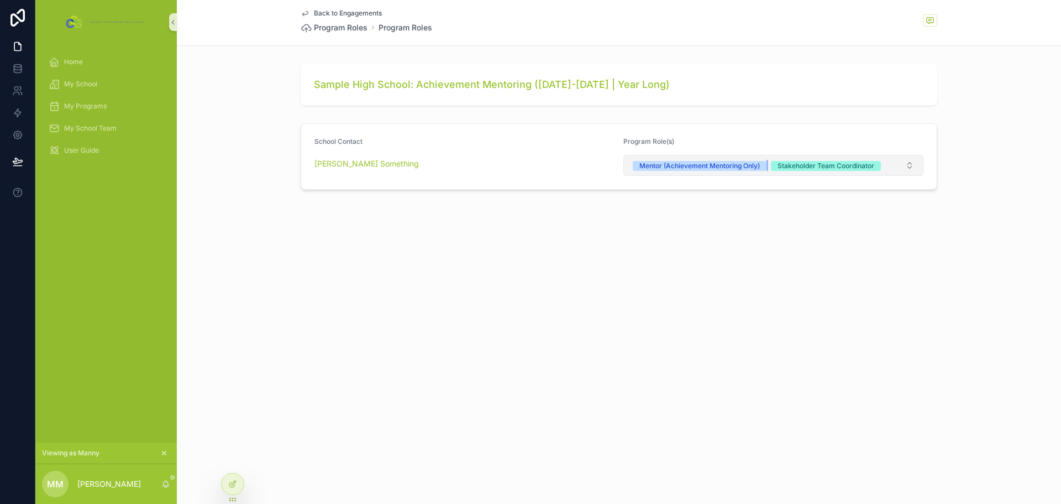
click at [751, 166] on div "Mentor (Achievement Mentoring Only)" at bounding box center [700, 166] width 121 height 10
click at [912, 167] on button "Stakeholder Team Coordinator" at bounding box center [774, 165] width 300 height 21
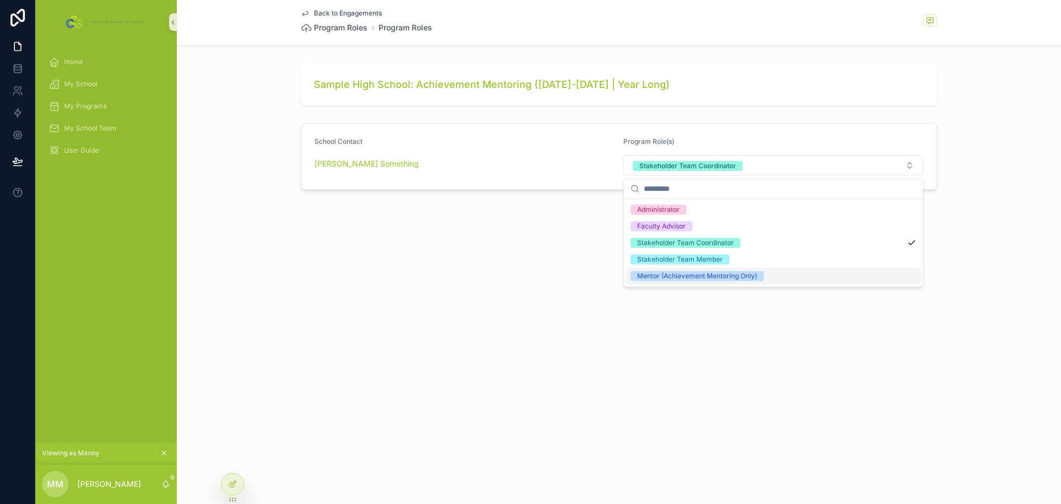
click at [732, 279] on div "Mentor (Achievement Mentoring Only)" at bounding box center [697, 276] width 120 height 10
click at [751, 318] on div "Back to Engagements Program Roles Program Roles Sample High School: Achievement…" at bounding box center [619, 252] width 884 height 504
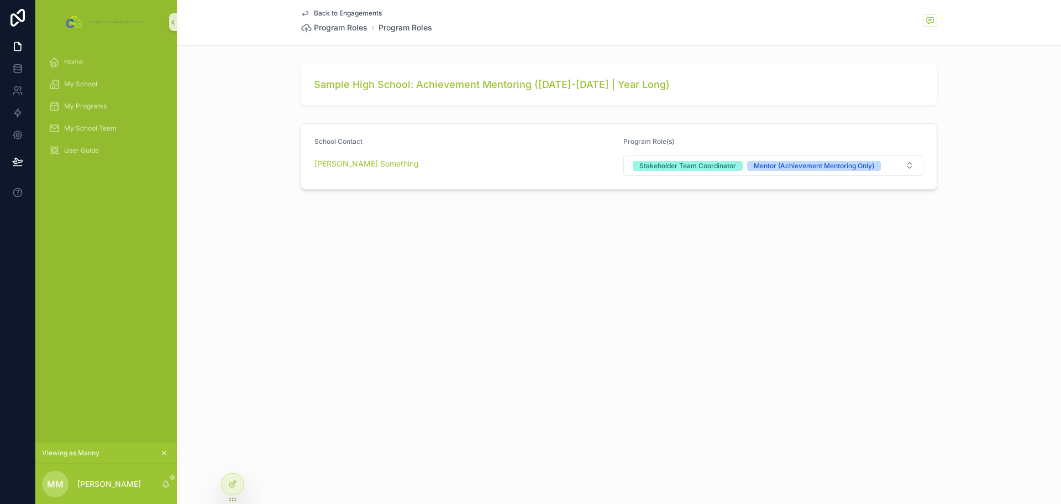
click at [377, 12] on span "Back to Engagements" at bounding box center [348, 13] width 68 height 9
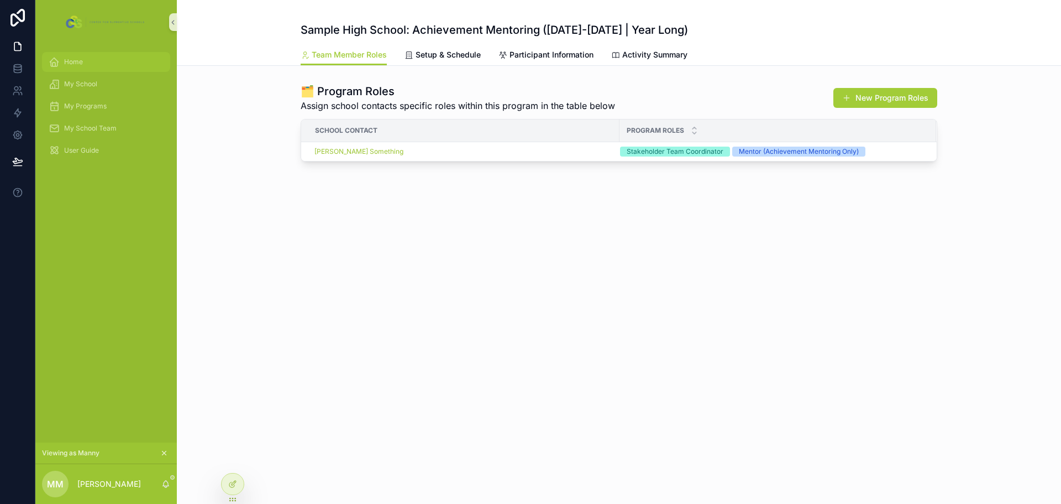
click at [87, 62] on div "Home" at bounding box center [106, 62] width 115 height 18
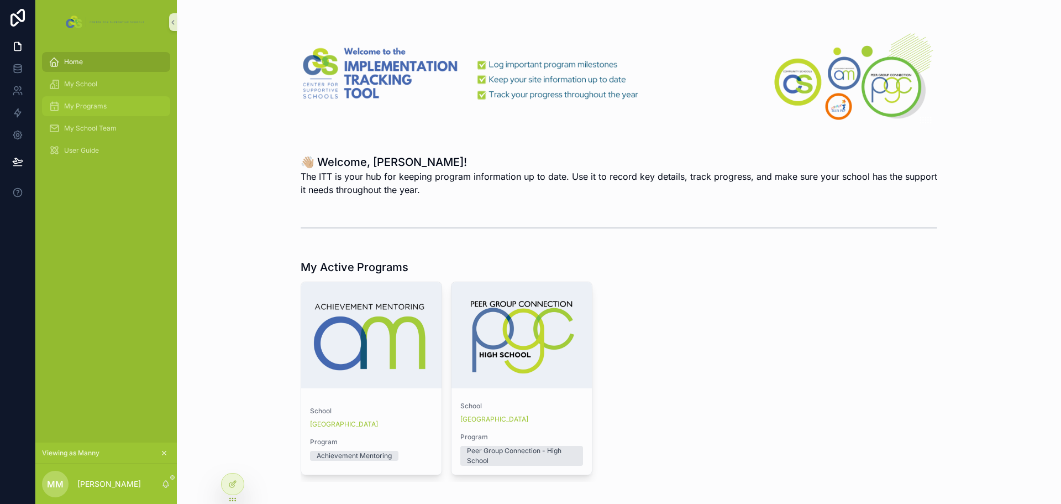
click at [94, 114] on div "My Programs" at bounding box center [106, 106] width 115 height 18
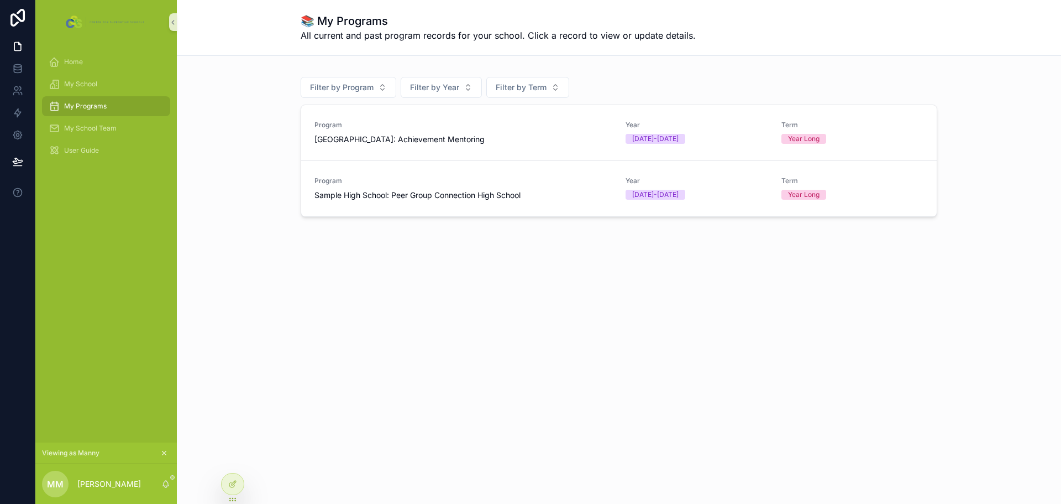
click at [439, 180] on span "Program" at bounding box center [464, 180] width 298 height 9
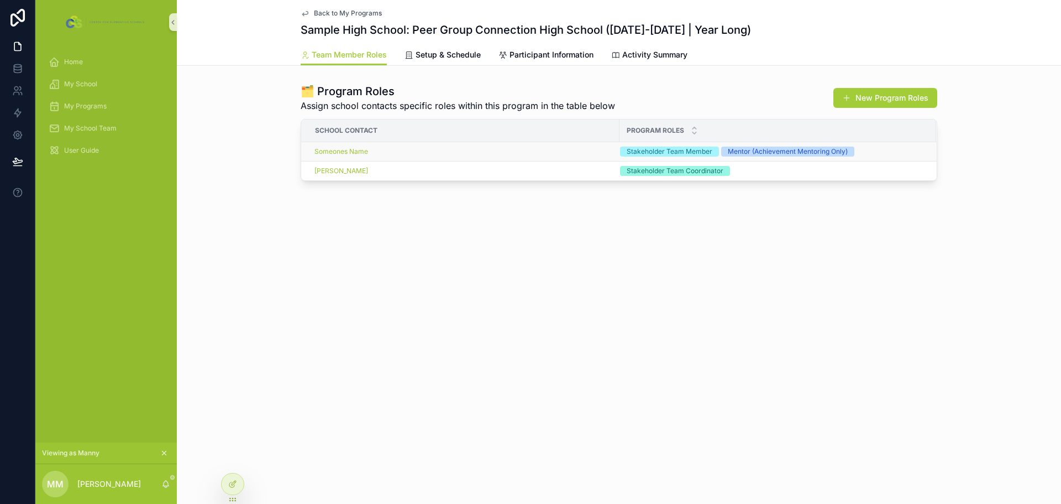
click at [508, 154] on div "Someones Name" at bounding box center [464, 151] width 299 height 9
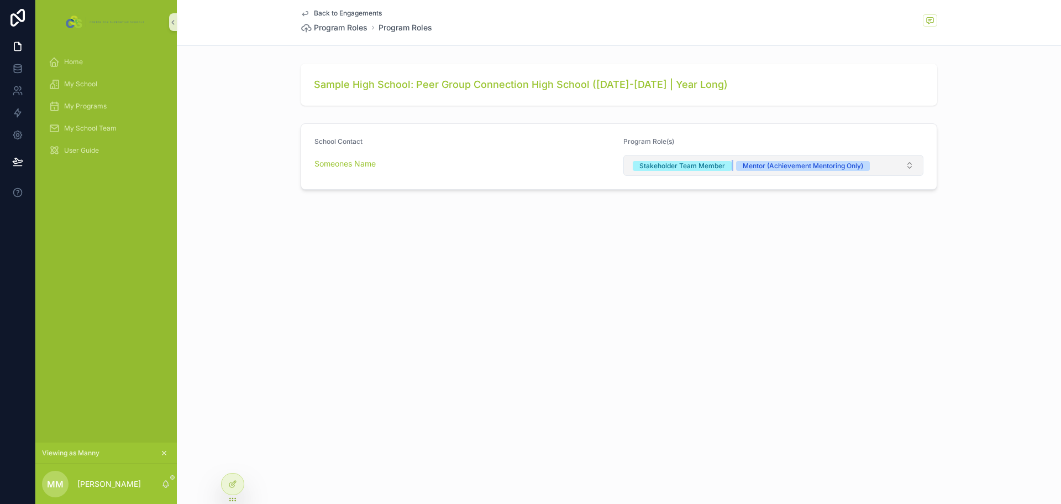
click at [725, 165] on div "Stakeholder Team Member" at bounding box center [683, 166] width 86 height 10
click at [753, 166] on div "Mentor (Achievement Mentoring Only)" at bounding box center [700, 166] width 121 height 10
click at [354, 11] on span "Back to Engagements" at bounding box center [348, 13] width 68 height 9
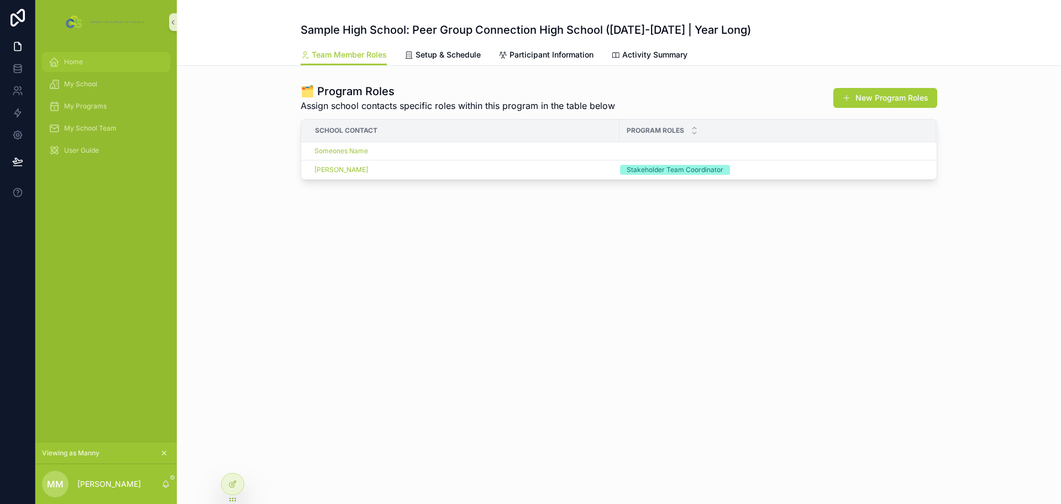
click at [85, 64] on div "Home" at bounding box center [106, 62] width 115 height 18
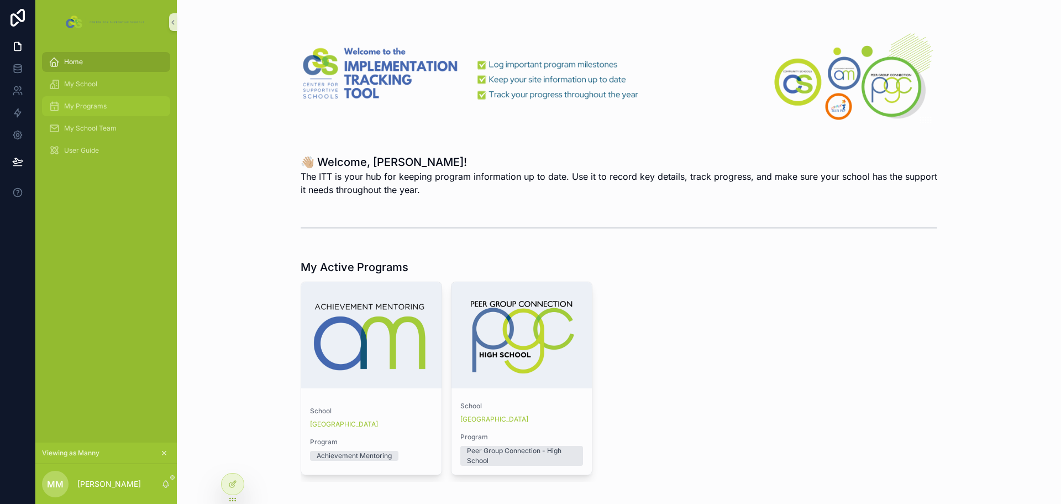
click at [85, 108] on span "My Programs" at bounding box center [85, 106] width 43 height 9
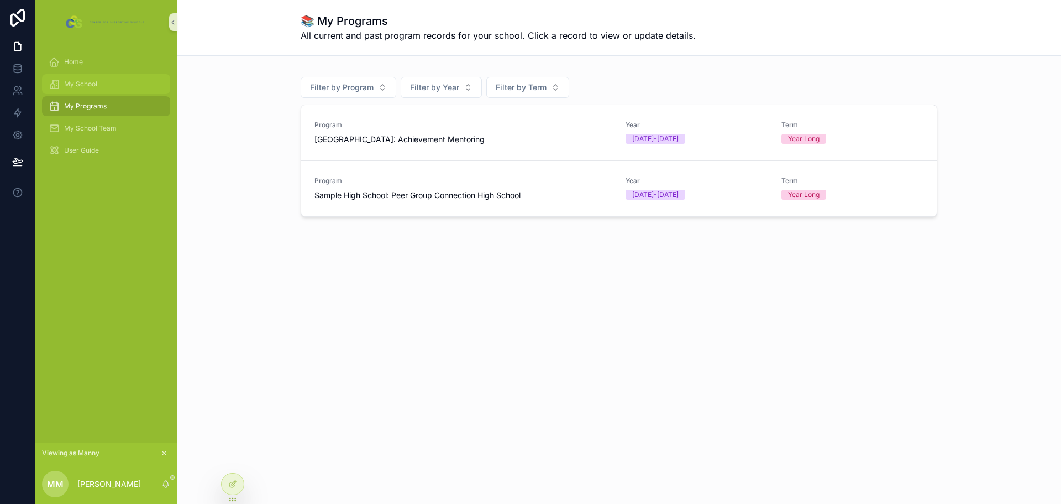
click at [101, 87] on div "My School" at bounding box center [106, 84] width 115 height 18
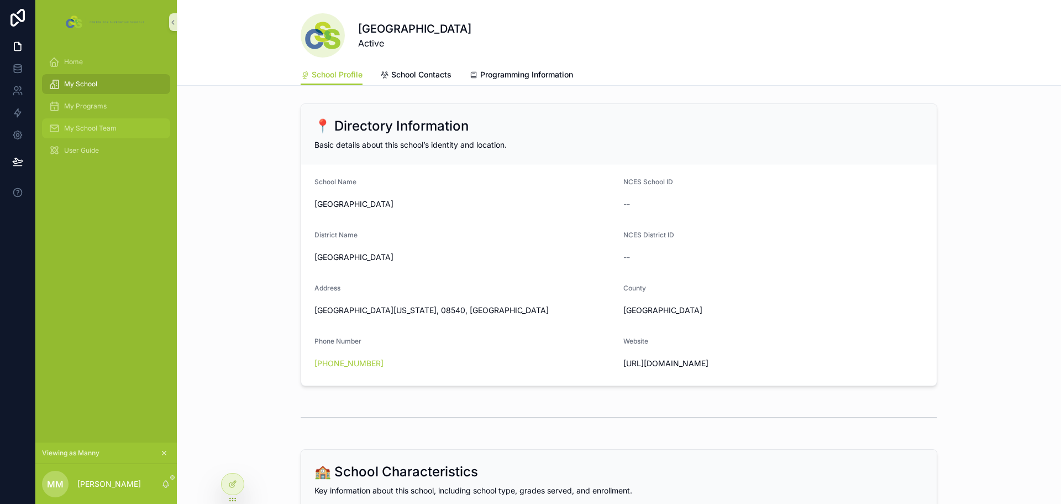
click at [108, 119] on div "My School Team" at bounding box center [106, 128] width 115 height 18
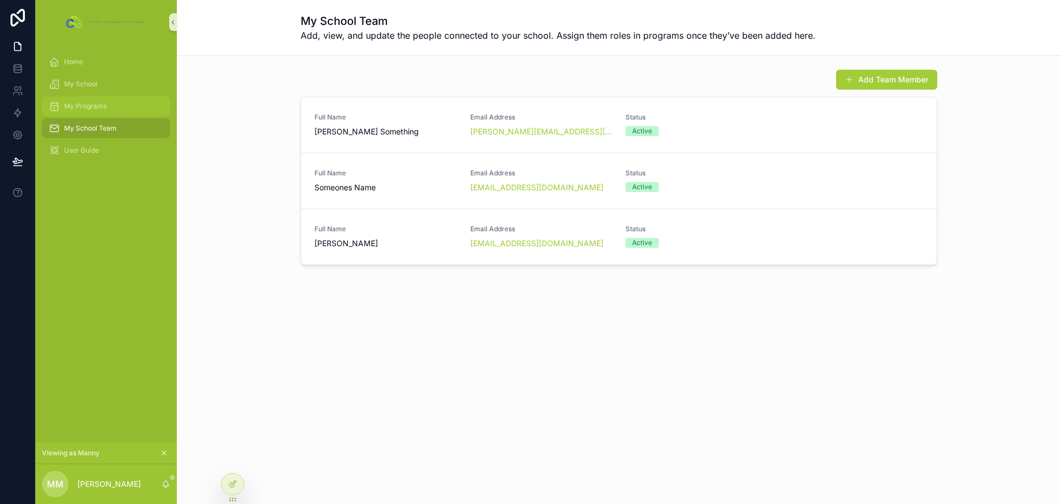
click at [114, 109] on div "My Programs" at bounding box center [106, 106] width 115 height 18
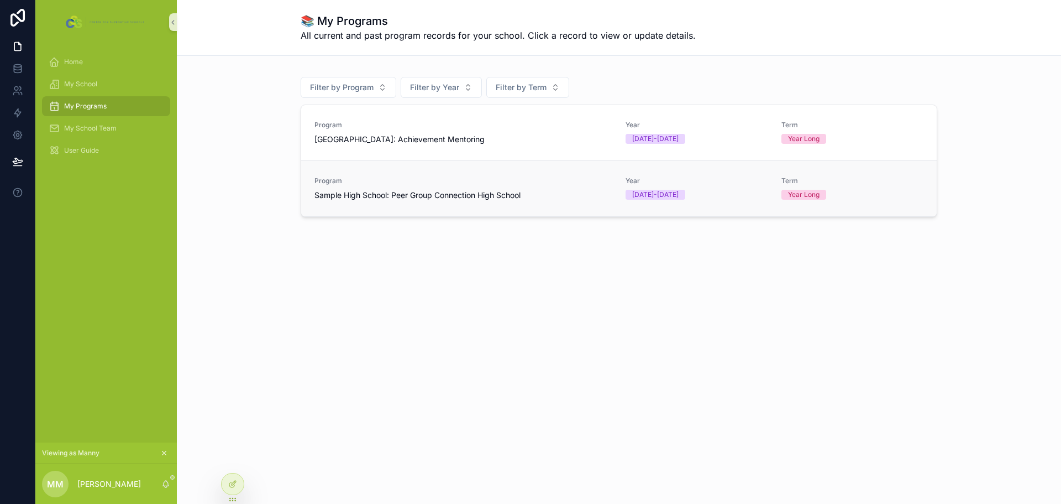
click at [499, 176] on link "Program Sample High School: Peer Group Connection High School Year 2025-2026 Te…" at bounding box center [619, 188] width 636 height 56
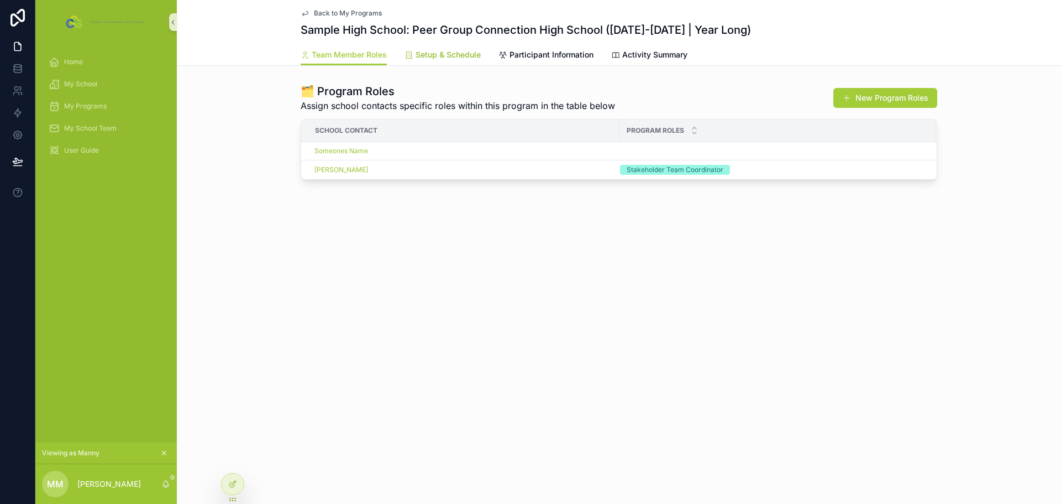
click at [464, 60] on span "Setup & Schedule" at bounding box center [448, 54] width 65 height 11
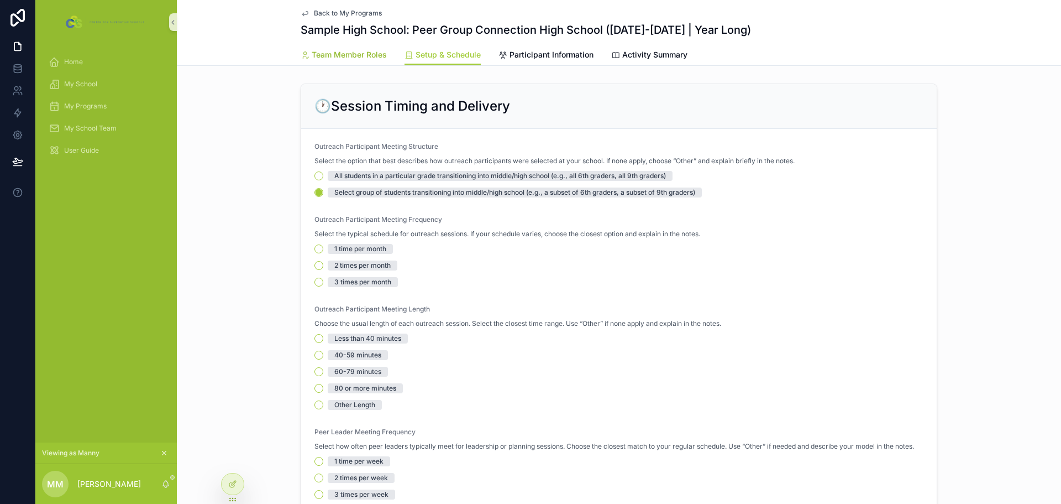
click at [343, 55] on span "Team Member Roles" at bounding box center [349, 54] width 75 height 11
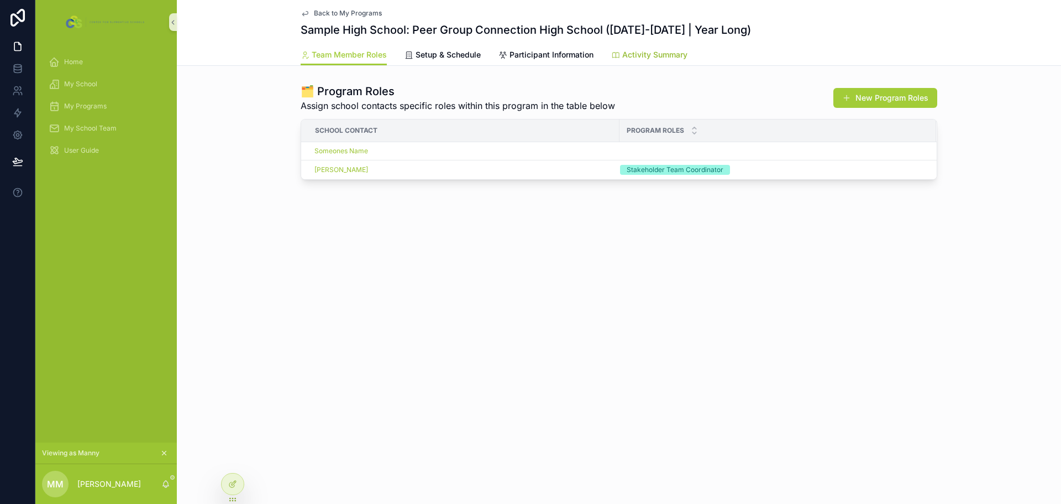
drag, startPoint x: 638, startPoint y: 59, endPoint x: 325, endPoint y: 75, distance: 313.3
click at [638, 59] on span "Activity Summary" at bounding box center [654, 54] width 65 height 11
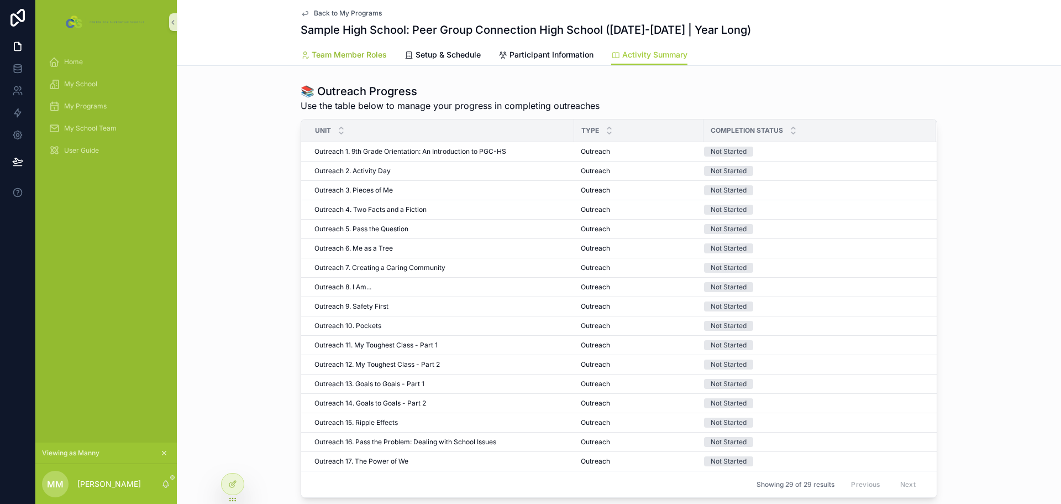
click at [345, 56] on span "Team Member Roles" at bounding box center [349, 54] width 75 height 11
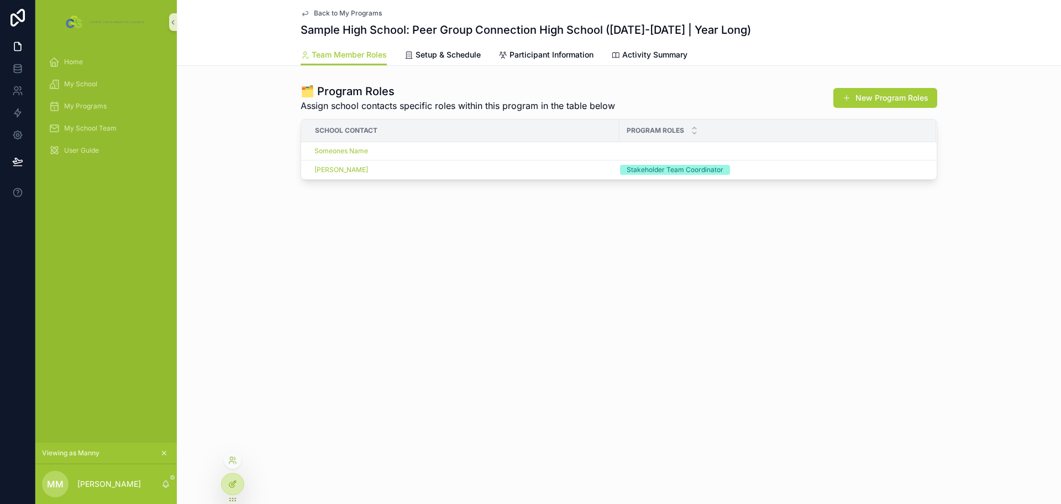
click at [229, 480] on icon at bounding box center [232, 483] width 9 height 9
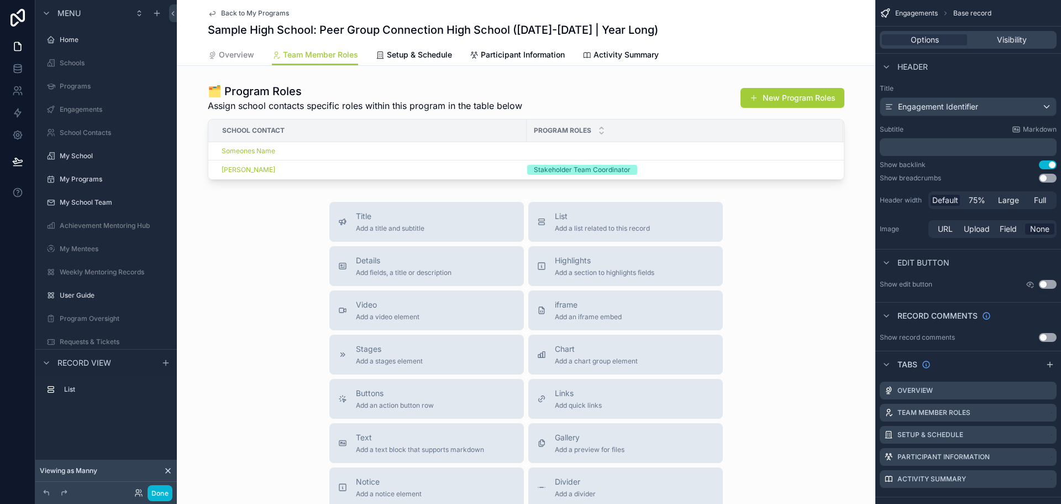
scroll to position [202, 0]
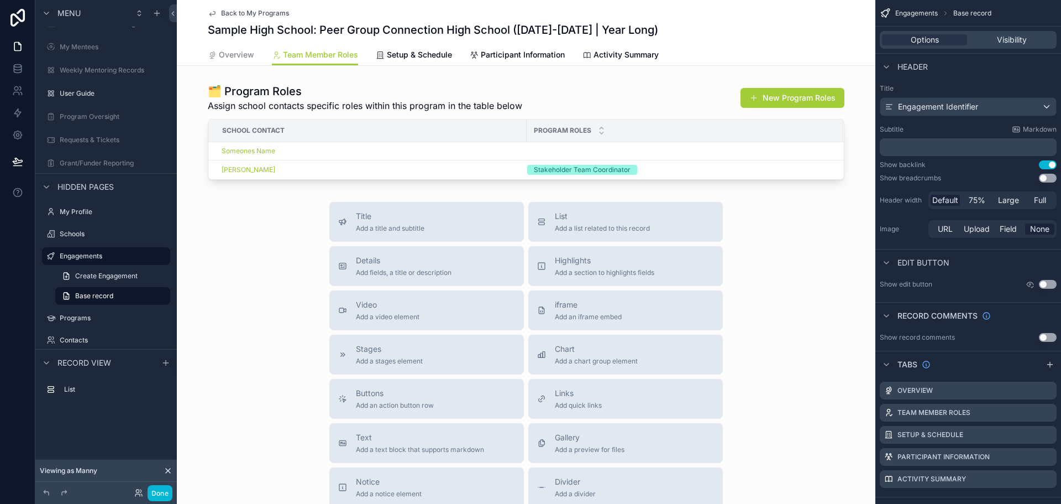
click at [134, 470] on div "Viewing as Manny" at bounding box center [106, 470] width 142 height 22
click at [169, 470] on icon at bounding box center [168, 470] width 9 height 9
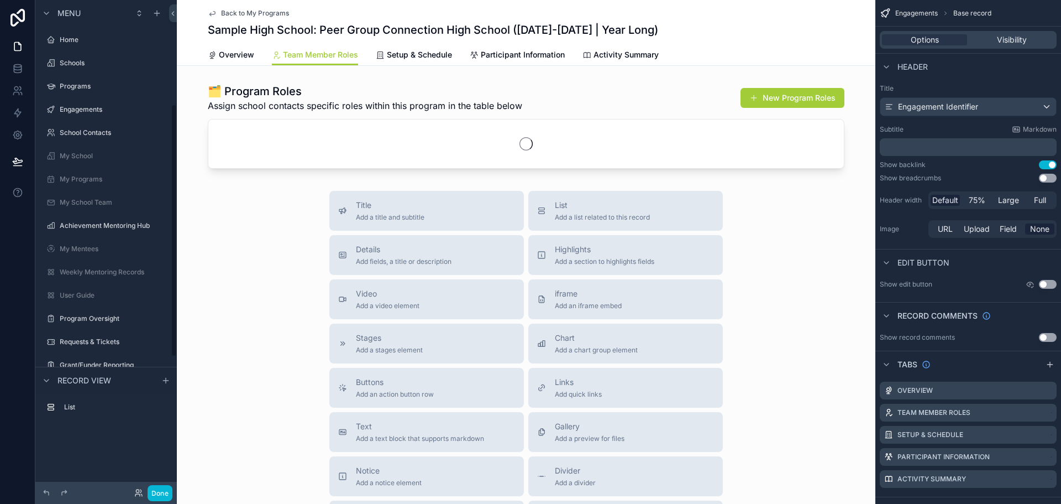
scroll to position [202, 0]
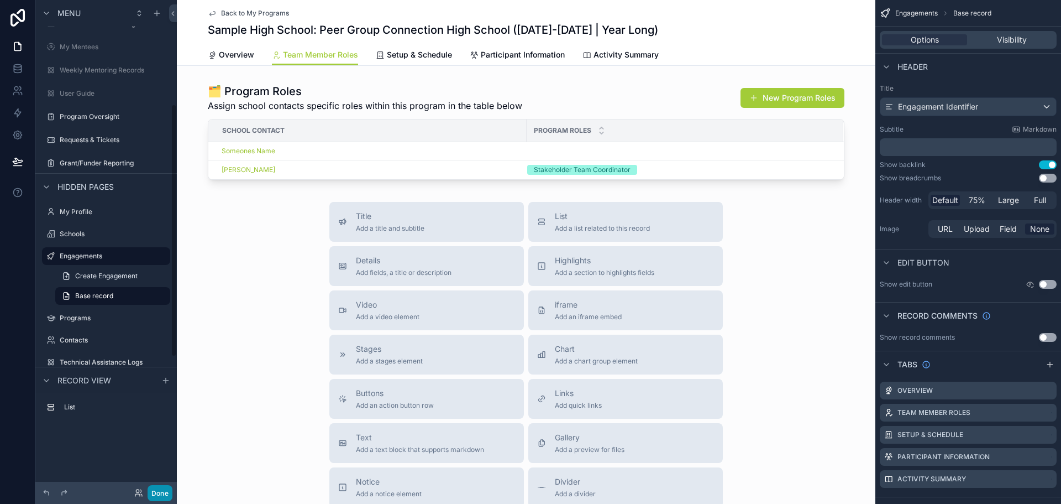
click at [163, 496] on button "Done" at bounding box center [160, 493] width 25 height 16
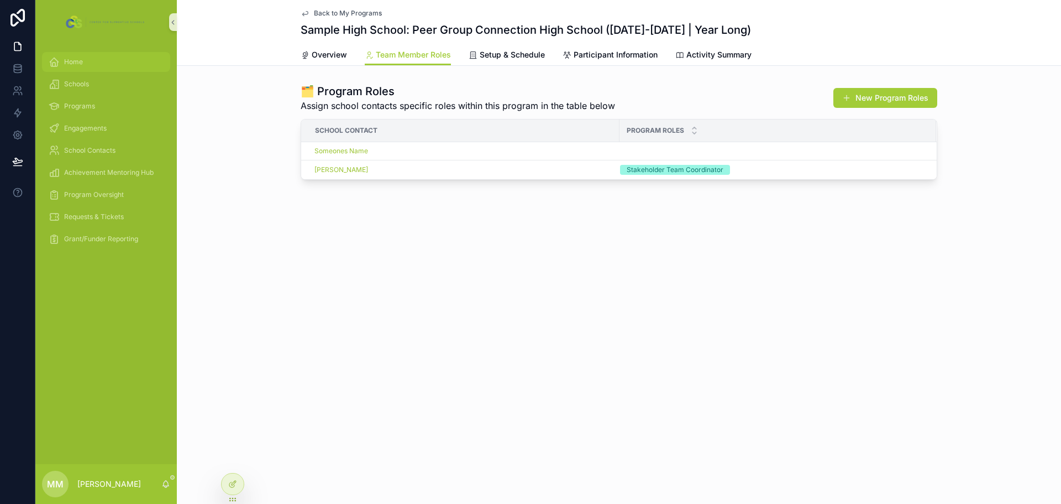
click at [108, 65] on div "Home" at bounding box center [106, 62] width 115 height 18
